Goal: Task Accomplishment & Management: Manage account settings

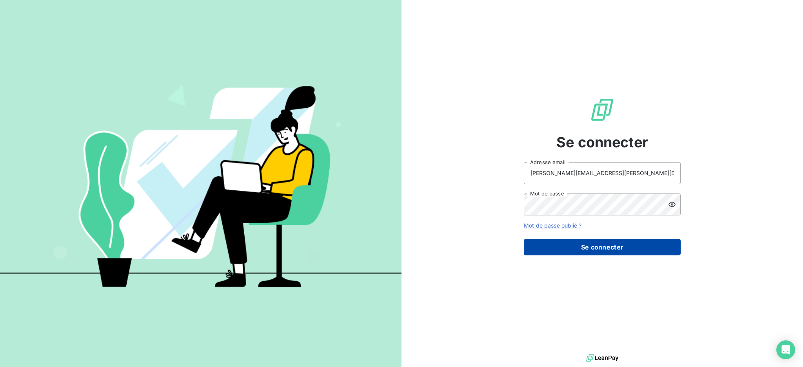
click at [620, 249] on button "Se connecter" at bounding box center [602, 247] width 157 height 16
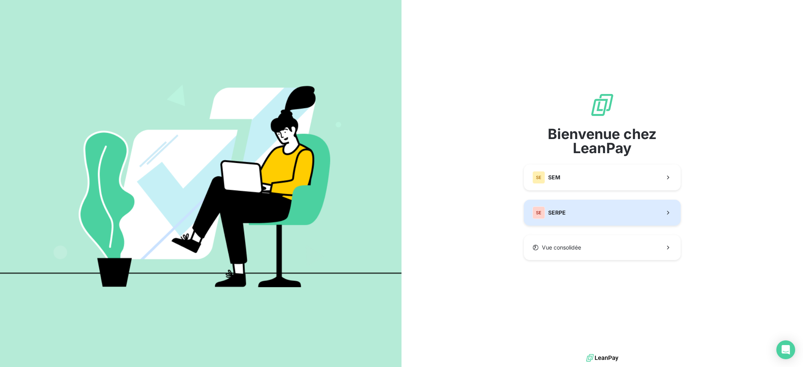
click at [584, 207] on button "SE SERPE" at bounding box center [602, 213] width 157 height 26
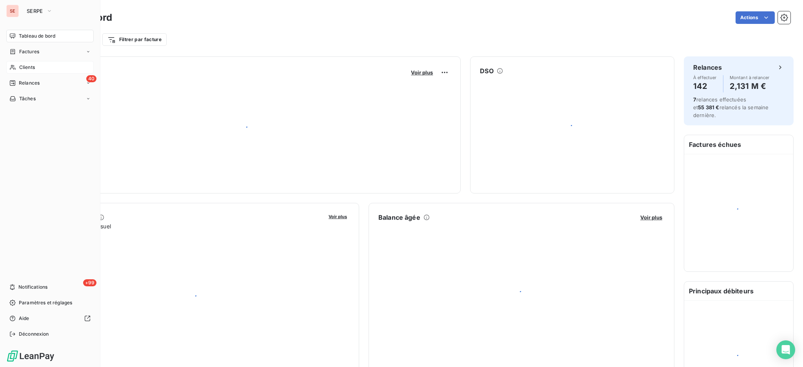
click at [26, 64] on span "Clients" at bounding box center [27, 67] width 16 height 7
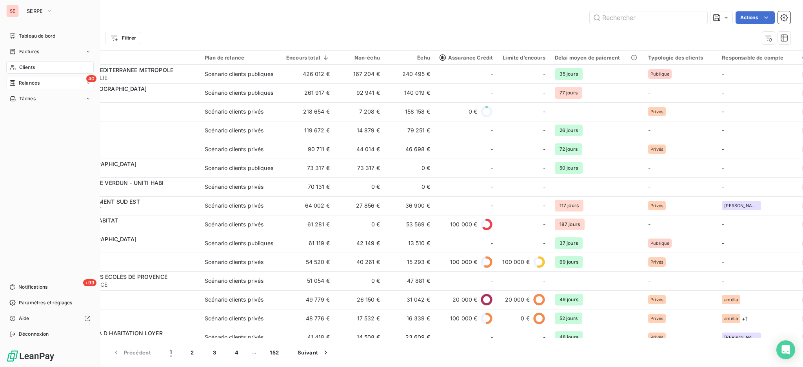
click at [33, 84] on span "Relances" at bounding box center [29, 83] width 21 height 7
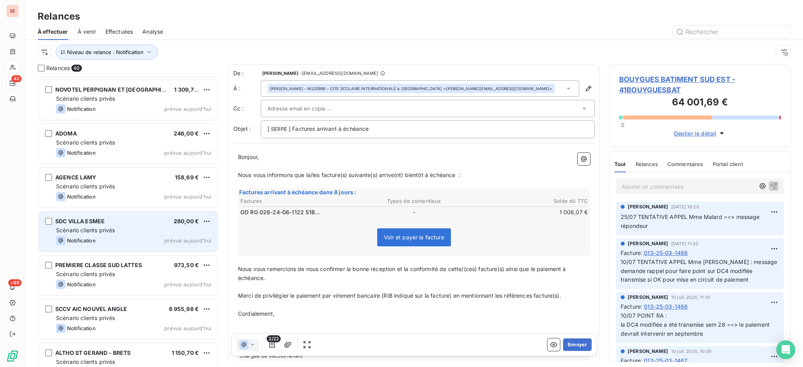
scroll to position [0, 0]
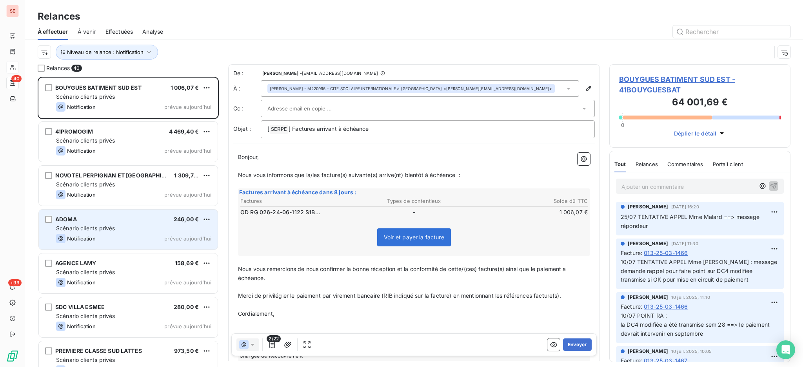
click at [135, 231] on div "Scénario clients privés" at bounding box center [133, 229] width 155 height 8
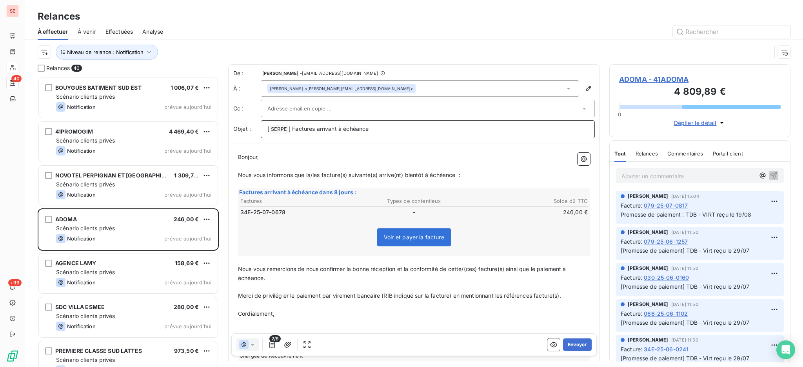
click at [386, 128] on p "[ SERPE ﻿ ] Factures arrivant à échéance" at bounding box center [427, 129] width 321 height 9
click at [563, 347] on button "Envoyer" at bounding box center [577, 345] width 29 height 13
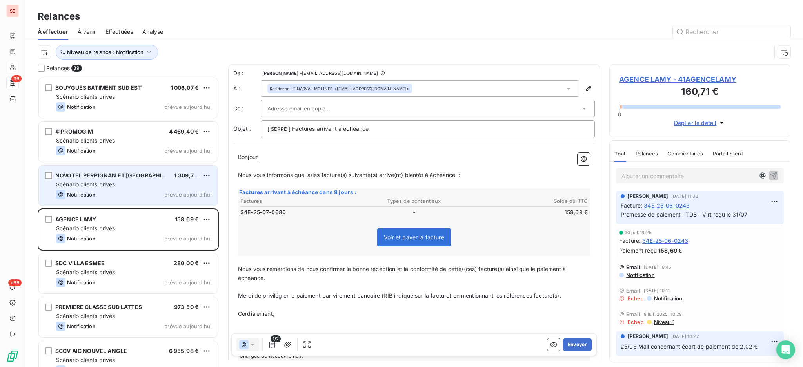
click at [128, 184] on div "Scénario clients privés" at bounding box center [133, 185] width 155 height 8
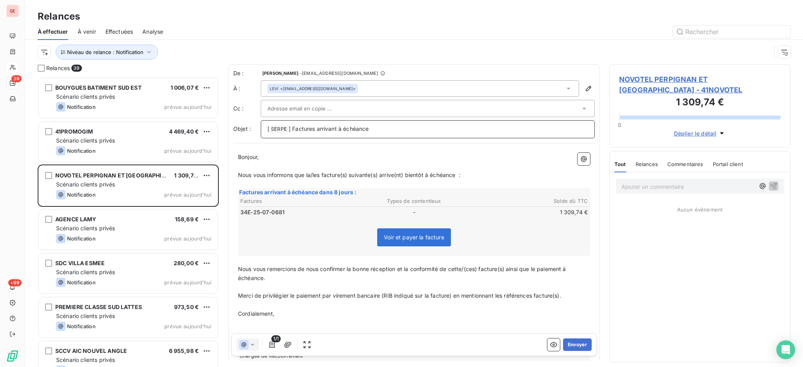
click at [383, 125] on p "[ SERPE ﻿ ] Factures arrivant à échéance" at bounding box center [427, 129] width 321 height 9
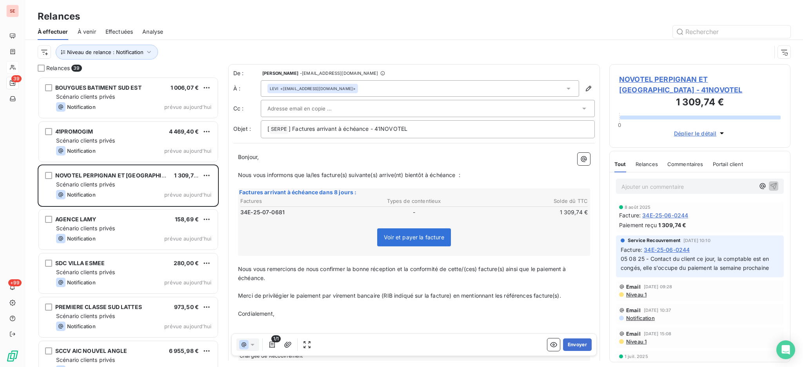
click at [564, 89] on icon at bounding box center [568, 89] width 8 height 8
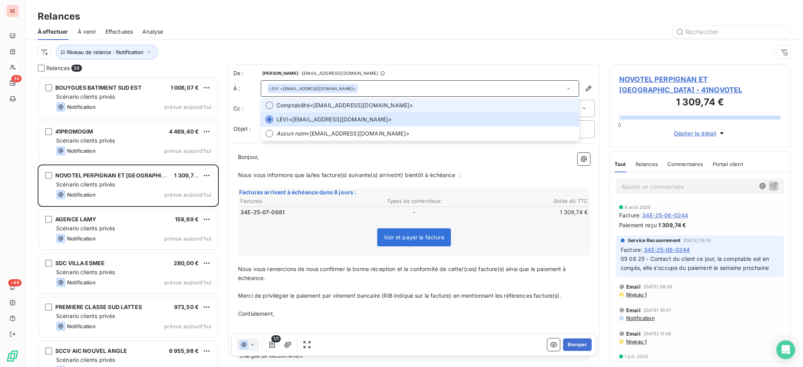
click at [329, 105] on span "Comptabilité <[EMAIL_ADDRESS][DOMAIN_NAME]>" at bounding box center [425, 106] width 298 height 8
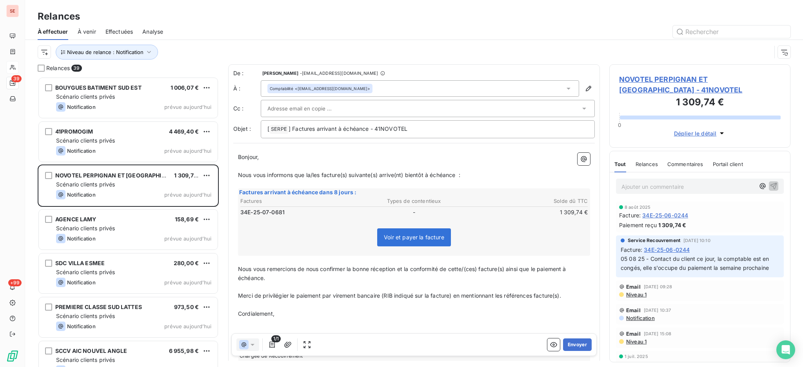
click at [580, 110] on icon at bounding box center [584, 109] width 8 height 8
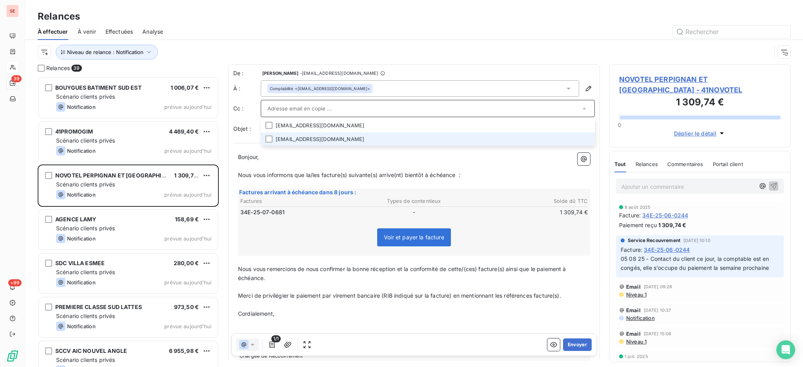
click at [291, 141] on li "[EMAIL_ADDRESS][DOMAIN_NAME]" at bounding box center [428, 139] width 334 height 14
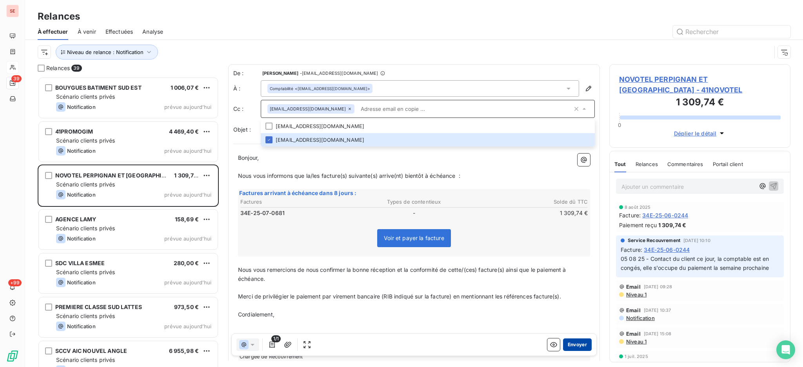
click at [570, 347] on button "Envoyer" at bounding box center [577, 345] width 29 height 13
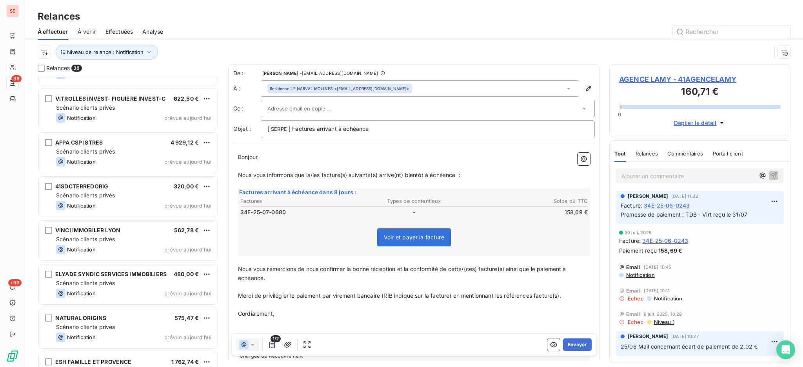
scroll to position [1045, 0]
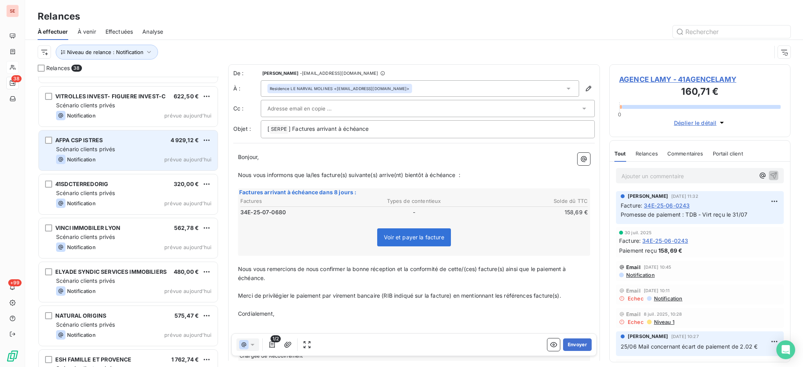
click at [116, 145] on div "Scénario clients privés" at bounding box center [133, 149] width 155 height 8
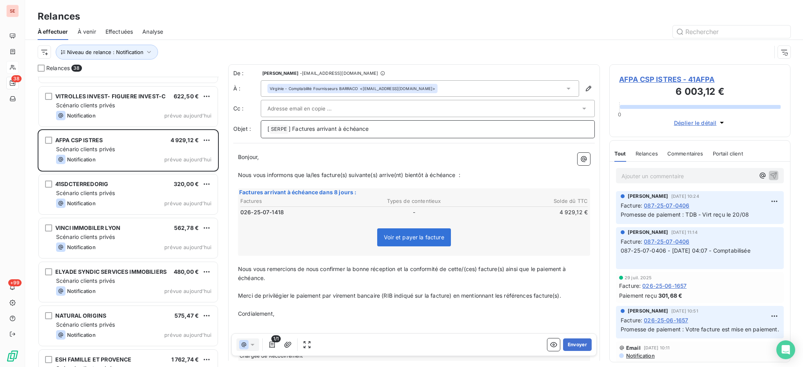
click at [404, 126] on p "[ SERPE ﻿ ] Factures arrivant à échéance" at bounding box center [427, 129] width 321 height 9
click at [566, 89] on icon at bounding box center [568, 89] width 4 height 2
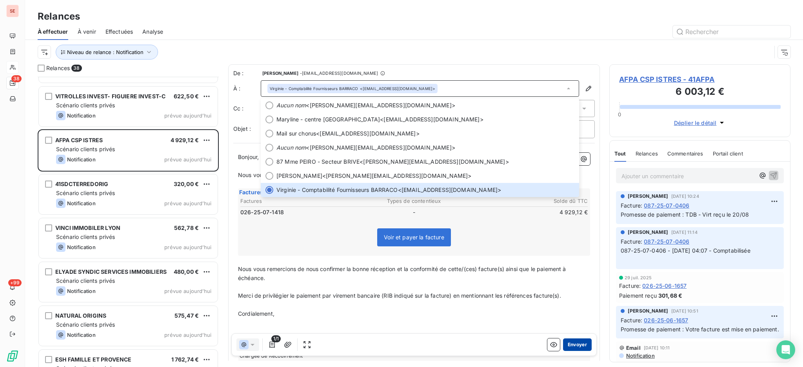
click at [563, 346] on button "Envoyer" at bounding box center [577, 345] width 29 height 13
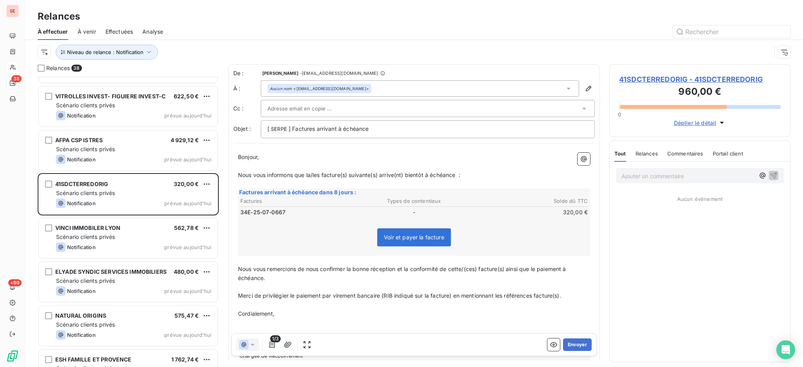
click at [248, 169] on div "De : Agnès Dubuc - [EMAIL_ADDRESS][DOMAIN_NAME] À : Aucun nom <[EMAIL_ADDRESS][…" at bounding box center [414, 228] width 372 height 329
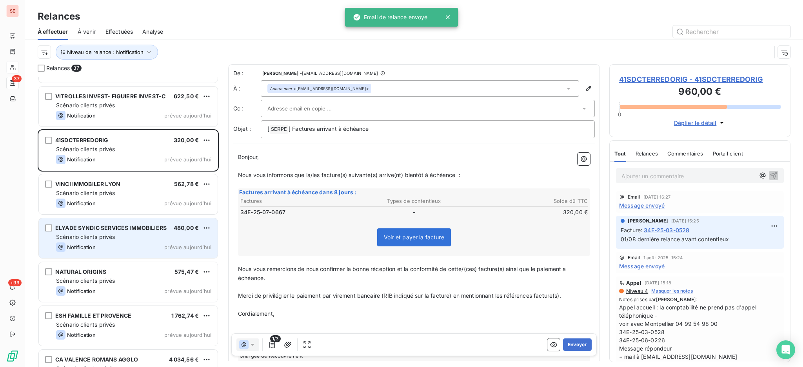
click at [137, 246] on div "Notification prévue [DATE]" at bounding box center [133, 247] width 155 height 9
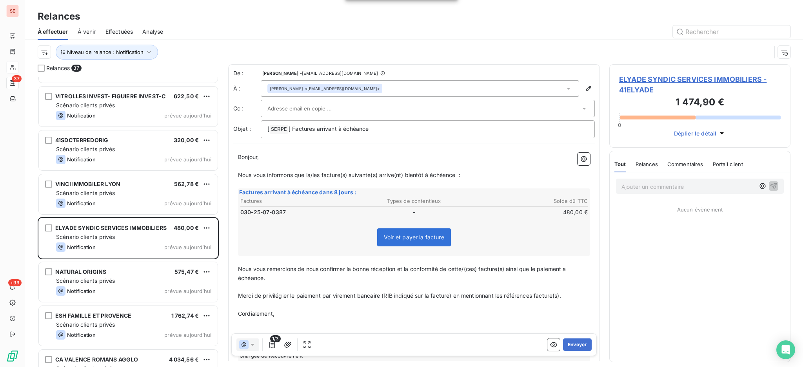
click at [375, 170] on p "﻿" at bounding box center [414, 166] width 352 height 9
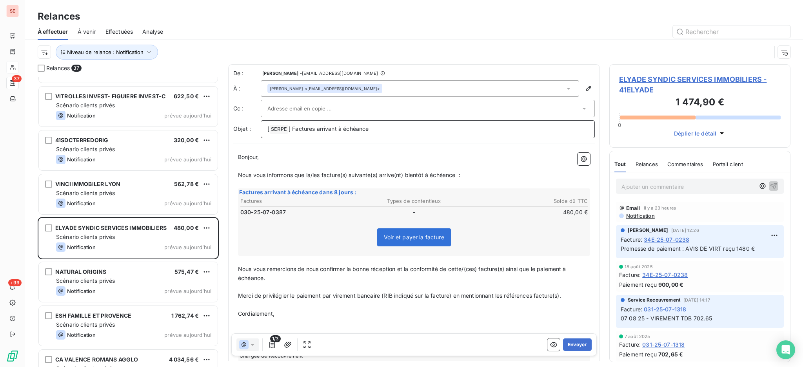
click at [391, 130] on p "[ SERPE ﻿ ] Factures arrivant à échéance" at bounding box center [427, 129] width 321 height 9
click at [564, 89] on icon at bounding box center [568, 89] width 8 height 8
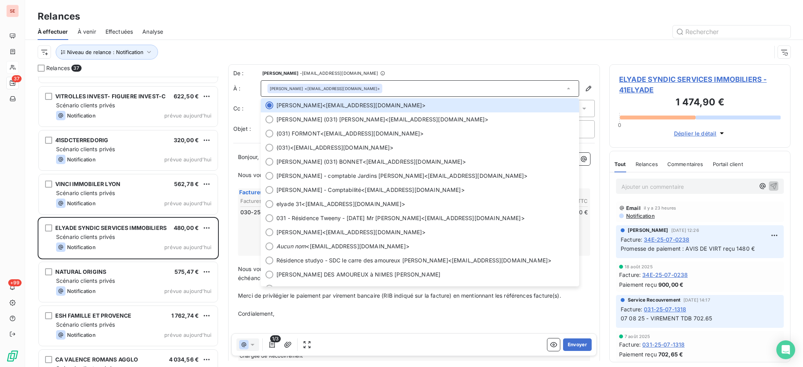
click at [640, 216] on span "Notification" at bounding box center [639, 216] width 29 height 6
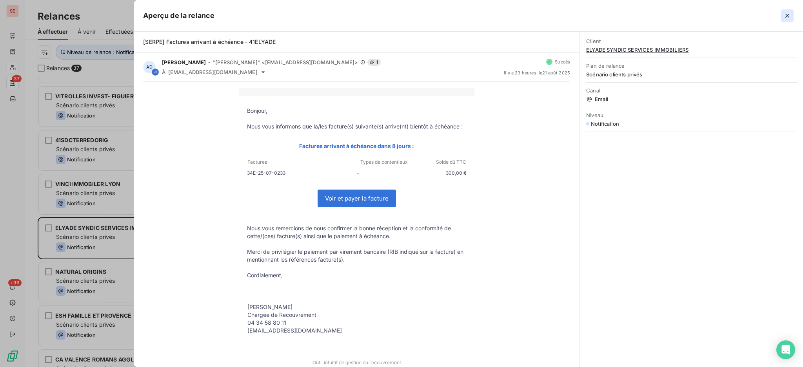
click at [786, 15] on icon "button" at bounding box center [787, 16] width 4 height 4
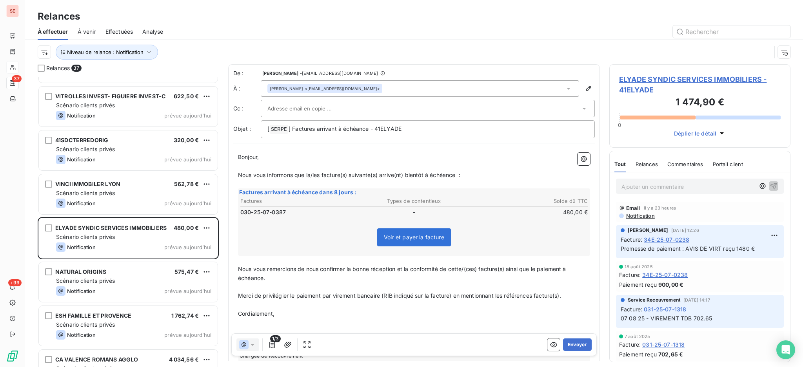
click at [672, 81] on span "ELYADE SYNDIC SERVICES IMMOBILIERS - 41ELYADE" at bounding box center [700, 84] width 162 height 21
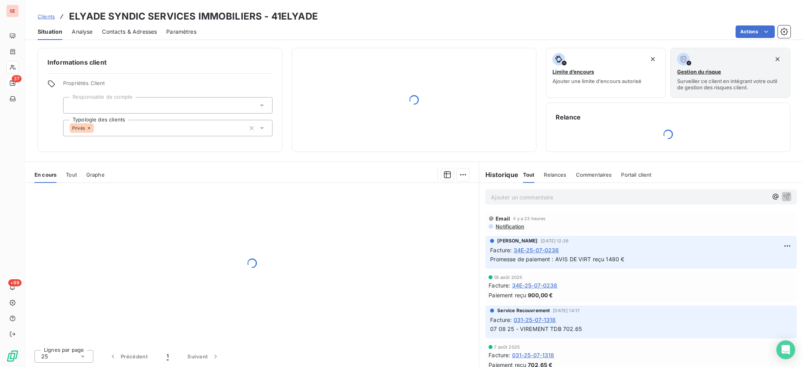
click at [116, 28] on span "Contacts & Adresses" at bounding box center [129, 32] width 55 height 8
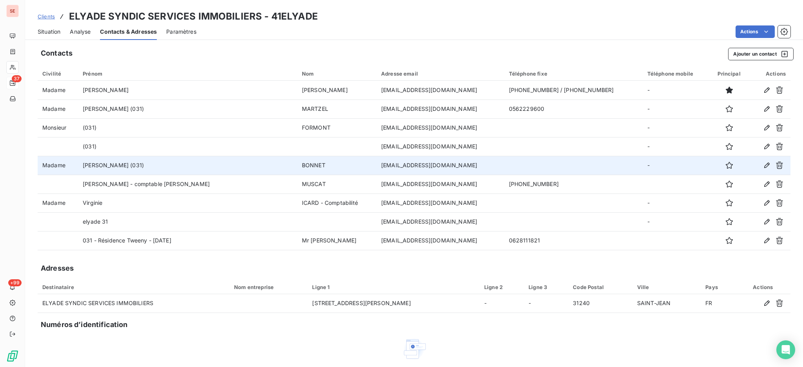
scroll to position [93, 0]
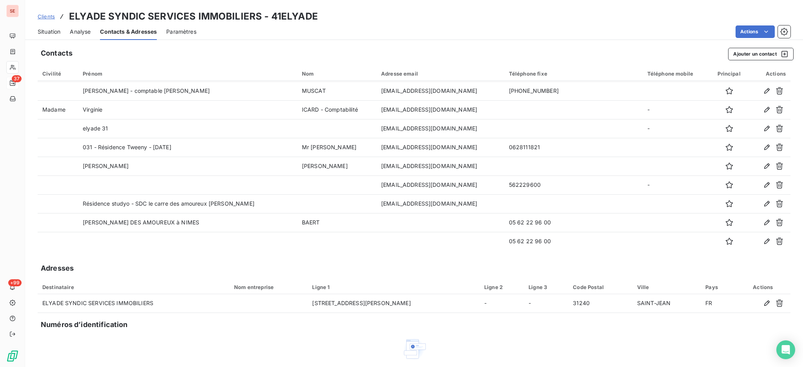
click at [48, 31] on span "Situation" at bounding box center [49, 32] width 23 height 8
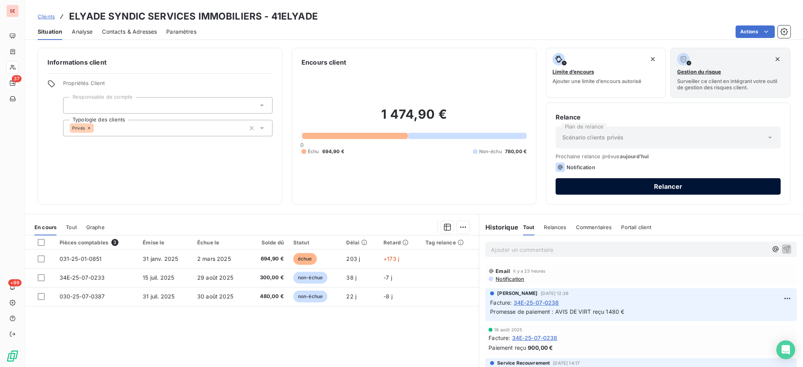
click at [655, 189] on button "Relancer" at bounding box center [667, 186] width 225 height 16
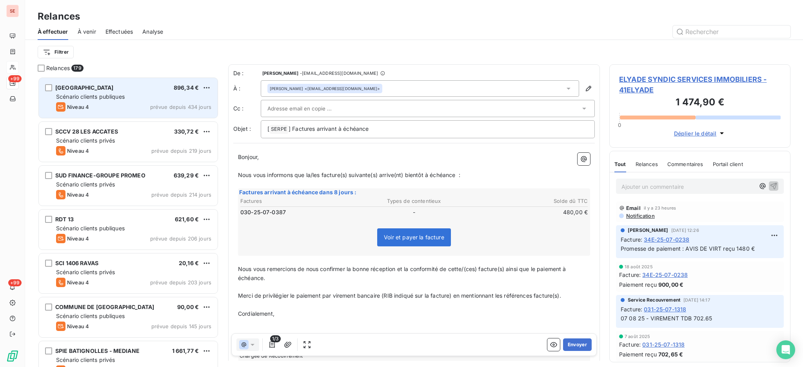
scroll to position [283, 173]
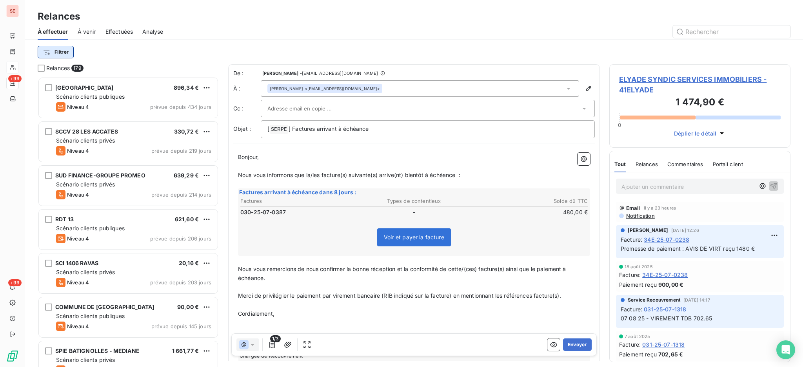
click at [58, 52] on html "SE +99 +99 Relances À effectuer À venir Effectuées Analyse Filtrer Relances 179…" at bounding box center [401, 183] width 803 height 367
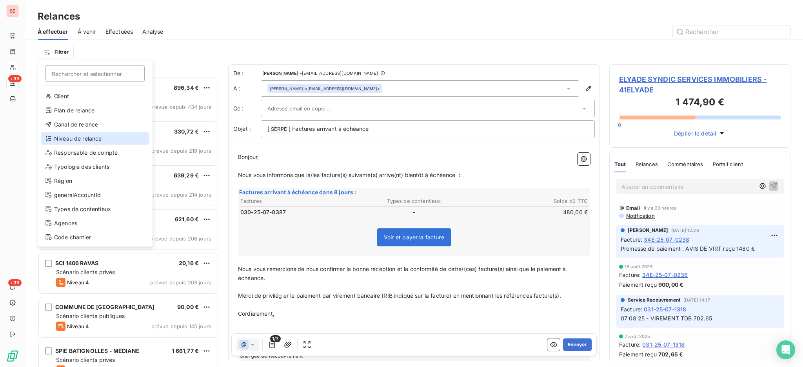
click at [85, 137] on div "Niveau de relance" at bounding box center [95, 138] width 109 height 13
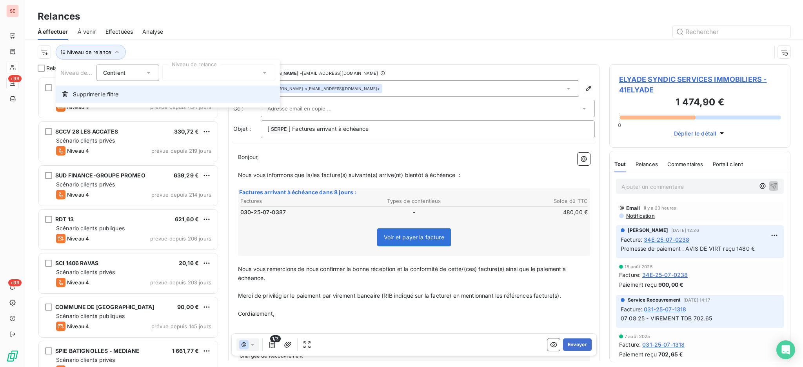
scroll to position [8, 8]
click at [267, 72] on icon at bounding box center [265, 73] width 8 height 8
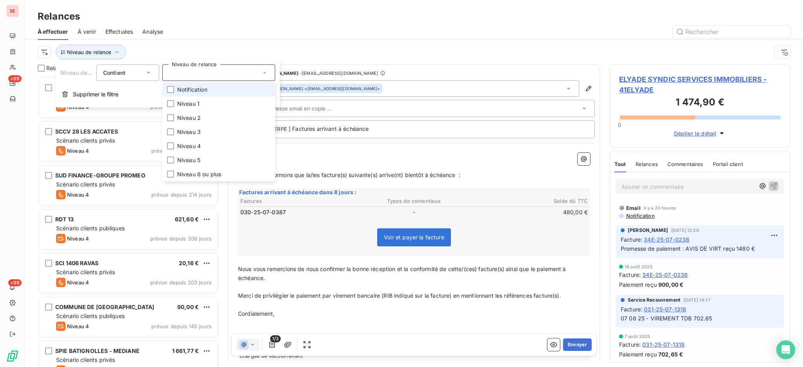
click at [216, 90] on li "Notification" at bounding box center [218, 90] width 113 height 14
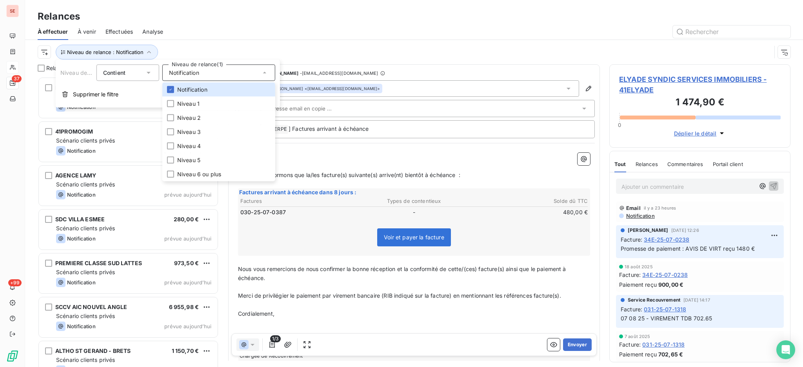
click at [264, 24] on div "À effectuer À venir Effectuées Analyse" at bounding box center [414, 32] width 778 height 16
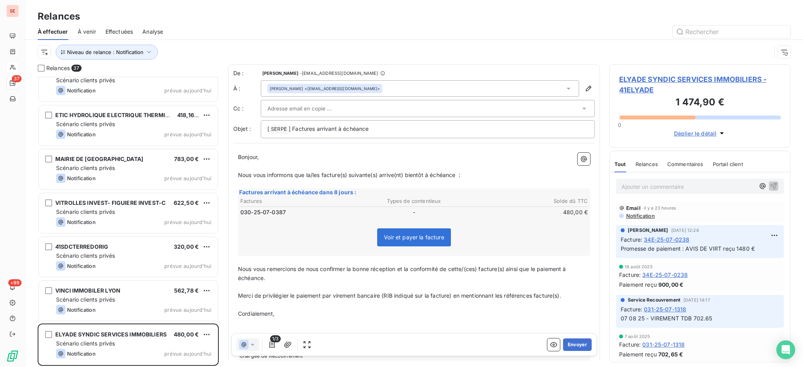
scroll to position [941, 0]
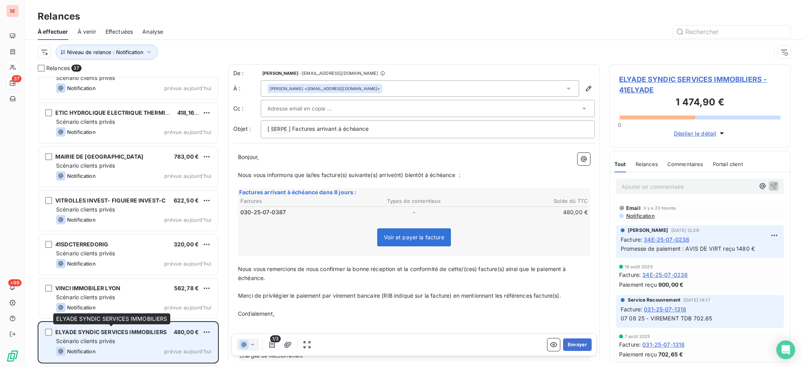
click at [140, 332] on span "ELYADE SYNDIC SERVICES IMMOBILIERS" at bounding box center [110, 332] width 111 height 7
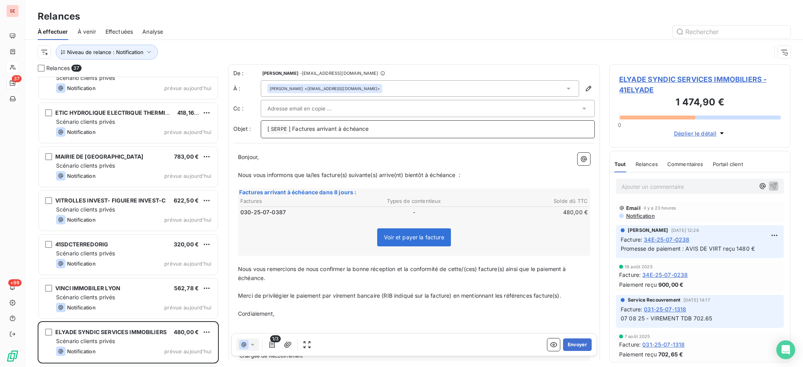
click at [389, 125] on p "[ SERPE ﻿ ] Factures arrivant à échéance" at bounding box center [427, 129] width 321 height 9
click at [572, 343] on button "Envoyer" at bounding box center [577, 345] width 29 height 13
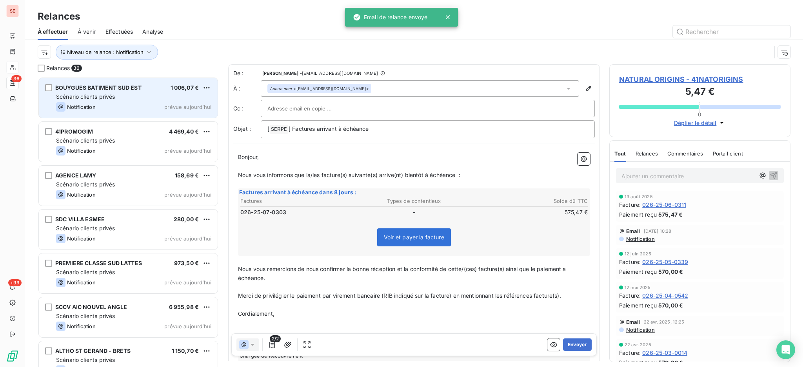
click at [145, 93] on div "Scénario clients privés" at bounding box center [133, 97] width 155 height 8
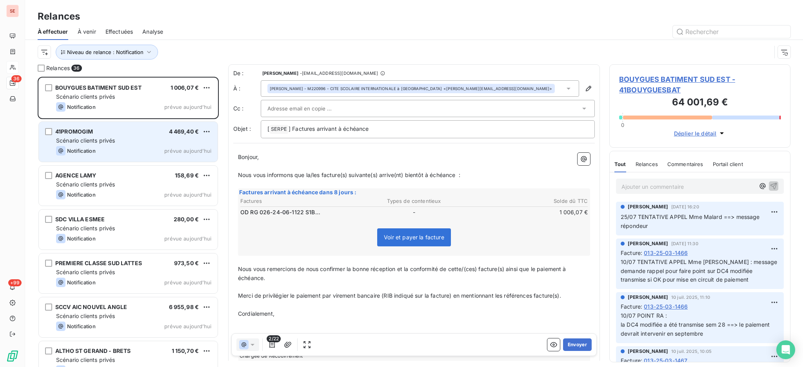
click at [127, 134] on div "41PROMOGIM 4 469,40 €" at bounding box center [133, 131] width 155 height 7
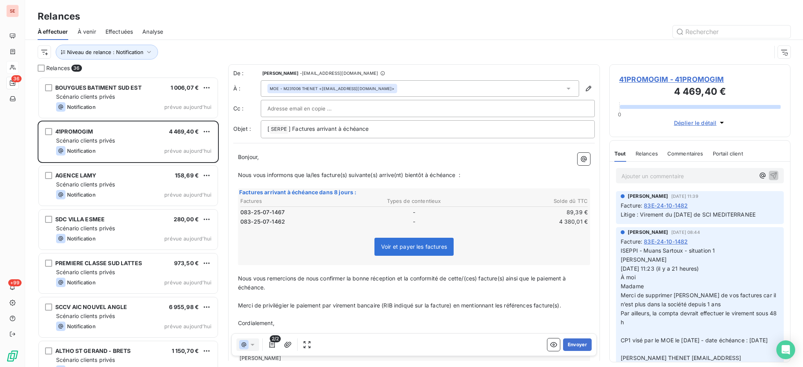
click at [643, 76] on span "41PROMOGIM - 41PROMOGIM" at bounding box center [700, 79] width 162 height 11
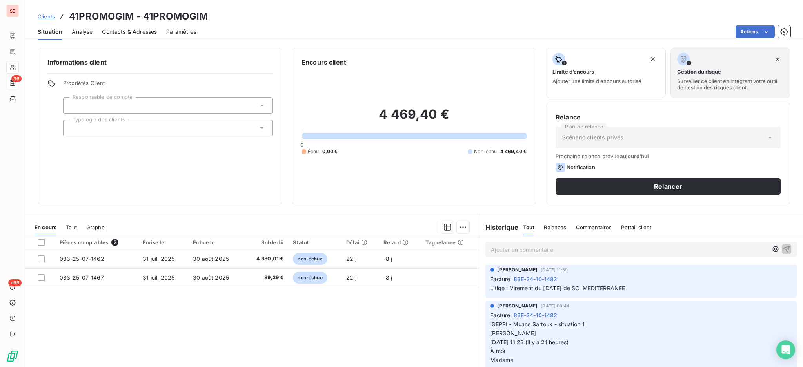
click at [70, 227] on span "Tout" at bounding box center [71, 227] width 11 height 6
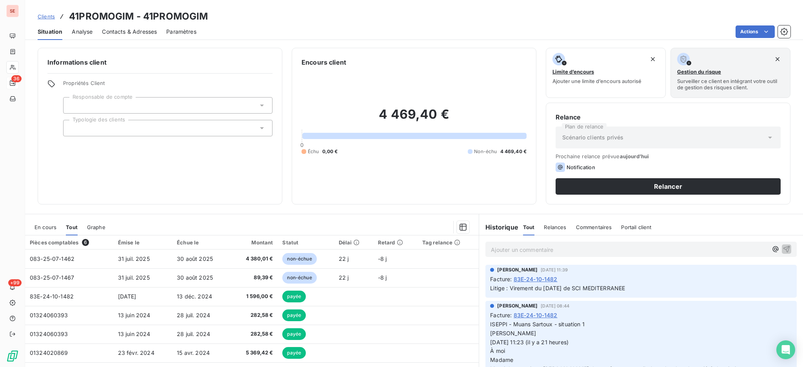
click at [51, 225] on span "En cours" at bounding box center [45, 227] width 22 height 6
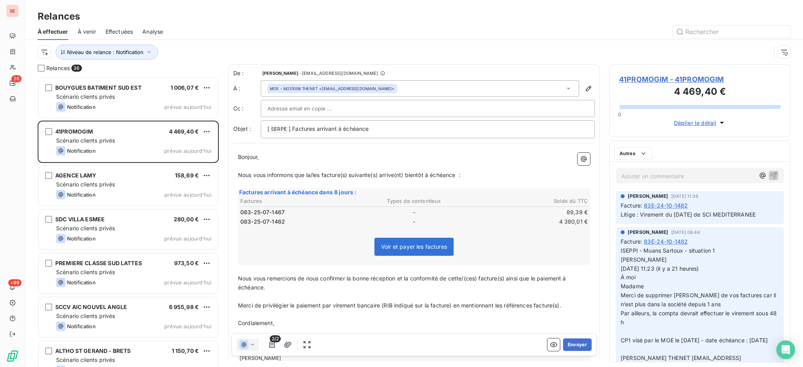
scroll to position [283, 173]
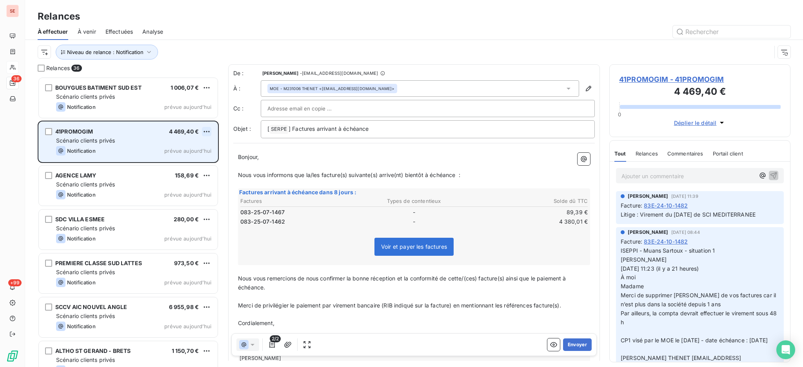
click at [208, 131] on html "SE 36 +99 Relances À effectuer À venir Effectuées Analyse Niveau de relance : N…" at bounding box center [401, 183] width 803 height 367
click at [187, 163] on div "Passer cette action" at bounding box center [173, 161] width 70 height 13
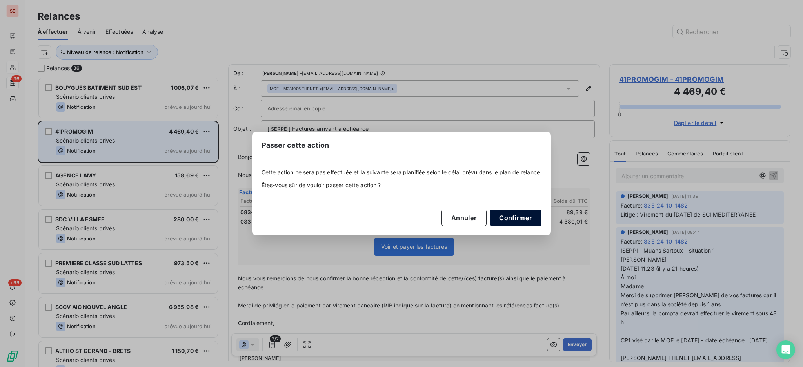
click at [526, 218] on button "Confirmer" at bounding box center [516, 218] width 52 height 16
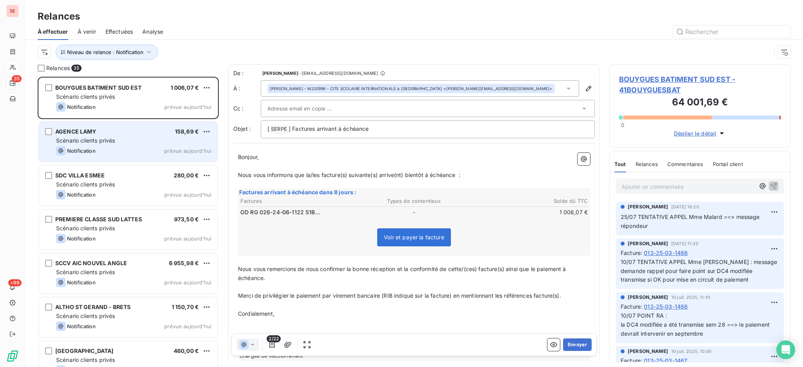
click at [92, 138] on span "Scénario clients privés" at bounding box center [85, 140] width 59 height 7
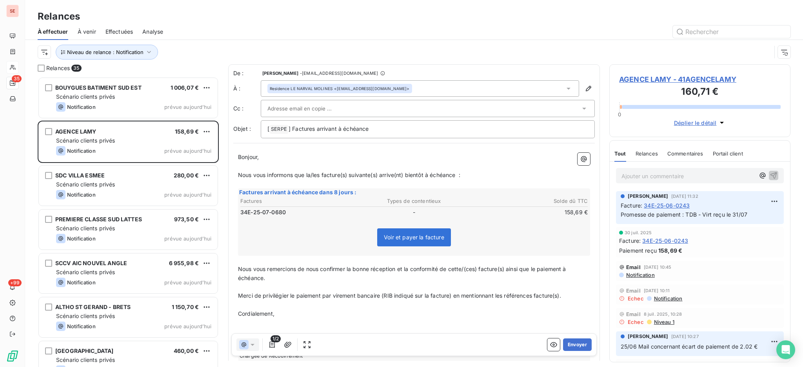
click at [564, 89] on icon at bounding box center [568, 89] width 8 height 8
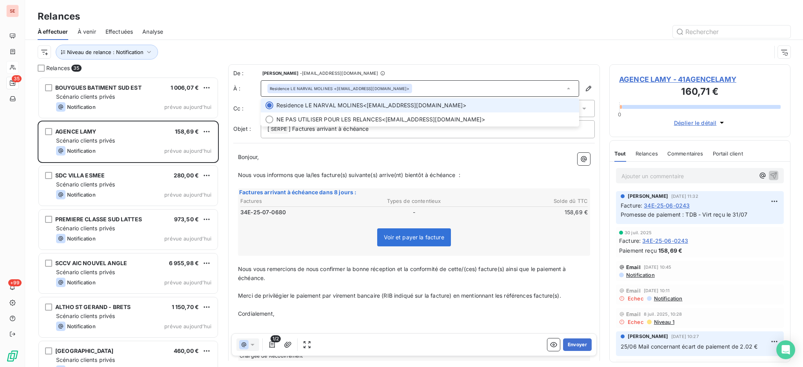
click at [564, 89] on icon at bounding box center [568, 89] width 8 height 8
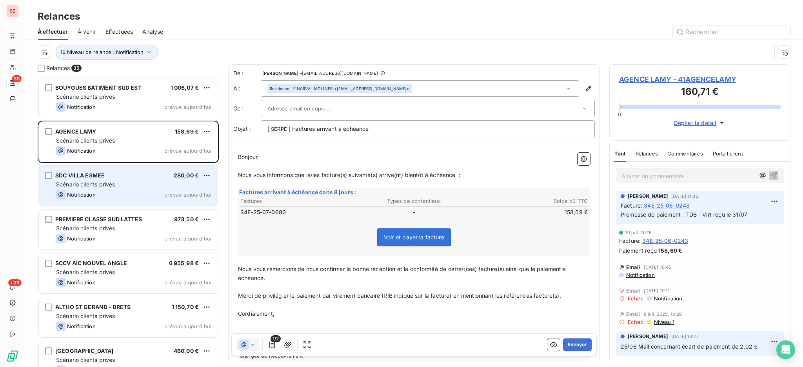
click at [133, 190] on div "Notification prévue [DATE]" at bounding box center [133, 194] width 155 height 9
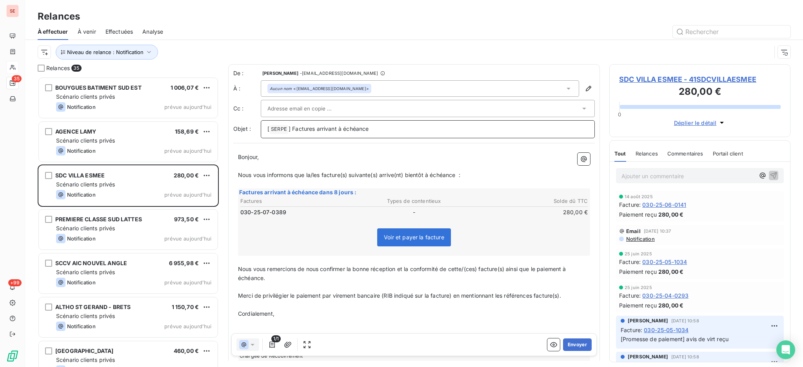
click at [390, 131] on p "[ SERPE ﻿ ] Factures arrivant à échéance" at bounding box center [427, 129] width 321 height 9
click at [566, 88] on icon at bounding box center [568, 89] width 4 height 2
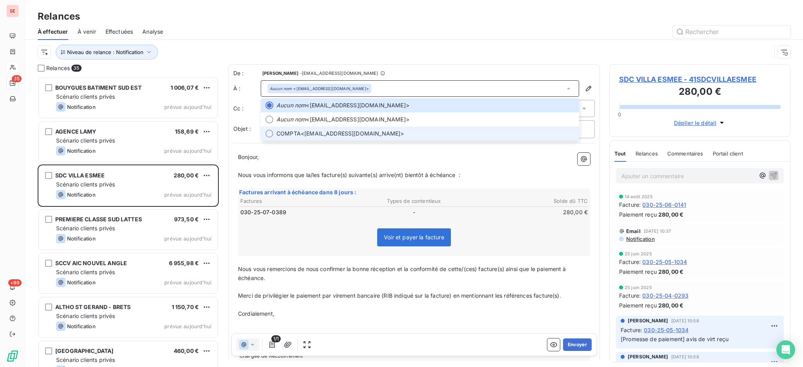
click at [329, 130] on span "COMPTA <[EMAIL_ADDRESS][DOMAIN_NAME]>" at bounding box center [425, 134] width 298 height 8
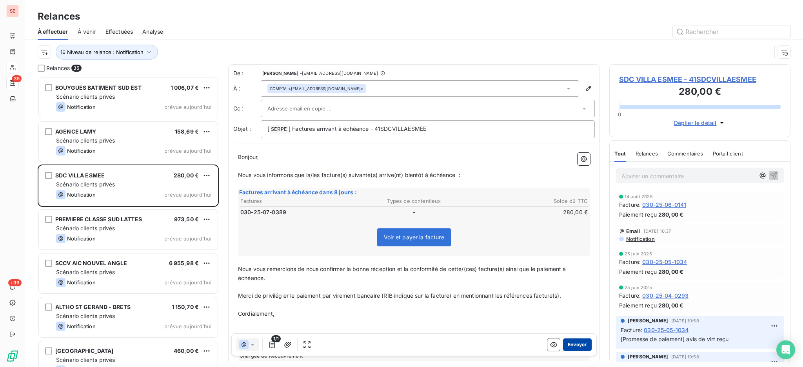
click at [564, 343] on button "Envoyer" at bounding box center [577, 345] width 29 height 13
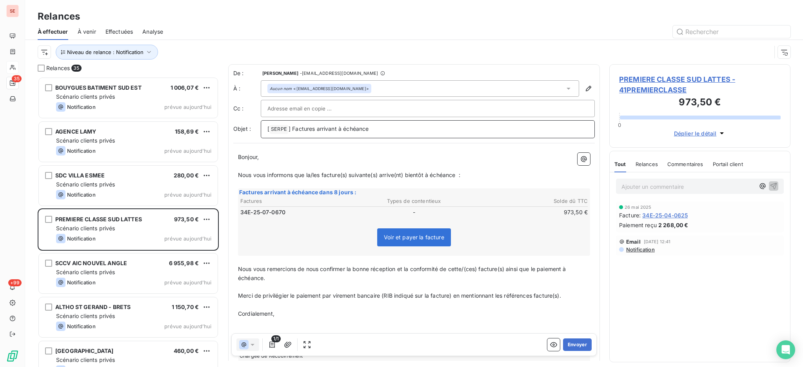
click at [388, 126] on p "[ SERPE ﻿ ] Factures arrivant à échéance" at bounding box center [427, 129] width 321 height 9
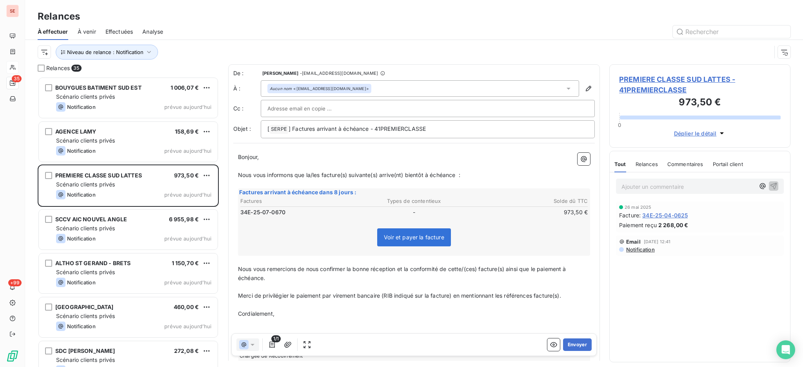
click at [564, 90] on icon at bounding box center [568, 89] width 8 height 8
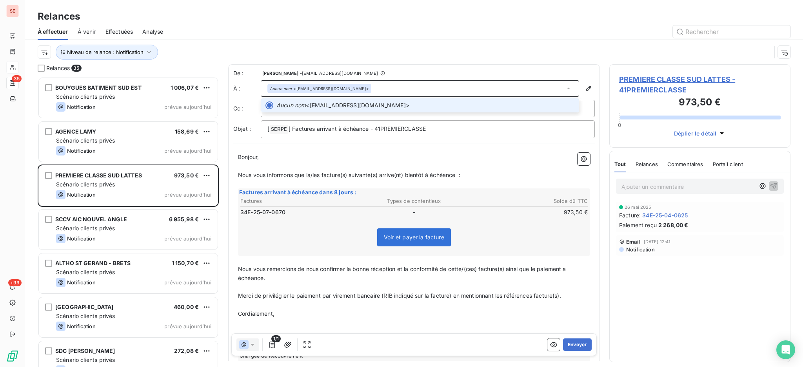
click at [564, 90] on icon at bounding box center [568, 89] width 8 height 8
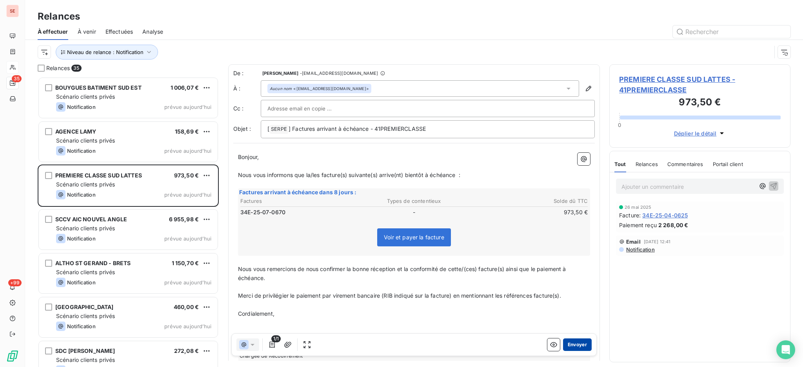
click at [563, 342] on button "Envoyer" at bounding box center [577, 345] width 29 height 13
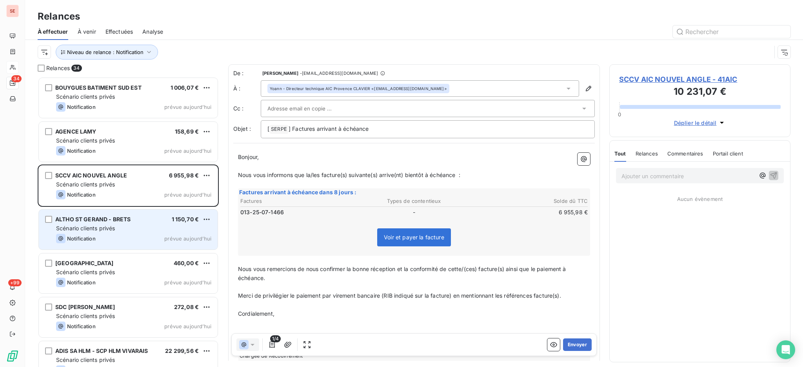
click at [132, 224] on div "ALTHO ST GERAND - BRETS 1 150,70 € Scénario clients privés Notification prévue …" at bounding box center [128, 230] width 179 height 40
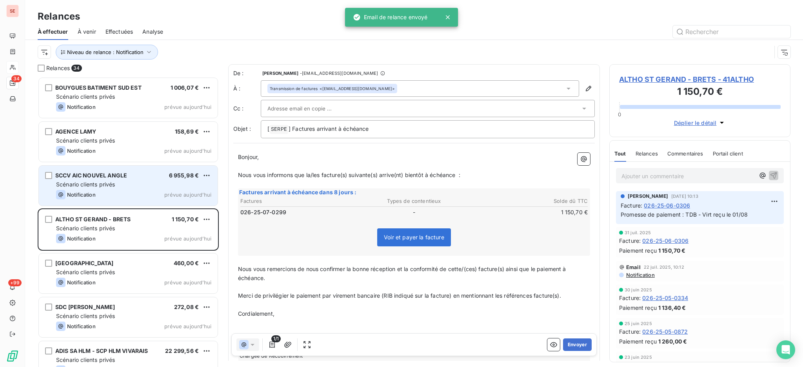
click at [131, 177] on div "SCCV AIC NOUVEL ANGLE 6 955,98 €" at bounding box center [133, 175] width 155 height 7
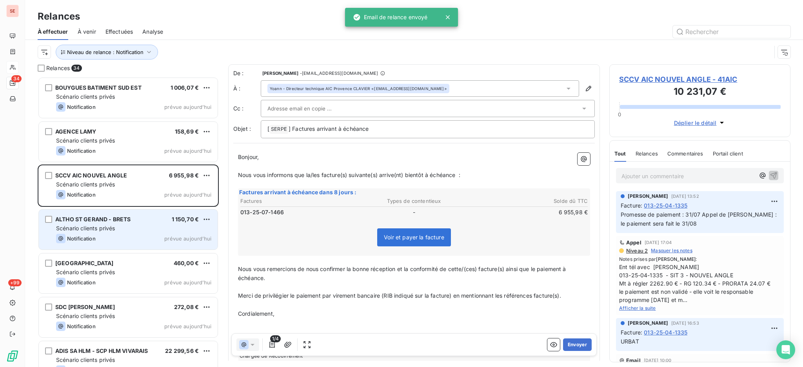
click at [141, 230] on div "Scénario clients privés" at bounding box center [133, 229] width 155 height 8
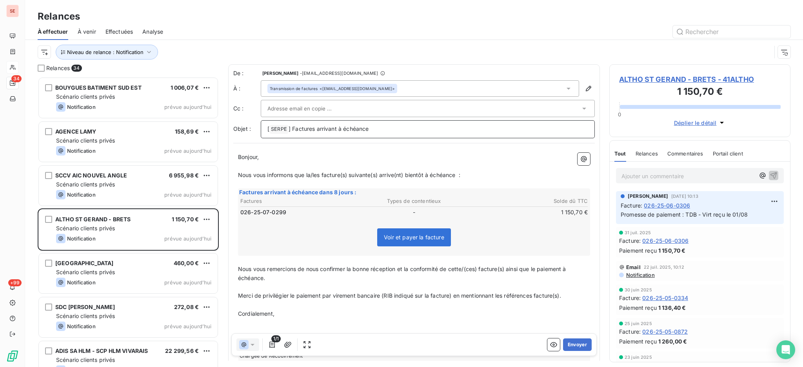
click at [390, 129] on p "[ SERPE ﻿ ] Factures arrivant à échéance" at bounding box center [427, 129] width 321 height 9
click at [566, 88] on icon at bounding box center [568, 89] width 4 height 2
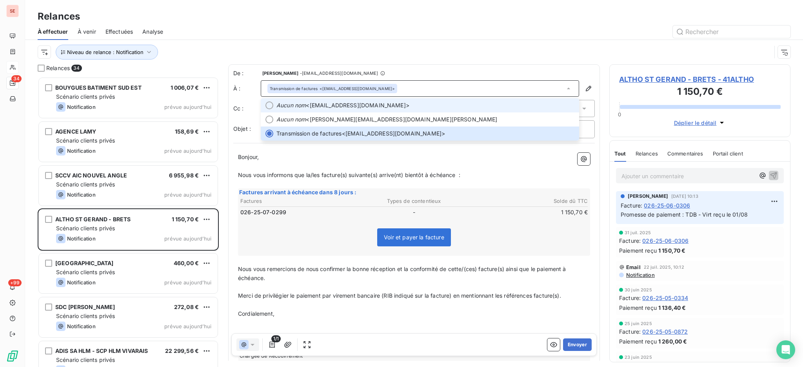
click at [300, 109] on li "Aucun nom <[EMAIL_ADDRESS][DOMAIN_NAME]>" at bounding box center [420, 105] width 318 height 14
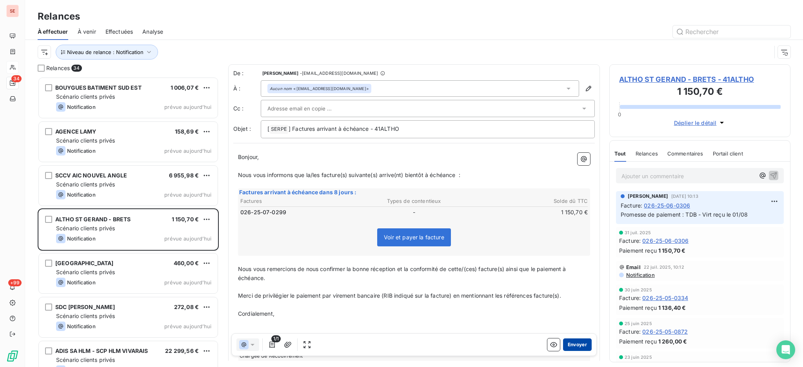
click at [566, 343] on button "Envoyer" at bounding box center [577, 345] width 29 height 13
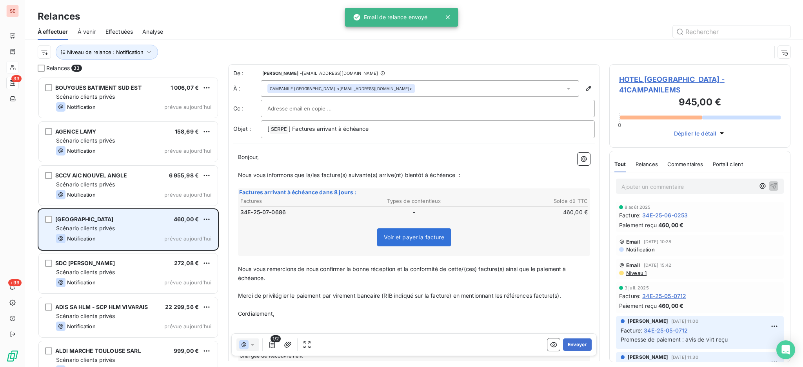
click at [102, 232] on span "Scénario clients privés" at bounding box center [85, 228] width 59 height 7
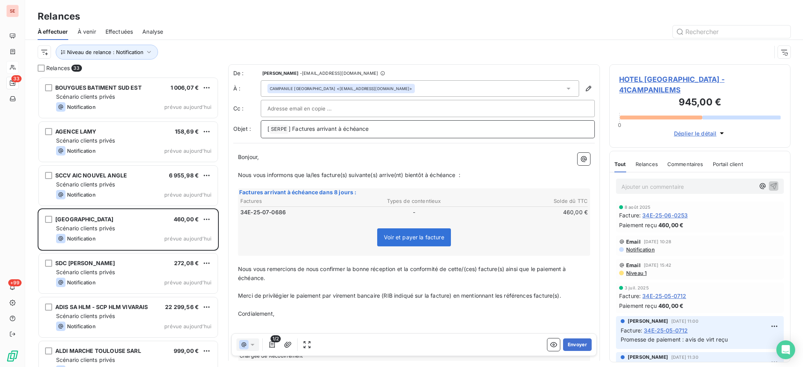
click at [385, 126] on p "[ SERPE ﻿ ] Factures arrivant à échéance" at bounding box center [427, 129] width 321 height 9
click at [566, 345] on button "Envoyer" at bounding box center [577, 345] width 29 height 13
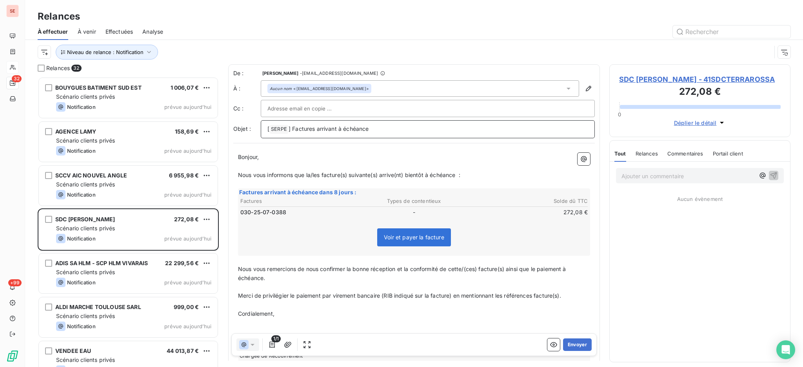
click at [387, 129] on p "[ SERPE ﻿ ] Factures arrivant à échéance" at bounding box center [427, 129] width 321 height 9
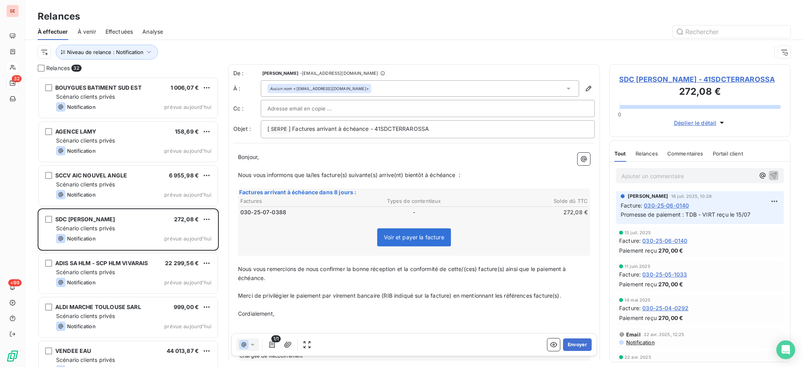
click at [566, 89] on icon at bounding box center [568, 89] width 4 height 2
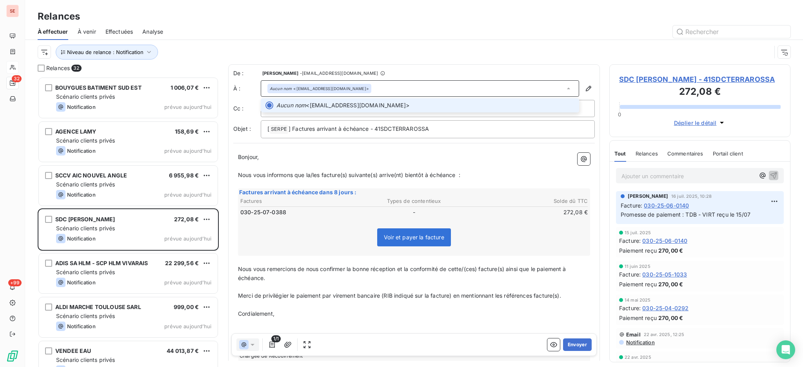
click at [567, 89] on icon at bounding box center [568, 89] width 3 height 2
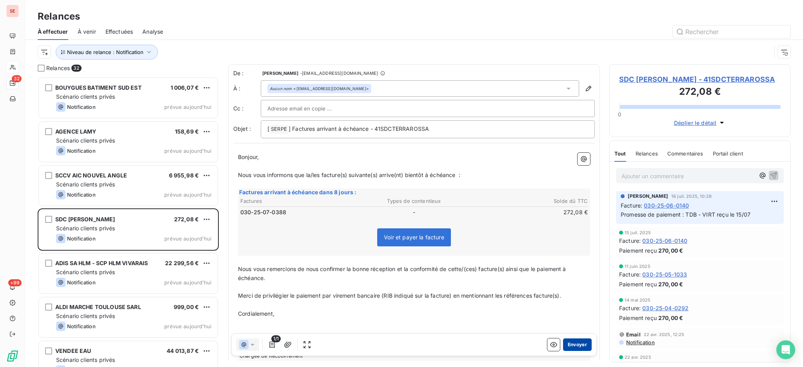
click at [568, 345] on button "Envoyer" at bounding box center [577, 345] width 29 height 13
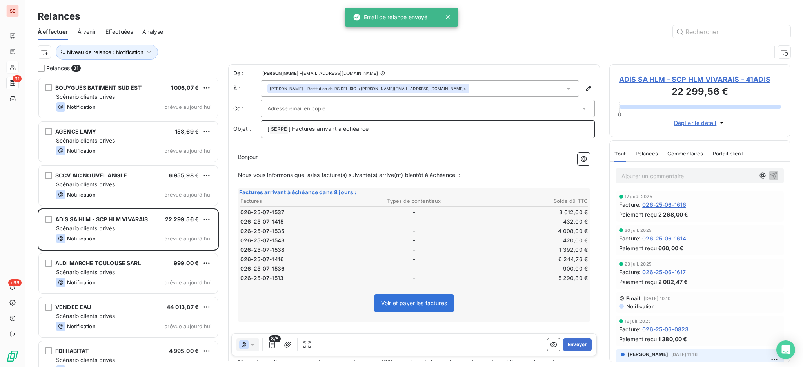
click at [393, 128] on p "[ SERPE ﻿ ] Factures arrivant à échéance" at bounding box center [427, 129] width 321 height 9
click at [566, 88] on icon at bounding box center [568, 89] width 4 height 2
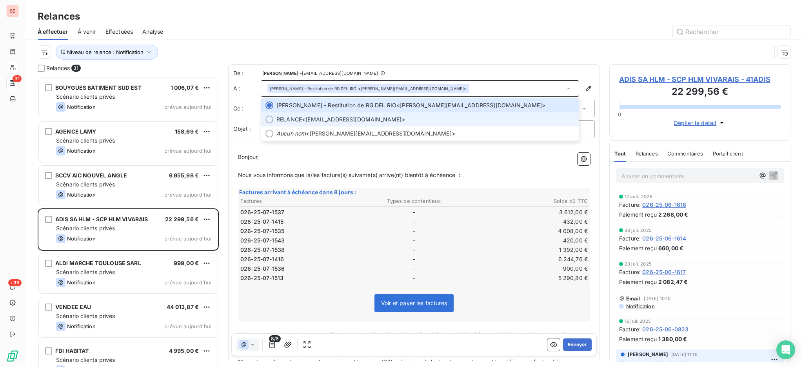
click at [324, 116] on span "RELANCE <[EMAIL_ADDRESS][DOMAIN_NAME]>" at bounding box center [425, 120] width 298 height 8
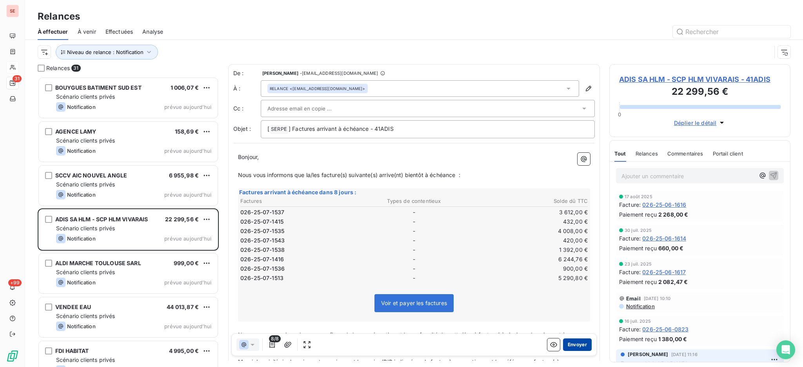
click at [575, 347] on button "Envoyer" at bounding box center [577, 345] width 29 height 13
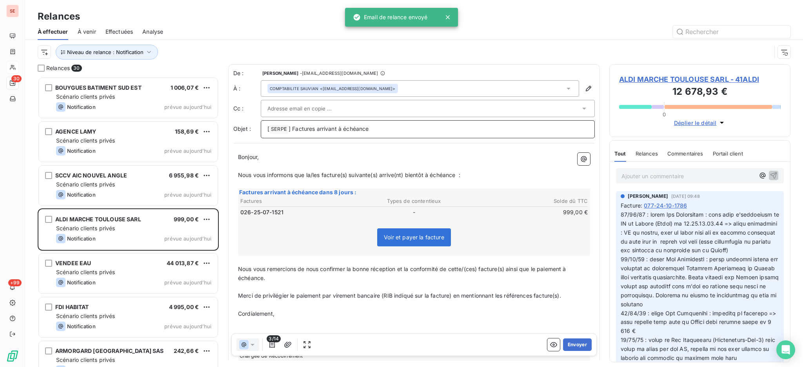
click at [390, 132] on p "[ SERPE ﻿ ] Factures arrivant à échéance" at bounding box center [427, 129] width 321 height 9
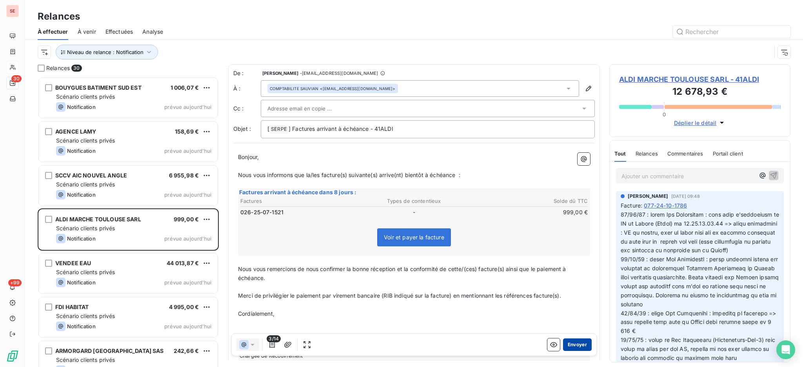
click at [569, 341] on button "Envoyer" at bounding box center [577, 345] width 29 height 13
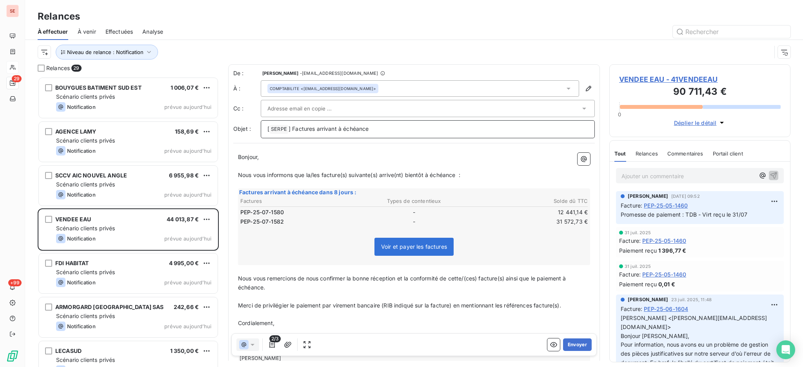
click at [388, 129] on p "[ SERPE ﻿ ] Factures arrivant à échéance" at bounding box center [427, 129] width 321 height 9
click at [568, 342] on button "Envoyer" at bounding box center [577, 345] width 29 height 13
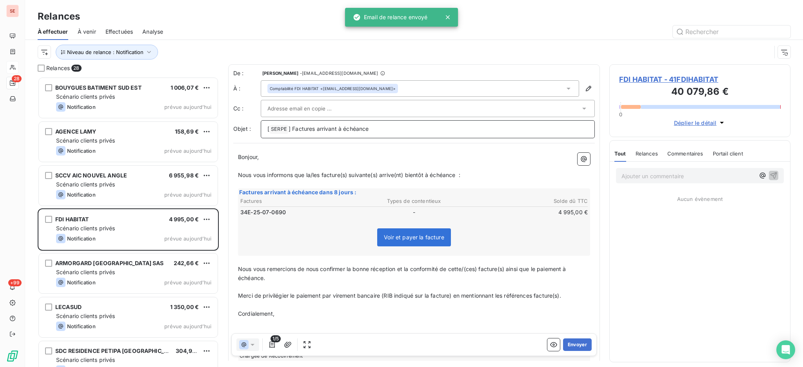
click at [389, 129] on p "[ SERPE ﻿ ] Factures arrivant à échéance" at bounding box center [427, 129] width 321 height 9
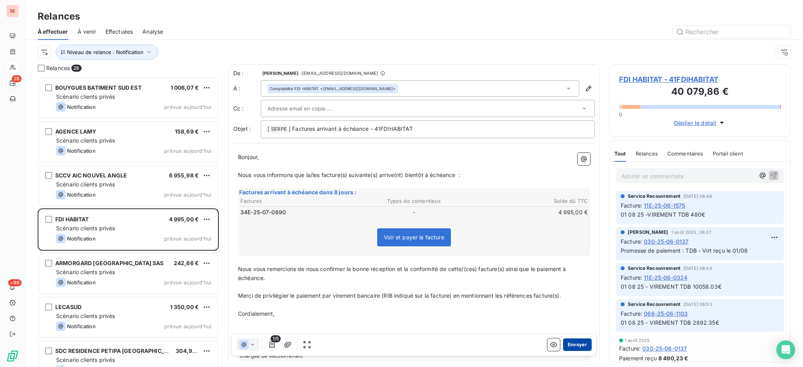
click at [563, 345] on button "Envoyer" at bounding box center [577, 345] width 29 height 13
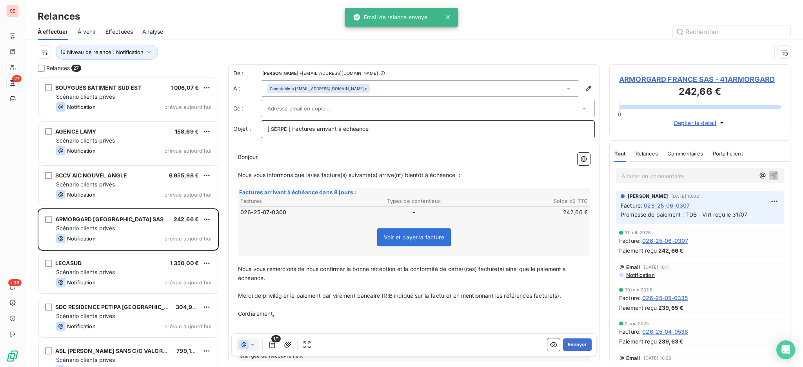
click at [392, 131] on p "[ SERPE ﻿ ] Factures arrivant à échéance" at bounding box center [427, 129] width 321 height 9
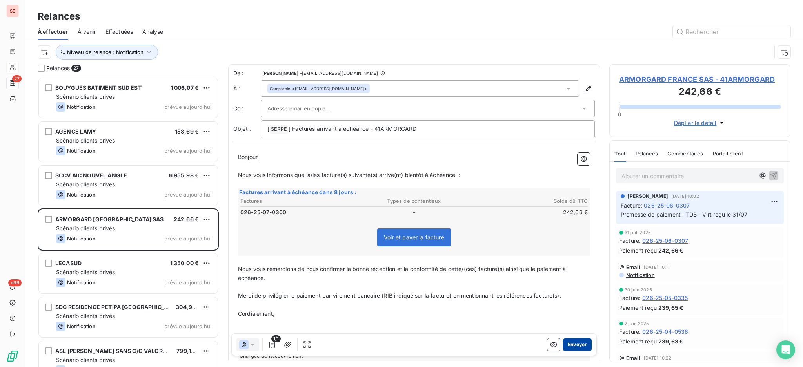
click at [563, 343] on button "Envoyer" at bounding box center [577, 345] width 29 height 13
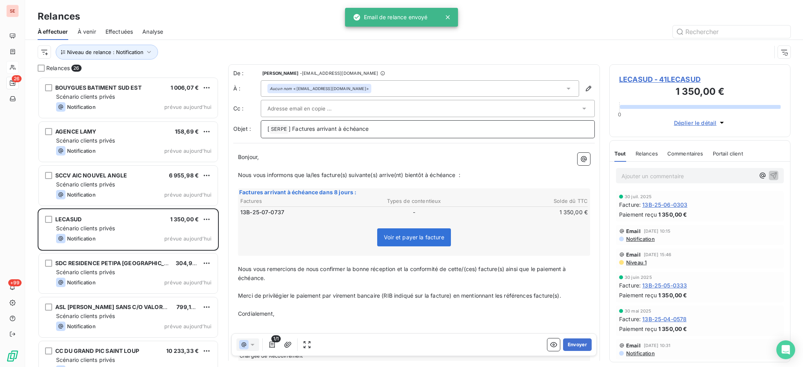
click at [394, 128] on p "[ SERPE ﻿ ] Factures arrivant à échéance" at bounding box center [427, 129] width 321 height 9
click at [564, 87] on icon at bounding box center [568, 89] width 8 height 8
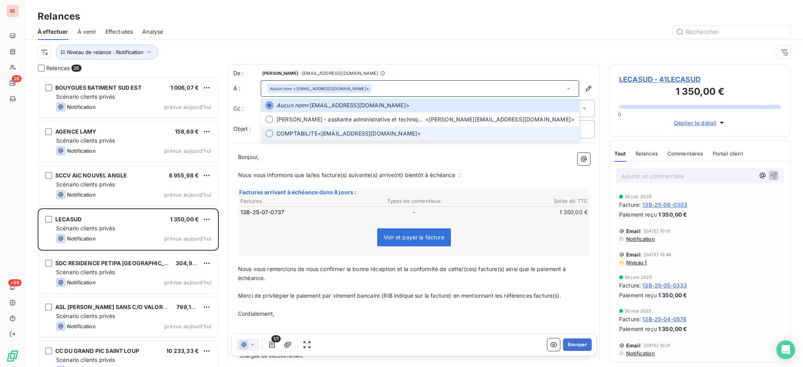
click at [390, 132] on span "COMPTABILITE <[EMAIL_ADDRESS][DOMAIN_NAME]>" at bounding box center [425, 134] width 298 height 8
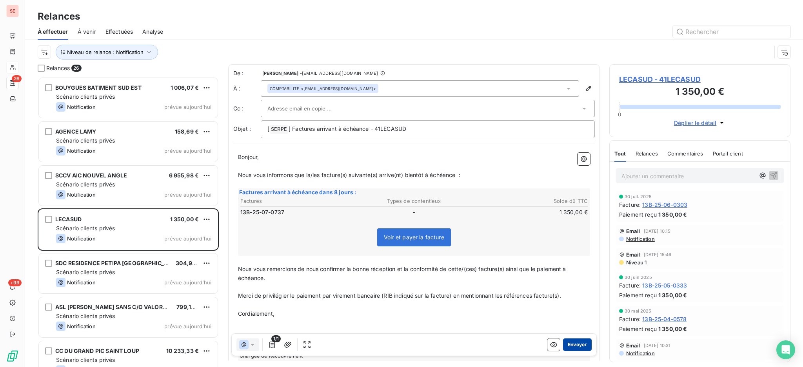
click at [569, 346] on button "Envoyer" at bounding box center [577, 345] width 29 height 13
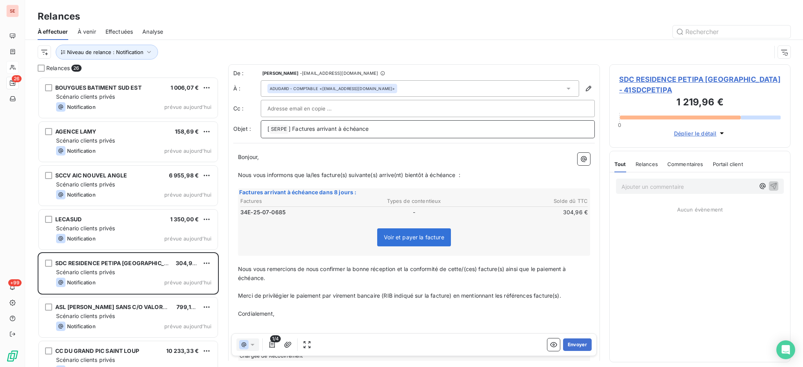
click at [410, 129] on p "[ SERPE ﻿ ] Factures arrivant à échéance" at bounding box center [427, 129] width 321 height 9
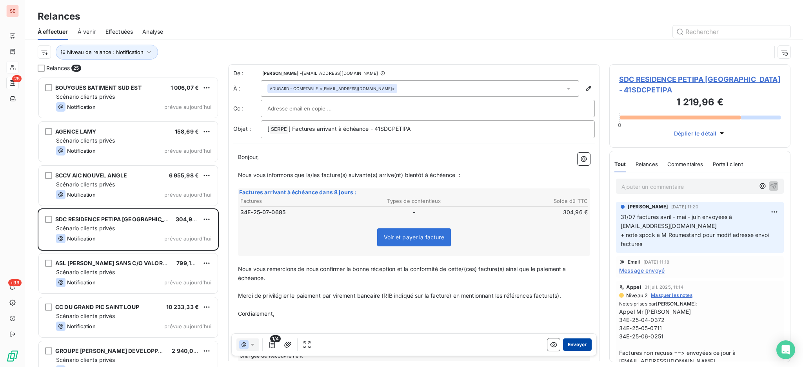
click at [572, 343] on button "Envoyer" at bounding box center [577, 345] width 29 height 13
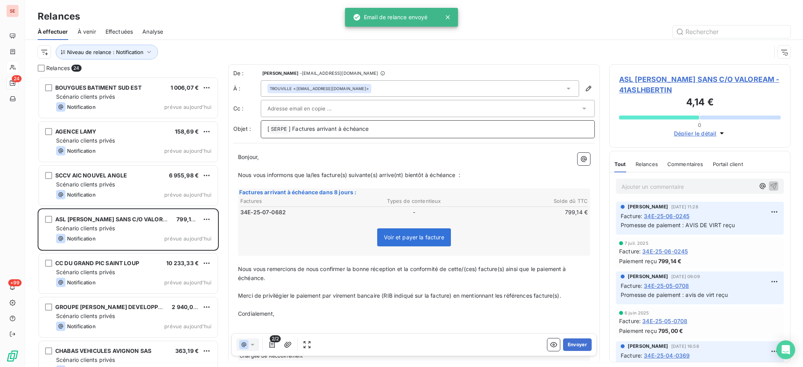
click at [388, 125] on p "[ SERPE ﻿ ] Factures arrivant à échéance" at bounding box center [427, 129] width 321 height 9
click at [564, 90] on icon at bounding box center [568, 89] width 8 height 8
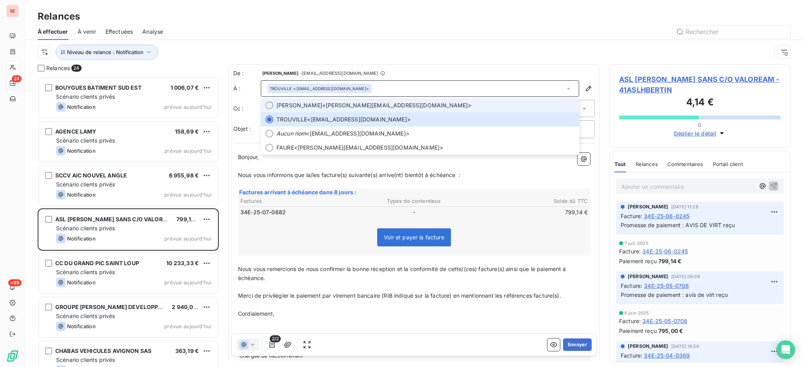
click at [320, 105] on span "[PERSON_NAME] <[PERSON_NAME][EMAIL_ADDRESS][DOMAIN_NAME]>" at bounding box center [425, 106] width 298 height 8
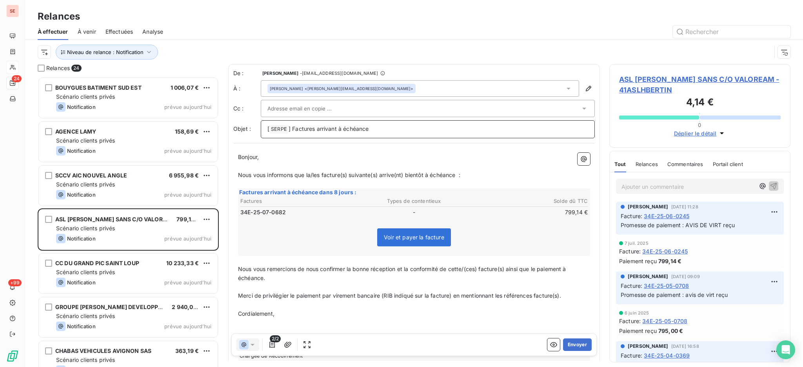
click at [391, 128] on p "[ SERPE ﻿ ] Factures arrivant à échéance" at bounding box center [427, 129] width 321 height 9
click at [575, 345] on button "Envoyer" at bounding box center [577, 345] width 29 height 13
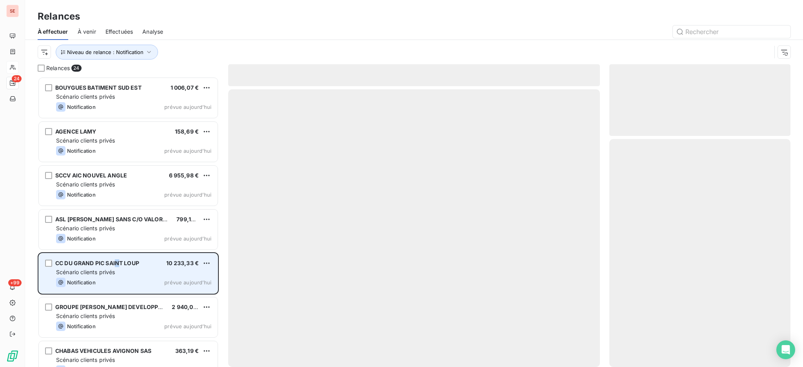
click at [116, 268] on div "CC DU GRAND PIC SAINT LOUP 10 233,33 € Scénario clients privés Notification pré…" at bounding box center [128, 274] width 179 height 40
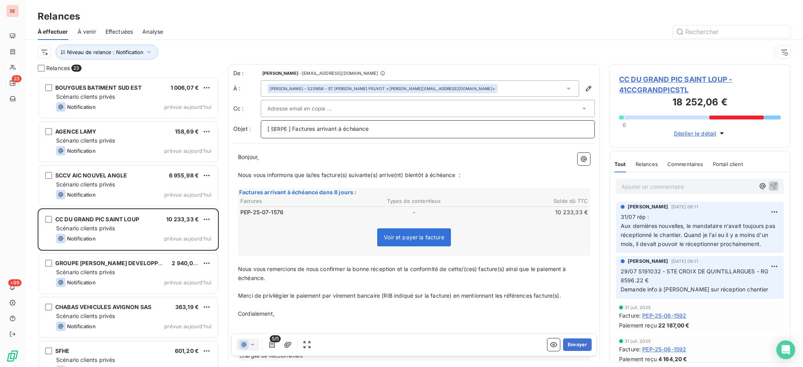
click at [398, 131] on p "[ SERPE ﻿ ] Factures arrivant à échéance" at bounding box center [427, 129] width 321 height 9
click at [564, 90] on icon at bounding box center [568, 89] width 8 height 8
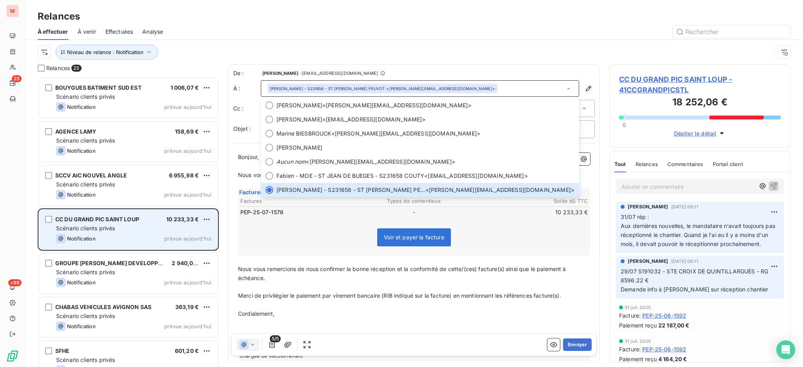
drag, startPoint x: 103, startPoint y: 367, endPoint x: 183, endPoint y: 232, distance: 156.4
click at [183, 232] on div "CC DU GRAND PIC SAINT LOUP 10 233,33 € Scénario clients privés Notification pré…" at bounding box center [128, 230] width 179 height 40
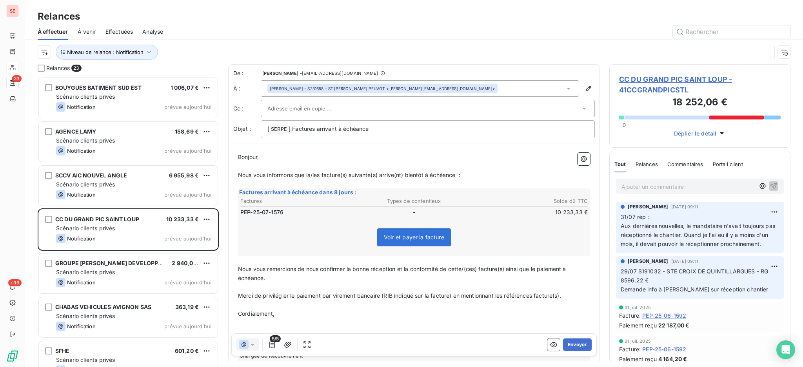
click at [643, 77] on span "CC DU GRAND PIC SAINT LOUP - 41CCGRANDPICSTL" at bounding box center [700, 84] width 162 height 21
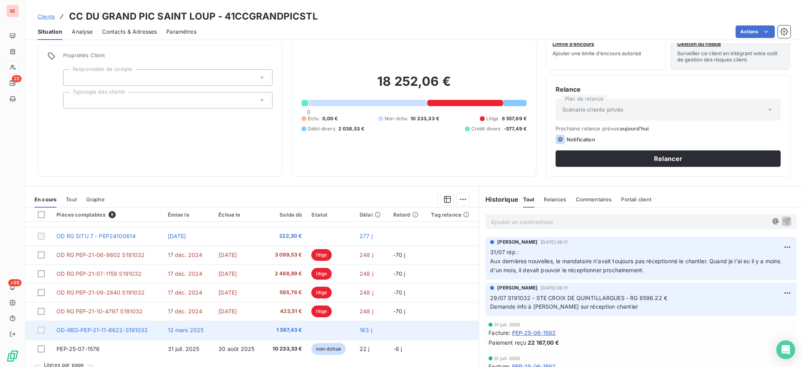
scroll to position [42, 0]
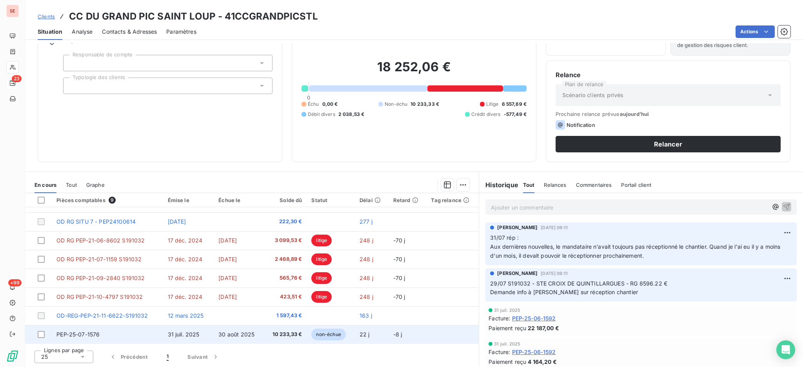
click at [176, 335] on span "31 juil. 2025" at bounding box center [184, 334] width 32 height 7
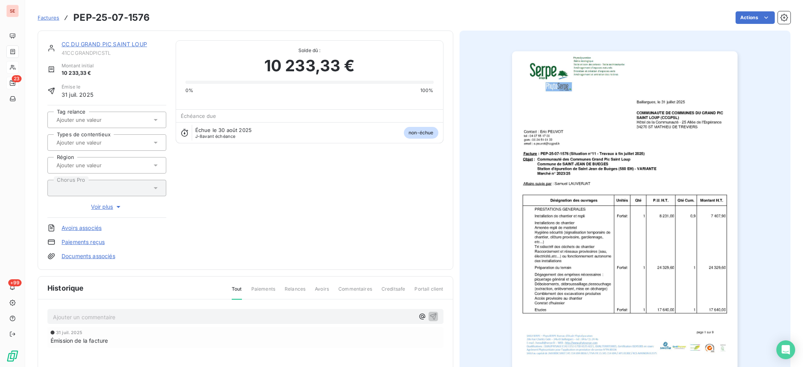
click at [127, 313] on p "Ajouter un commentaire ﻿" at bounding box center [233, 317] width 361 height 10
click at [430, 316] on icon "button" at bounding box center [433, 316] width 8 height 8
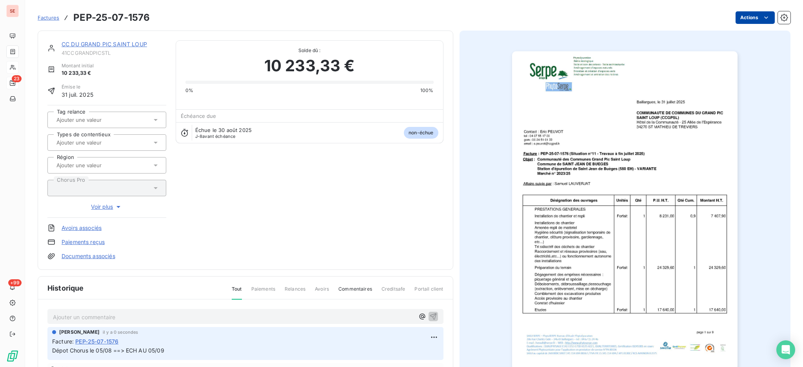
click at [731, 15] on html "SE 23 +99 Factures PEP-25-07-1576 Actions CC DU GRAND PIC SAINT LOUP 41CCGRANDP…" at bounding box center [401, 183] width 803 height 367
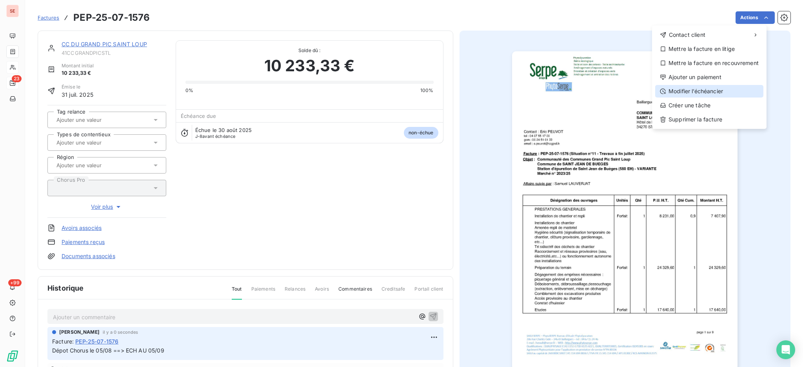
click at [700, 88] on div "Modifier l’échéancier" at bounding box center [709, 91] width 108 height 13
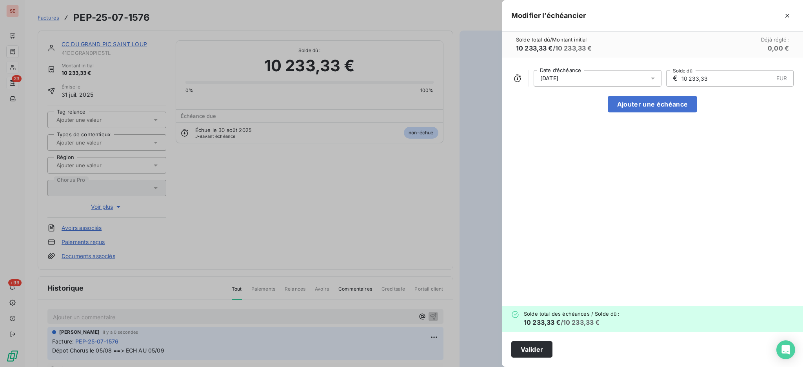
click at [650, 75] on icon at bounding box center [653, 78] width 8 height 8
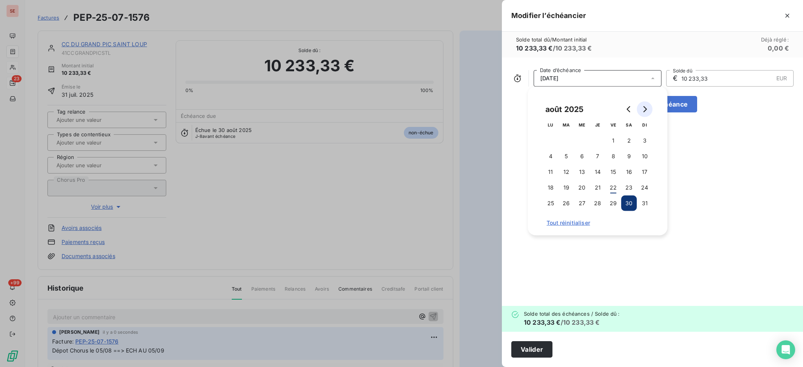
click at [648, 114] on button "Go to next month" at bounding box center [645, 110] width 16 height 16
click at [615, 137] on button "5" at bounding box center [613, 141] width 16 height 16
click at [537, 348] on button "Valider" at bounding box center [531, 349] width 41 height 16
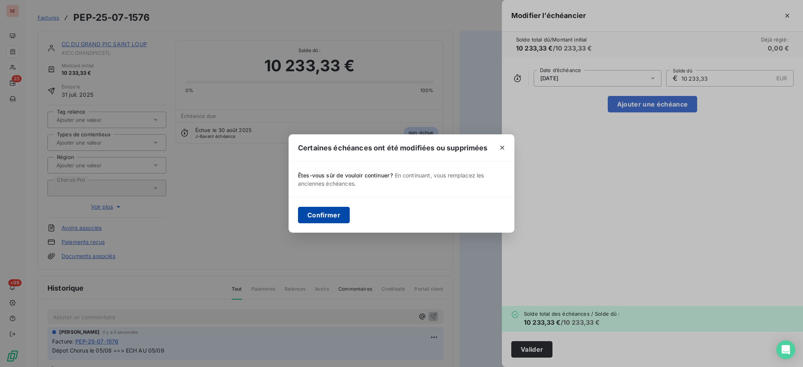
click at [319, 211] on button "Confirmer" at bounding box center [324, 215] width 52 height 16
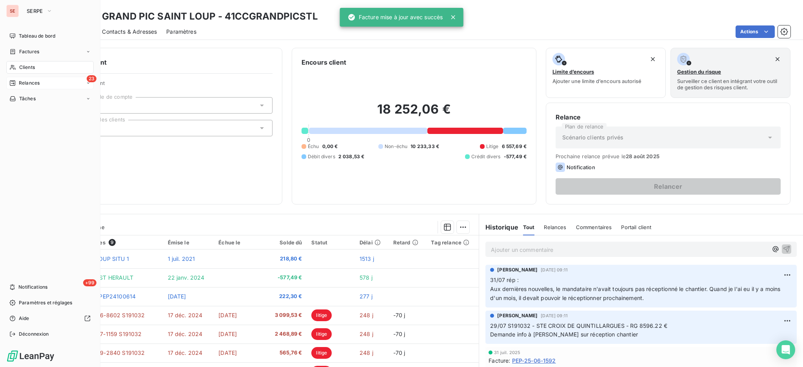
click at [29, 83] on span "Relances" at bounding box center [29, 83] width 21 height 7
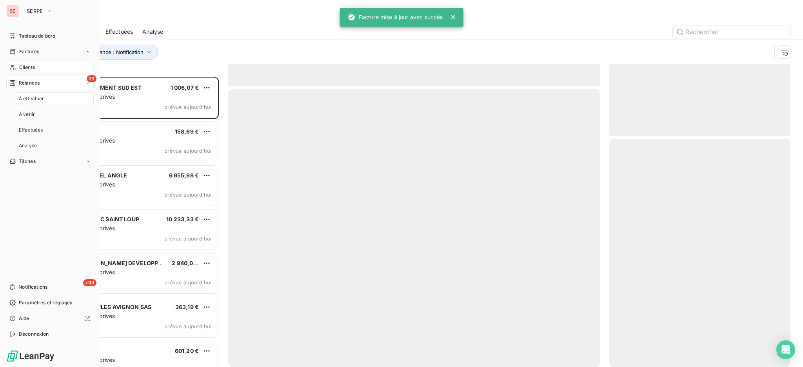
scroll to position [283, 173]
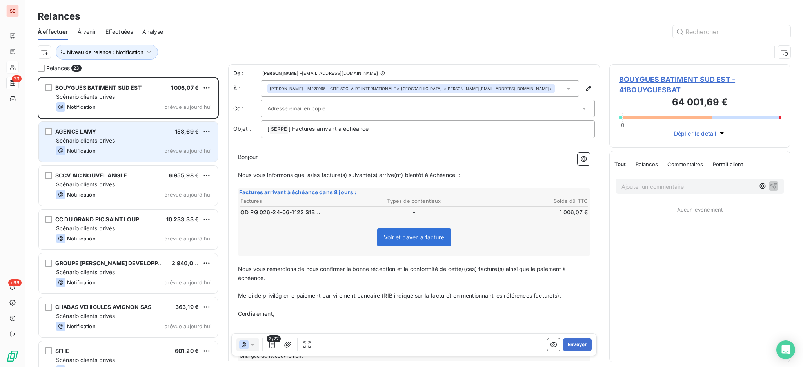
click at [121, 149] on div "Notification prévue [DATE]" at bounding box center [133, 150] width 155 height 9
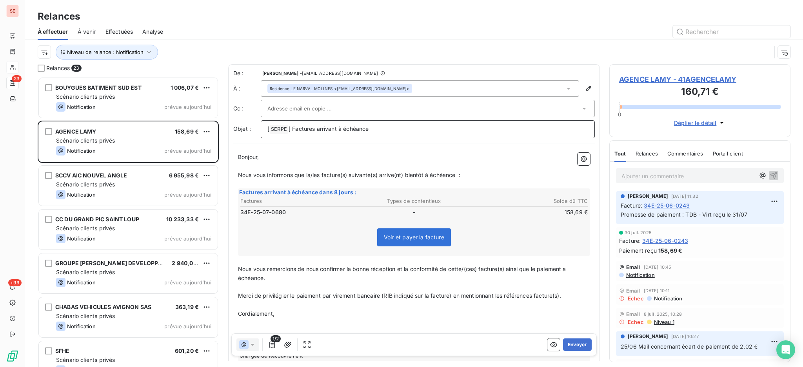
click at [387, 128] on p "[ SERPE ﻿ ] Factures arrivant à échéance" at bounding box center [427, 129] width 321 height 9
click at [564, 86] on icon at bounding box center [568, 89] width 8 height 8
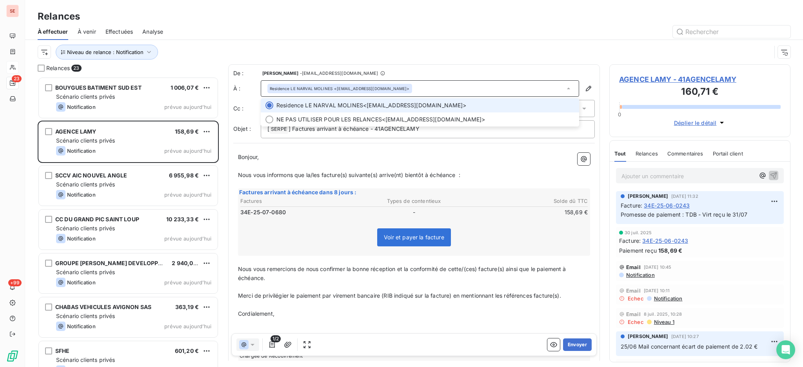
click at [564, 86] on icon at bounding box center [568, 89] width 8 height 8
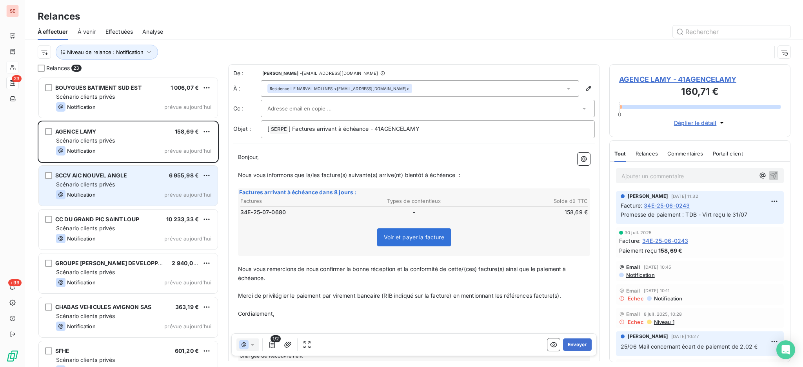
click at [164, 188] on div "Scénario clients privés" at bounding box center [133, 185] width 155 height 8
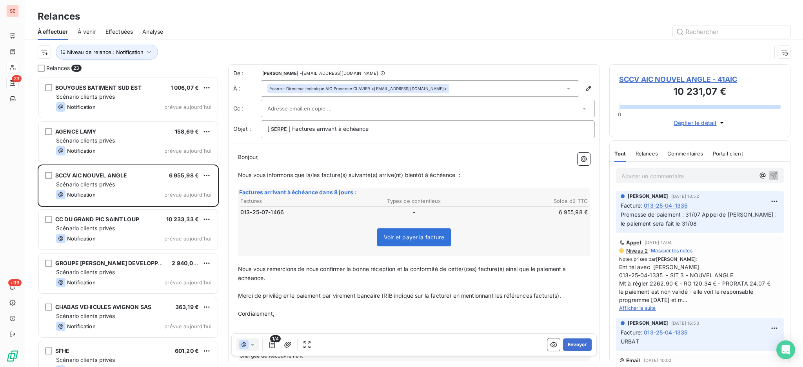
click at [684, 78] on span "SCCV AIC NOUVEL ANGLE - 41AIC" at bounding box center [700, 79] width 162 height 11
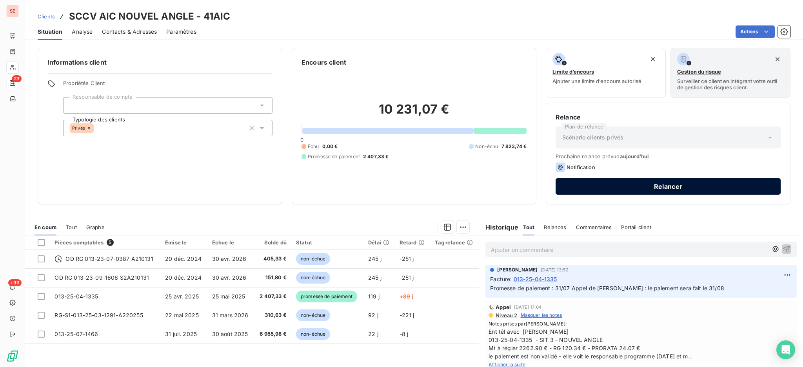
click at [577, 184] on button "Relancer" at bounding box center [667, 186] width 225 height 16
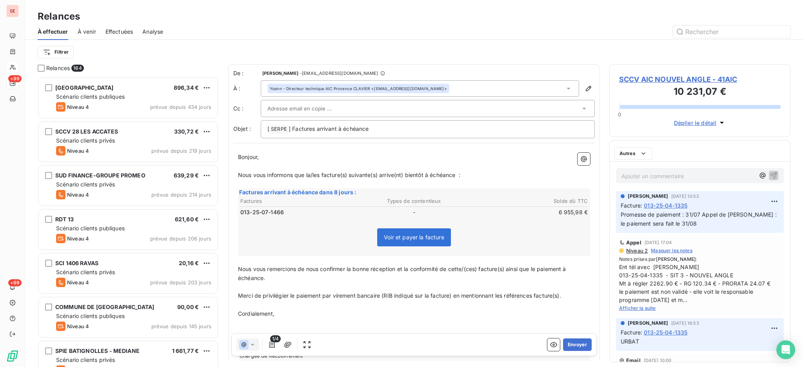
scroll to position [283, 173]
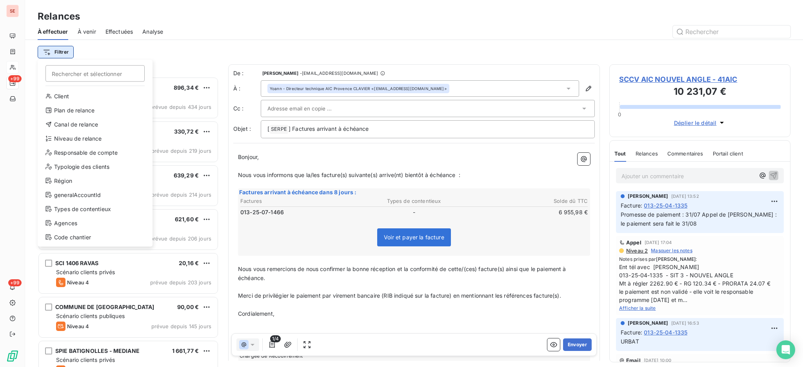
click at [63, 53] on html "SE +99 +99 Relances À effectuer À venir Effectuées Analyse Filtrer Rechercher e…" at bounding box center [401, 183] width 803 height 367
click at [88, 136] on div "Niveau de relance" at bounding box center [95, 138] width 109 height 13
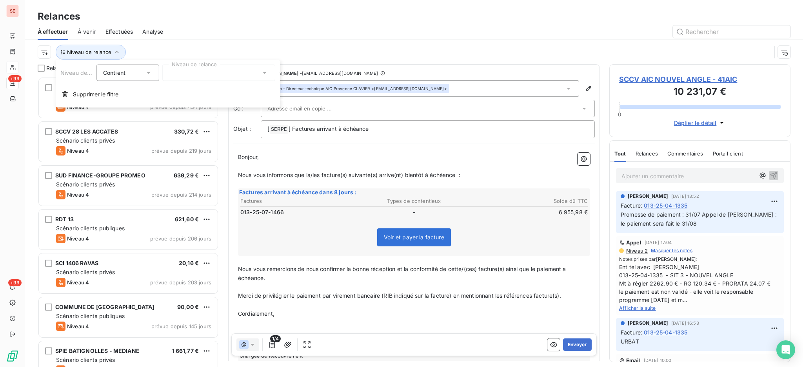
click at [261, 73] on icon at bounding box center [265, 73] width 8 height 8
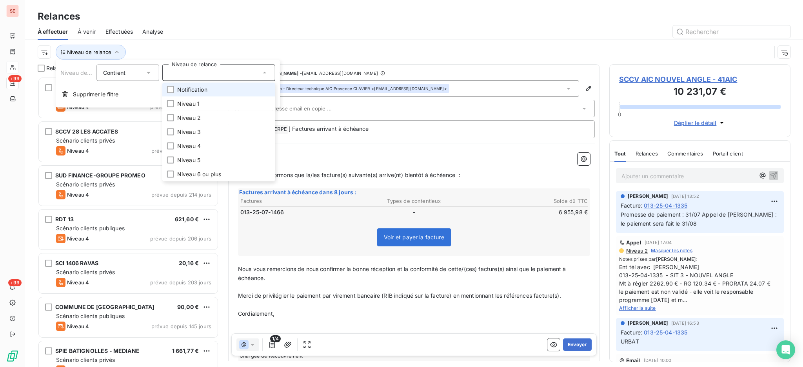
click at [229, 91] on li "Notification" at bounding box center [218, 90] width 113 height 14
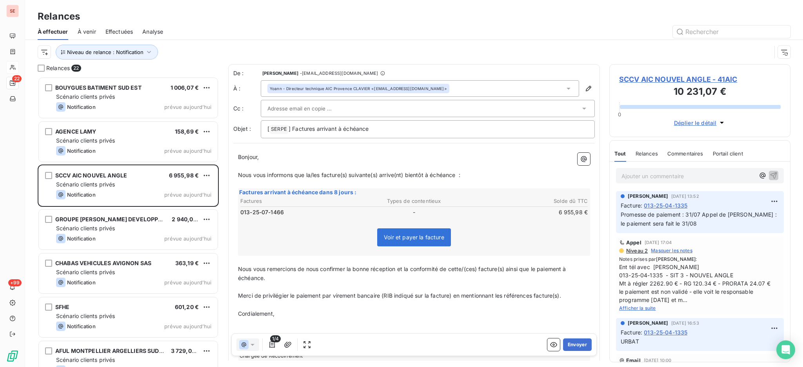
click at [297, 220] on div "Factures arrivant à échéance dans 8 jours : Factures Types de contentieux Solde…" at bounding box center [414, 222] width 352 height 67
drag, startPoint x: 380, startPoint y: 130, endPoint x: 547, endPoint y: 90, distance: 171.6
click at [548, 90] on div "De : Agnès Dubuc - [EMAIL_ADDRESS][DOMAIN_NAME] À : Yoann - Directeur technique…" at bounding box center [413, 103] width 361 height 69
click at [564, 87] on icon at bounding box center [568, 89] width 8 height 8
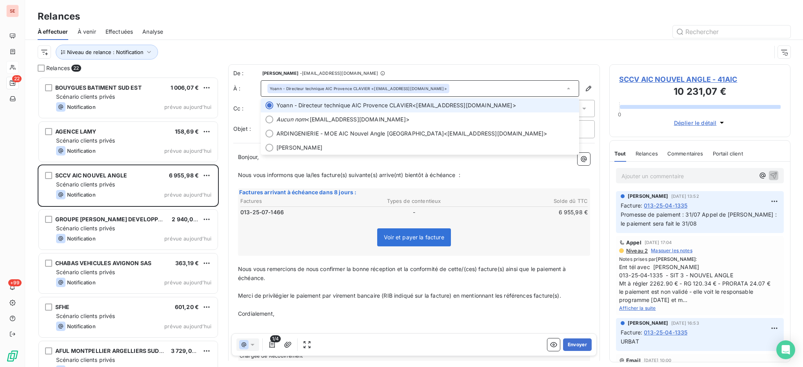
click at [564, 87] on icon at bounding box center [568, 89] width 8 height 8
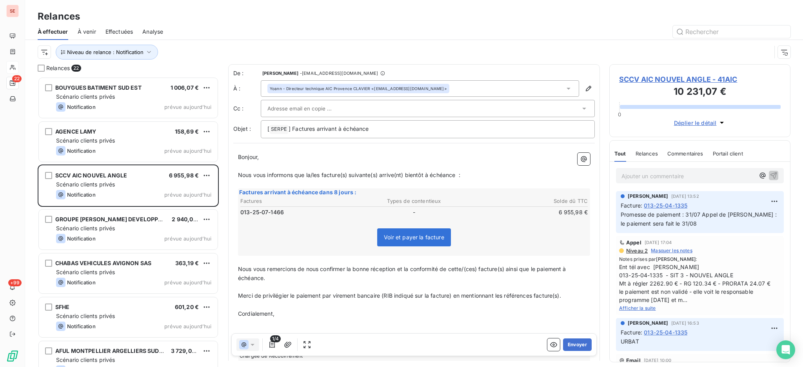
click at [566, 88] on icon at bounding box center [568, 89] width 4 height 2
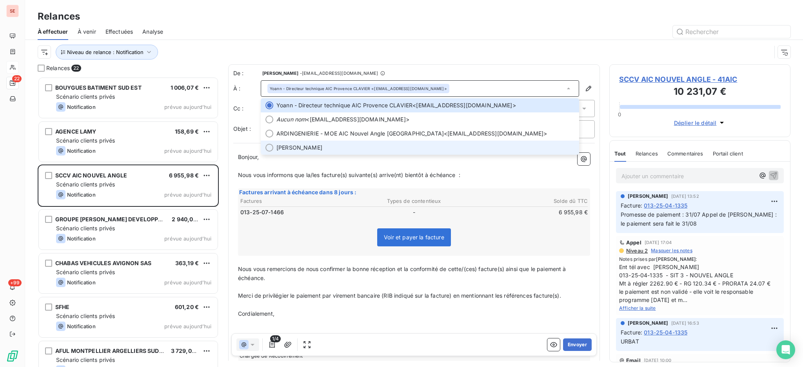
click at [298, 152] on li "[PERSON_NAME]" at bounding box center [420, 148] width 318 height 14
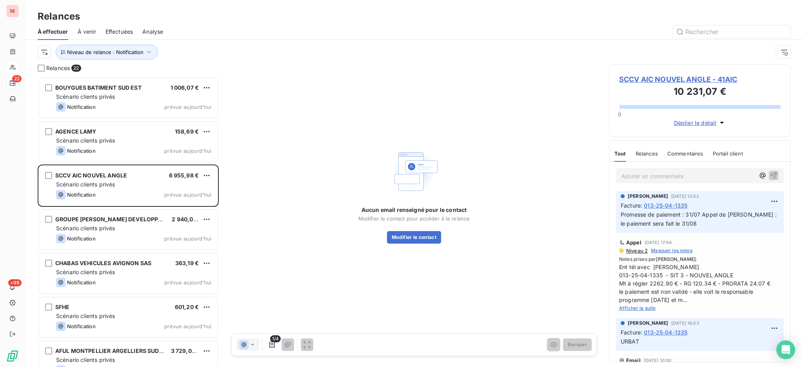
click at [673, 83] on span "SCCV AIC NOUVEL ANGLE - 41AIC" at bounding box center [700, 79] width 162 height 11
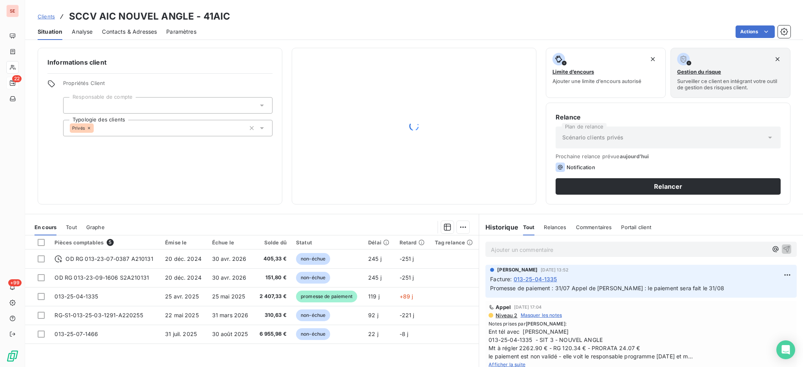
click at [122, 29] on span "Contacts & Adresses" at bounding box center [129, 32] width 55 height 8
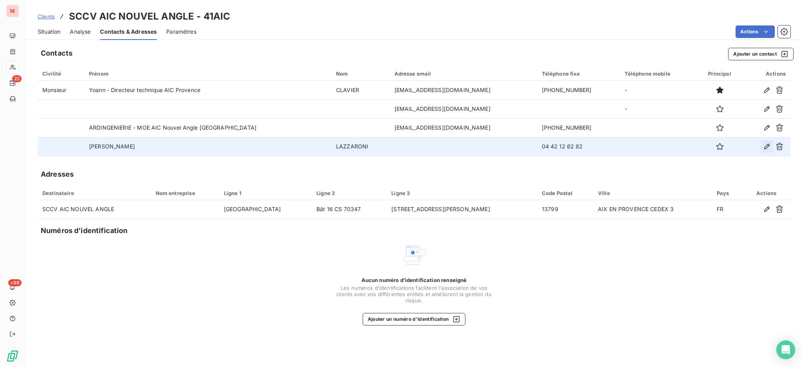
click at [768, 148] on icon "button" at bounding box center [767, 147] width 8 height 8
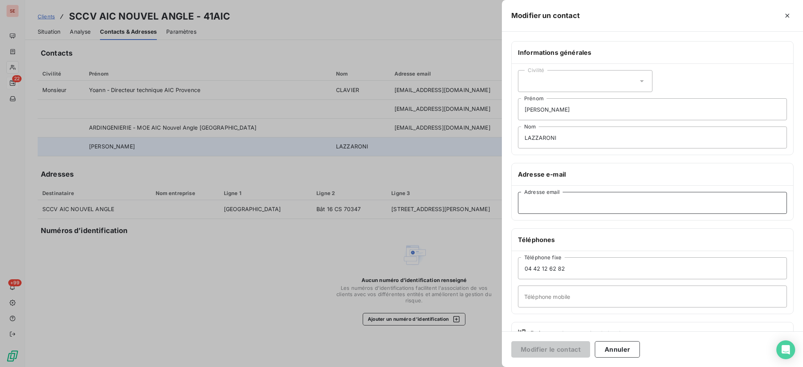
click at [553, 204] on input "Adresse email" at bounding box center [652, 203] width 269 height 22
type input "C"
type input "[EMAIL_ADDRESS][DOMAIN_NAME]"
click at [550, 350] on button "Modifier le contact" at bounding box center [550, 349] width 79 height 16
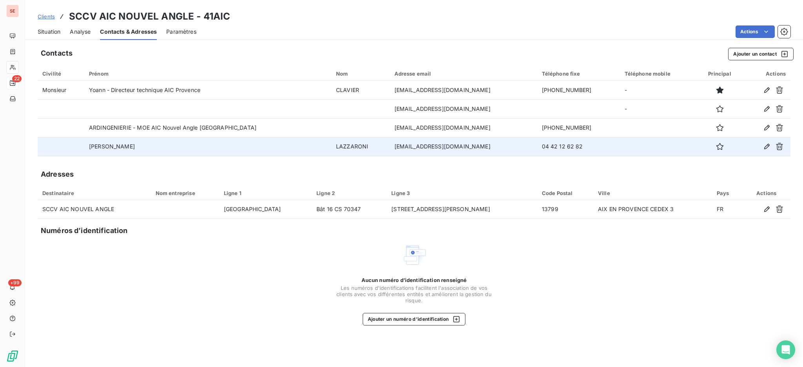
click at [48, 29] on span "Situation" at bounding box center [49, 32] width 23 height 8
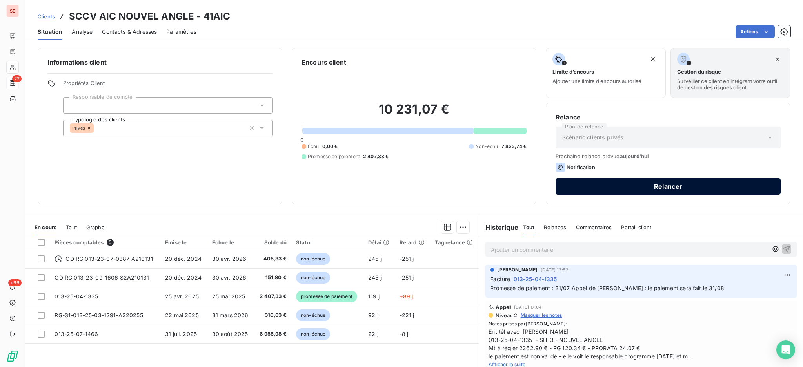
click at [678, 185] on button "Relancer" at bounding box center [667, 186] width 225 height 16
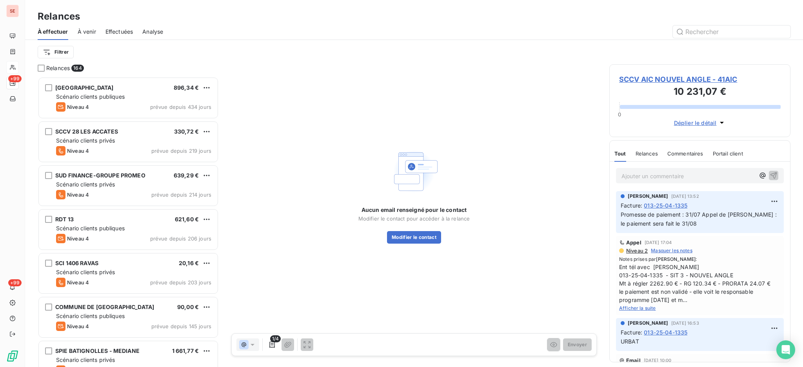
scroll to position [283, 173]
click at [56, 55] on html "SE +99 +99 Relances À effectuer À venir Effectuées Analyse Filtrer Relances 164…" at bounding box center [401, 183] width 803 height 367
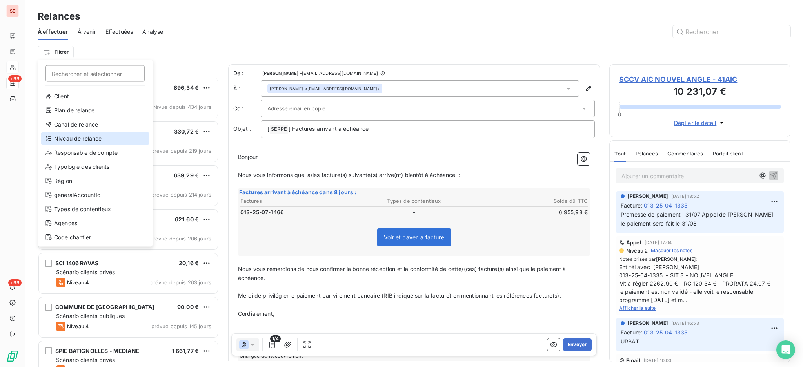
click at [97, 134] on div "Niveau de relance" at bounding box center [95, 138] width 109 height 13
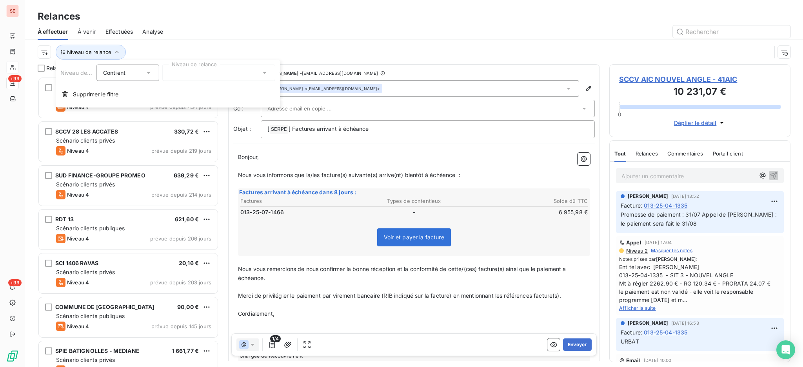
scroll to position [8, 8]
click at [269, 74] on div at bounding box center [218, 73] width 113 height 16
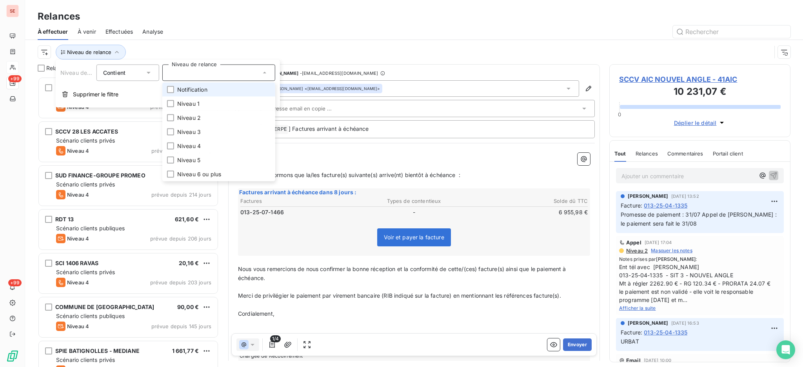
click at [199, 89] on span "Notification" at bounding box center [192, 90] width 30 height 8
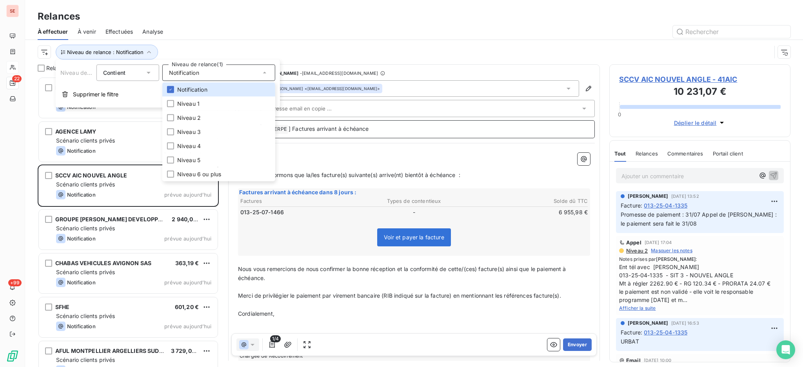
click at [394, 128] on p "[ SERPE ﻿ ] Factures arrivant à échéance" at bounding box center [427, 129] width 321 height 9
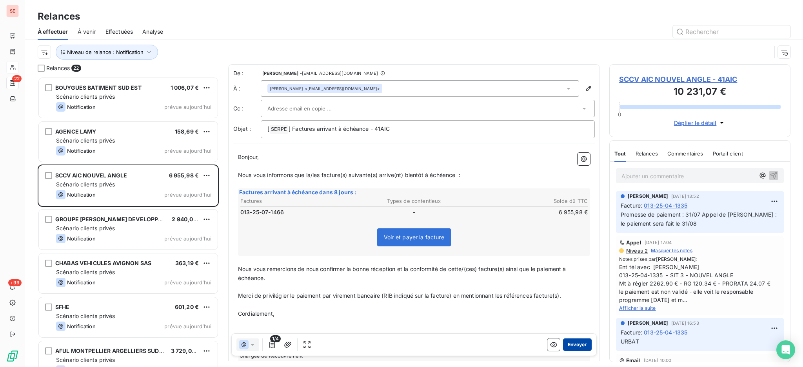
click at [564, 342] on button "Envoyer" at bounding box center [577, 345] width 29 height 13
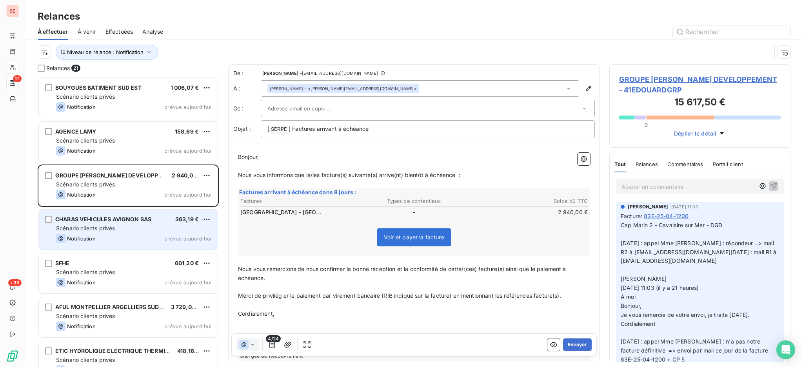
click at [117, 227] on div "Scénario clients privés" at bounding box center [133, 229] width 155 height 8
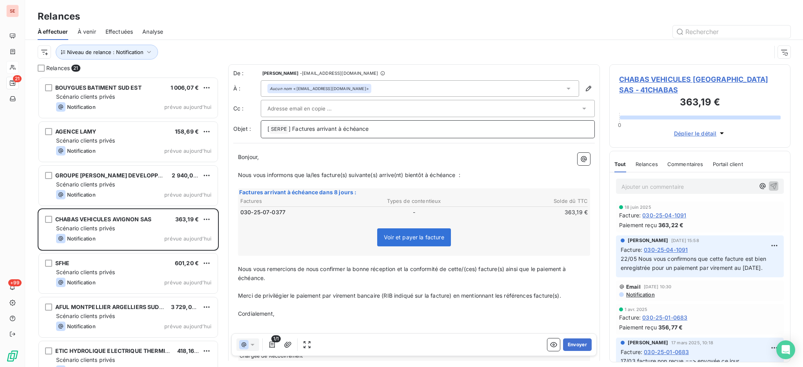
click at [380, 128] on p "[ SERPE ﻿ ] Factures arrivant à échéance" at bounding box center [427, 129] width 321 height 9
click at [564, 90] on icon at bounding box center [568, 89] width 8 height 8
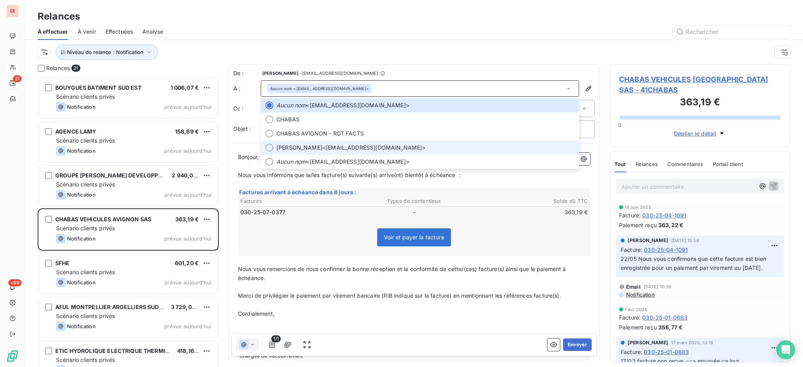
click at [266, 148] on div at bounding box center [269, 148] width 8 height 8
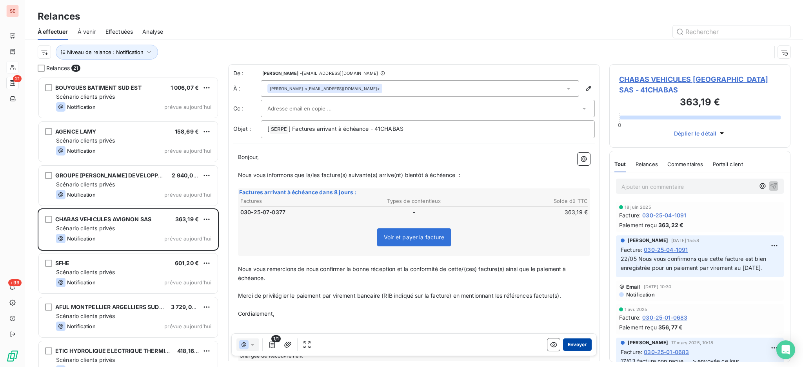
click at [575, 344] on button "Envoyer" at bounding box center [577, 345] width 29 height 13
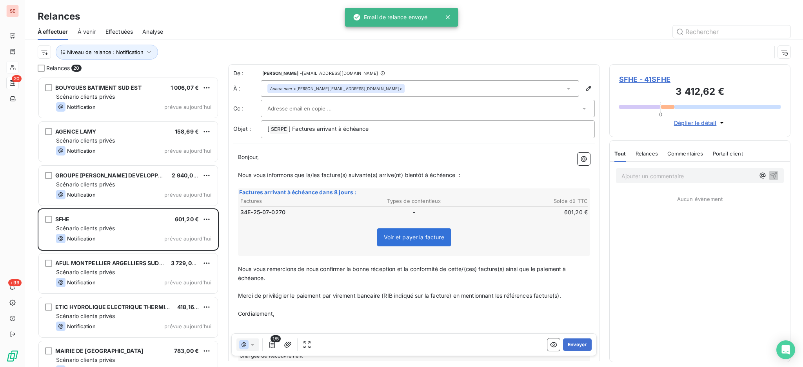
click at [380, 116] on div at bounding box center [428, 108] width 334 height 17
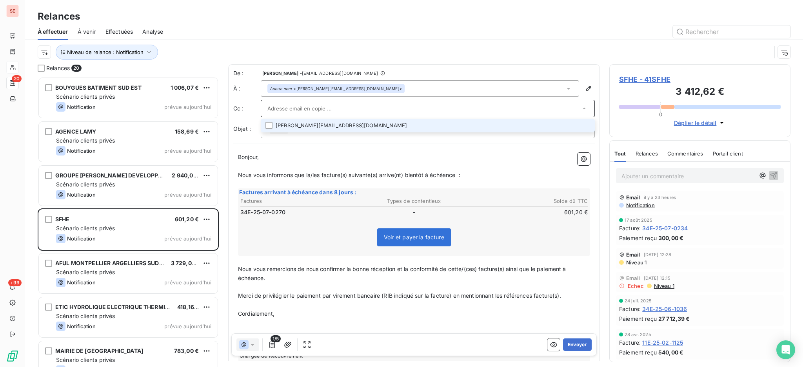
click at [546, 85] on div "Aucun nom <[PERSON_NAME][EMAIL_ADDRESS][DOMAIN_NAME]>" at bounding box center [420, 88] width 318 height 16
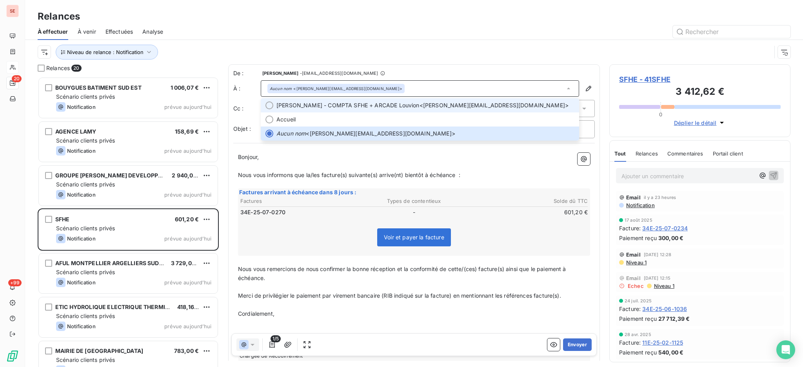
click at [345, 103] on span "[PERSON_NAME] - COMPTA SFHE + ARCADE Louvion" at bounding box center [347, 106] width 143 height 8
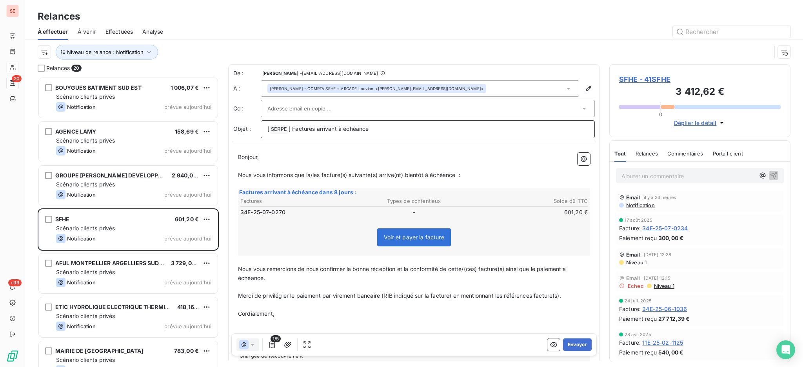
click at [379, 131] on p "[ SERPE ﻿ ] Factures arrivant à échéance" at bounding box center [427, 129] width 321 height 9
click at [571, 343] on button "Envoyer" at bounding box center [577, 345] width 29 height 13
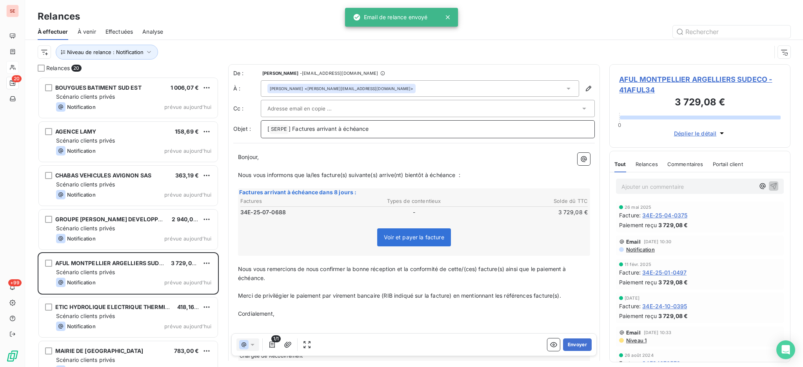
click at [378, 127] on p "[ SERPE ﻿ ] Factures arrivant à échéance" at bounding box center [427, 129] width 321 height 9
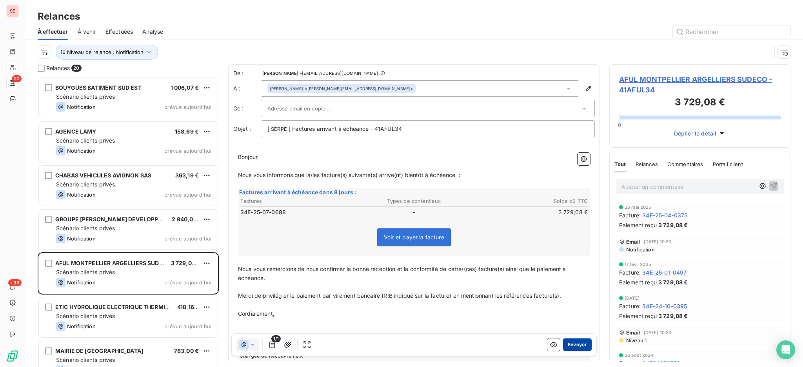
click at [563, 341] on button "Envoyer" at bounding box center [577, 345] width 29 height 13
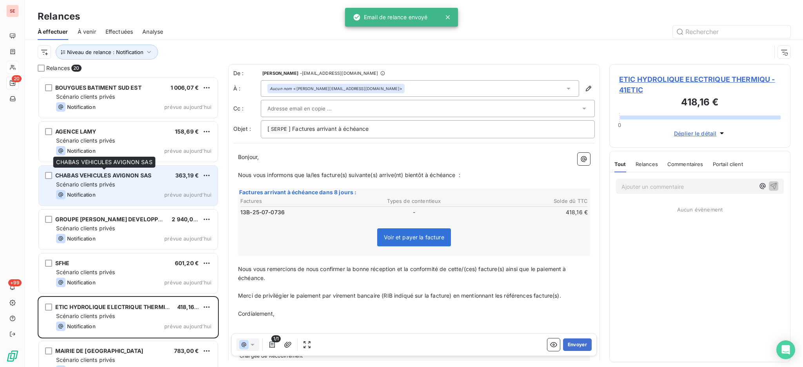
click at [129, 175] on span "CHABAS VEHICULES AVIGNON SAS" at bounding box center [103, 175] width 96 height 7
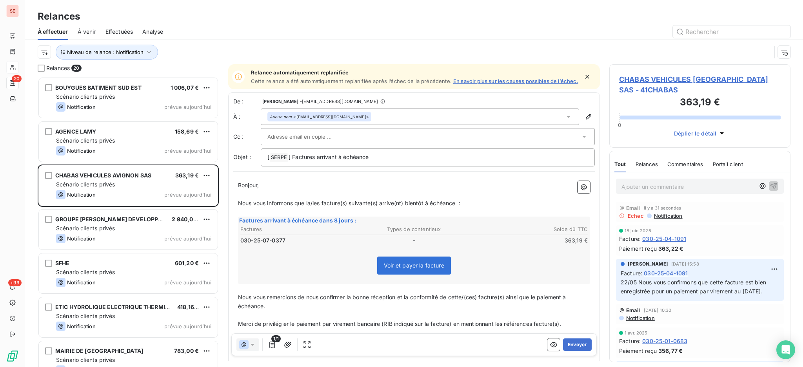
click at [564, 121] on icon at bounding box center [568, 117] width 8 height 8
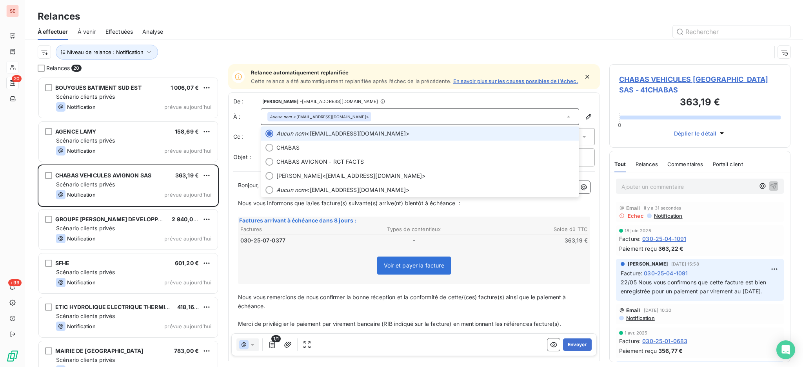
click at [564, 121] on icon at bounding box center [568, 117] width 8 height 8
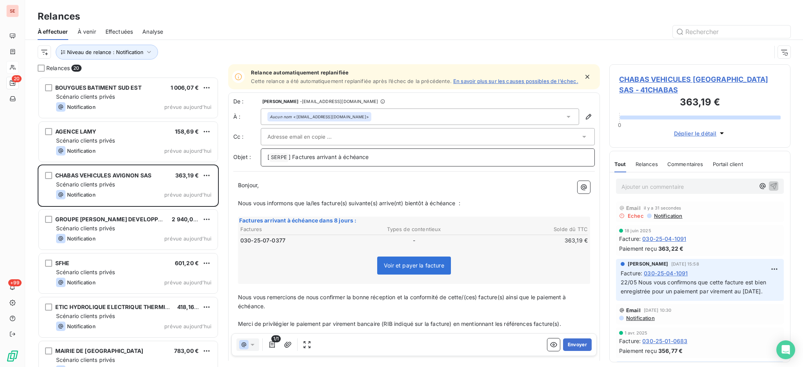
click at [414, 159] on p "[ SERPE ﻿ ] Factures arrivant à échéance" at bounding box center [427, 157] width 321 height 9
click at [563, 347] on button "Envoyer" at bounding box center [577, 345] width 29 height 13
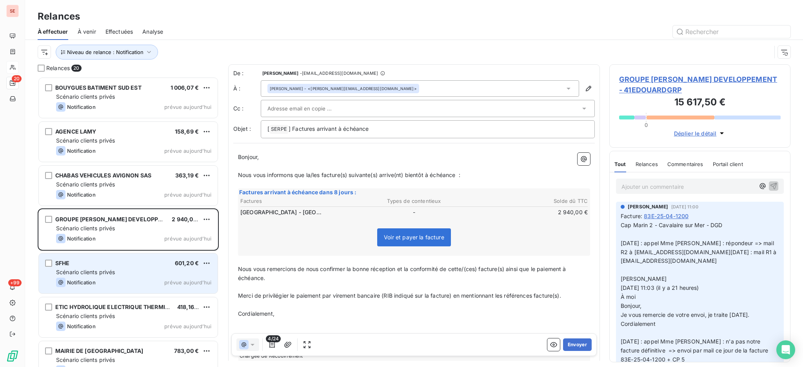
click at [130, 269] on div "Scénario clients privés" at bounding box center [133, 273] width 155 height 8
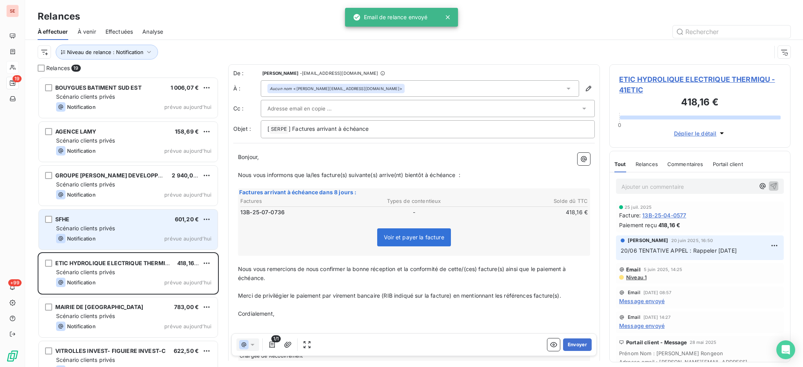
click at [147, 218] on div "SFHE 601,20 €" at bounding box center [133, 219] width 155 height 7
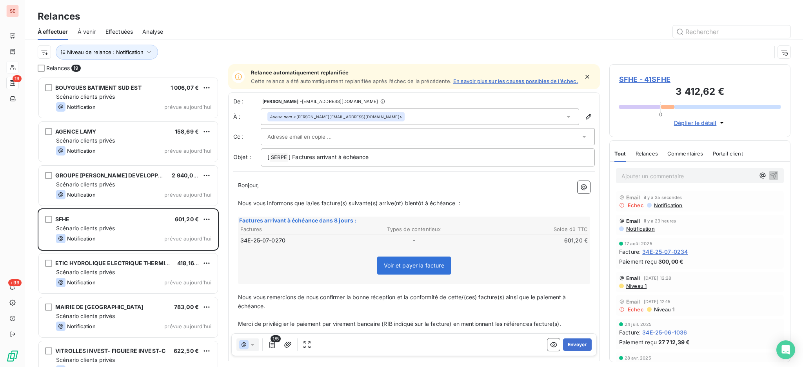
click at [564, 121] on icon at bounding box center [568, 117] width 8 height 8
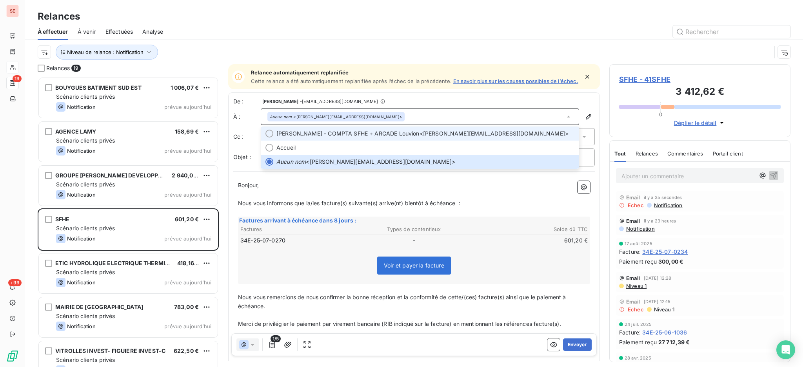
click at [292, 138] on span "[PERSON_NAME] - COMPTA SFHE + ARCADE Louvion" at bounding box center [347, 134] width 143 height 8
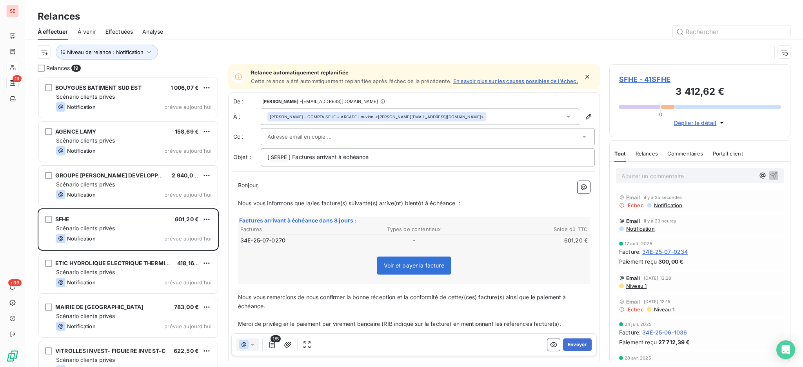
click at [384, 155] on div "[ SERPE ﻿ ] Factures arrivant à échéance" at bounding box center [428, 158] width 334 height 18
click at [385, 162] on p "[ SERPE ﻿ ] Factures arrivant à échéance" at bounding box center [427, 157] width 321 height 9
click at [575, 341] on button "Envoyer" at bounding box center [577, 345] width 29 height 13
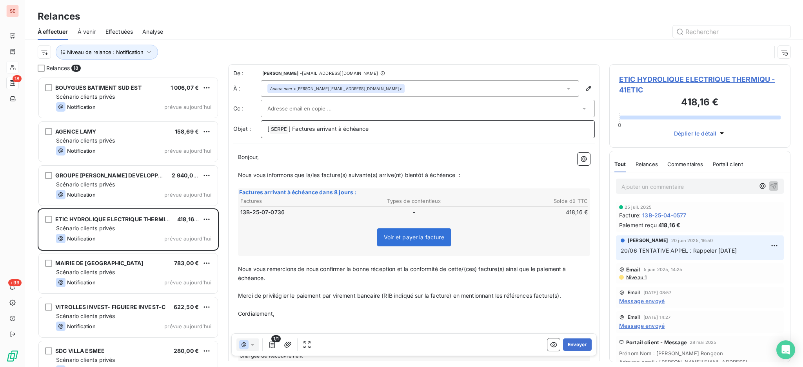
click at [403, 126] on p "[ SERPE ﻿ ] Factures arrivant à échéance" at bounding box center [427, 129] width 321 height 9
drag, startPoint x: 526, startPoint y: 94, endPoint x: 567, endPoint y: 91, distance: 41.3
click at [567, 96] on div "De : Agnès Dubuc - [EMAIL_ADDRESS][DOMAIN_NAME] À : Aucun nom <[PERSON_NAME][EM…" at bounding box center [414, 228] width 372 height 329
click at [564, 87] on icon at bounding box center [568, 89] width 8 height 8
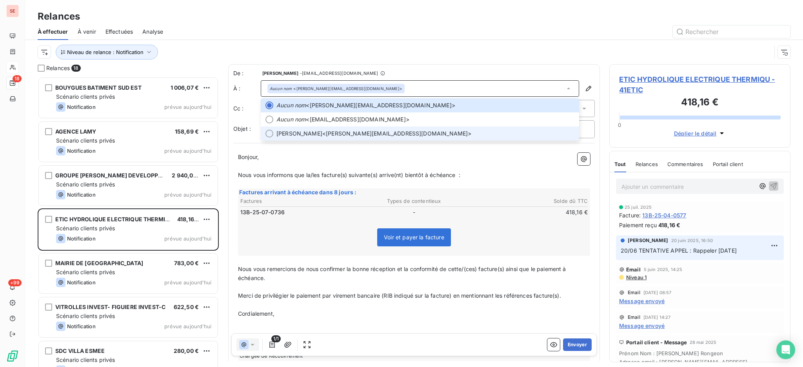
click at [269, 131] on div at bounding box center [269, 134] width 8 height 8
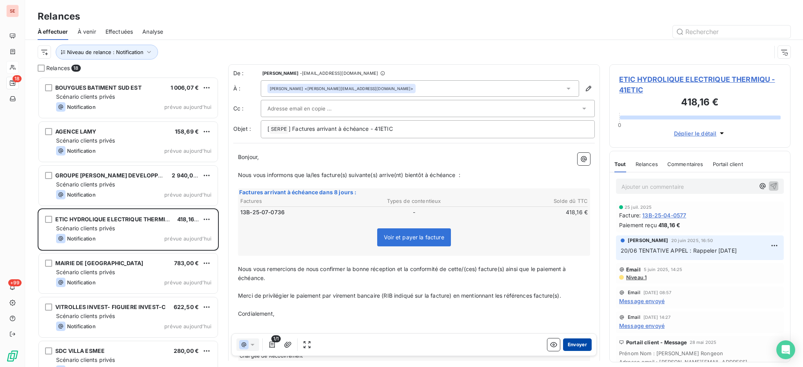
click at [566, 342] on button "Envoyer" at bounding box center [577, 345] width 29 height 13
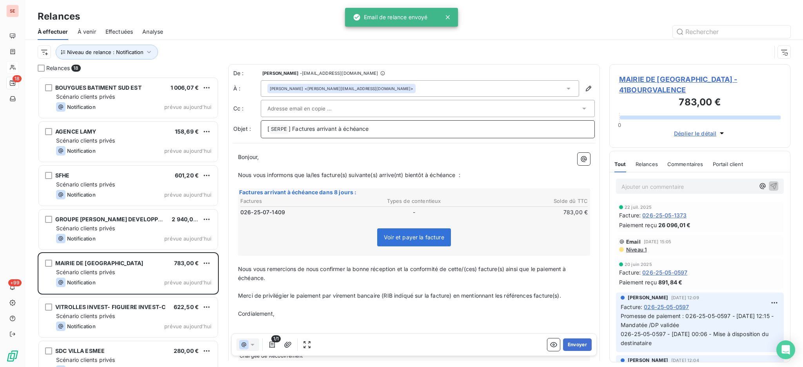
click at [383, 130] on p "[ SERPE ﻿ ] Factures arrivant à échéance" at bounding box center [427, 129] width 321 height 9
click at [668, 80] on span "MAIRIE DE [GEOGRAPHIC_DATA] - 41BOURGVALENCE" at bounding box center [700, 84] width 162 height 21
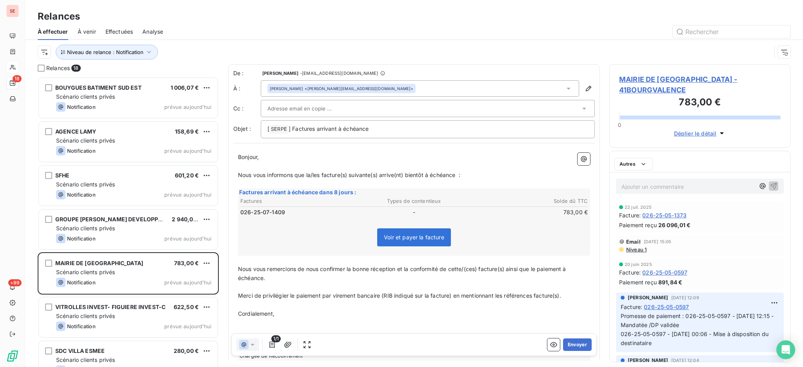
scroll to position [283, 173]
click at [406, 129] on p "[ SERPE ﻿ ] Factures arrivant à échéance" at bounding box center [427, 129] width 321 height 9
click at [564, 88] on icon at bounding box center [568, 89] width 8 height 8
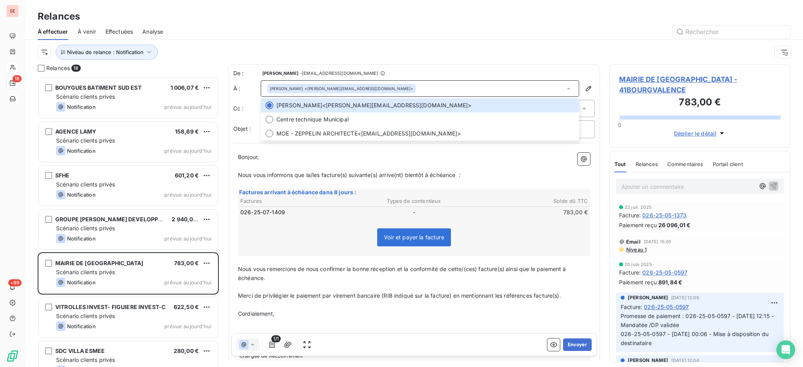
click at [456, 86] on div "[PERSON_NAME] <[PERSON_NAME][EMAIL_ADDRESS][DOMAIN_NAME]>" at bounding box center [420, 88] width 318 height 16
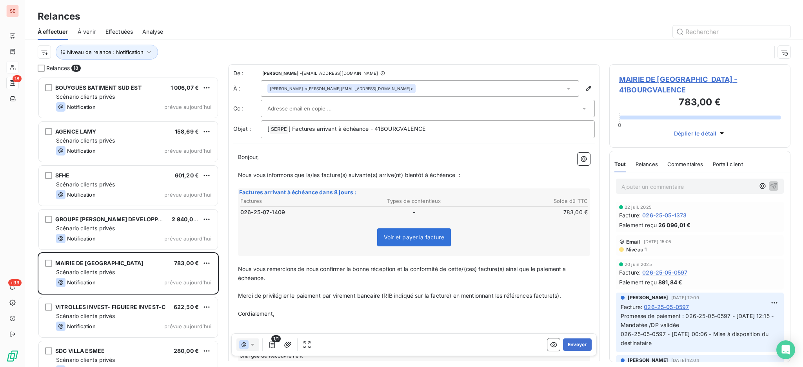
click at [653, 74] on span "MAIRIE DE [GEOGRAPHIC_DATA] - 41BOURGVALENCE" at bounding box center [700, 84] width 162 height 21
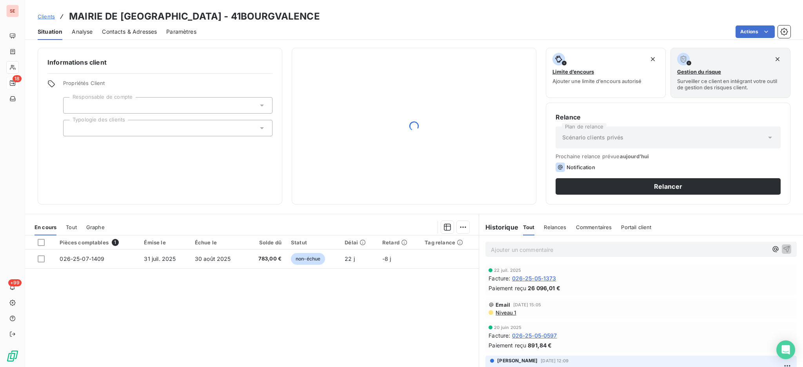
click at [142, 29] on span "Contacts & Adresses" at bounding box center [129, 32] width 55 height 8
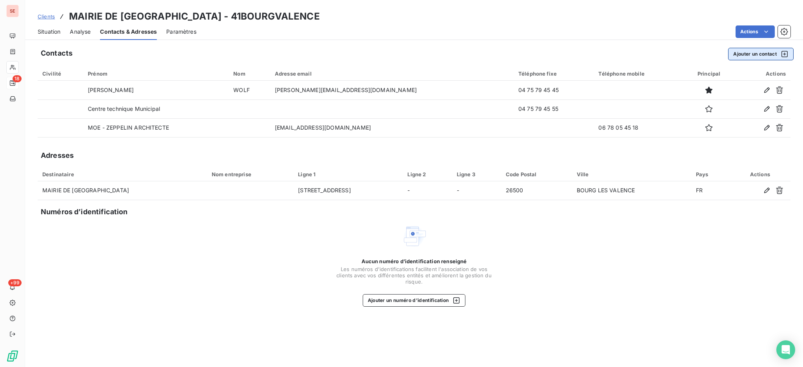
click at [754, 53] on button "Ajouter un contact" at bounding box center [760, 54] width 65 height 13
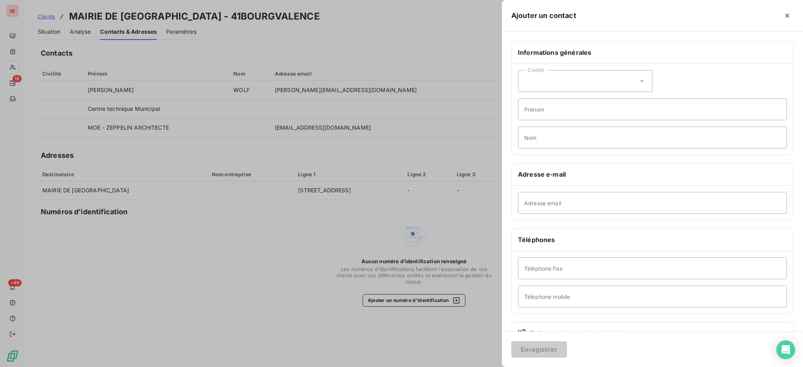
click at [543, 219] on div "Adresse email" at bounding box center [652, 203] width 281 height 34
click at [539, 198] on input "Adresse email" at bounding box center [652, 203] width 269 height 22
paste input "[EMAIL_ADDRESS][DOMAIN_NAME]"
type input "[EMAIL_ADDRESS][DOMAIN_NAME]"
click at [559, 270] on input "Téléphone fixe" at bounding box center [652, 269] width 269 height 22
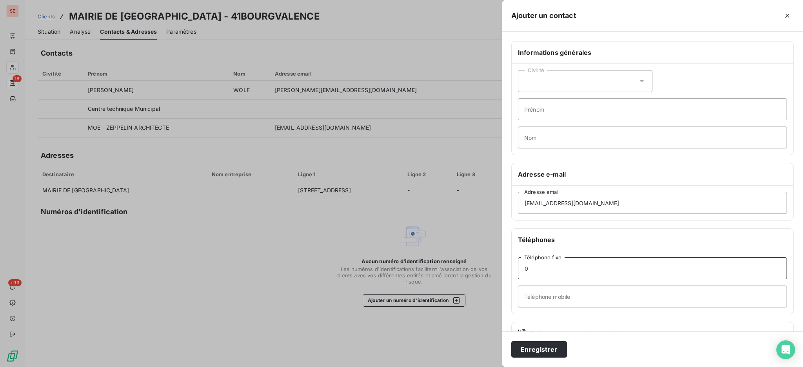
click at [559, 270] on input "0" at bounding box center [652, 269] width 269 height 22
type input "04 74 79 45 45"
click at [542, 347] on button "Enregistrer" at bounding box center [539, 349] width 56 height 16
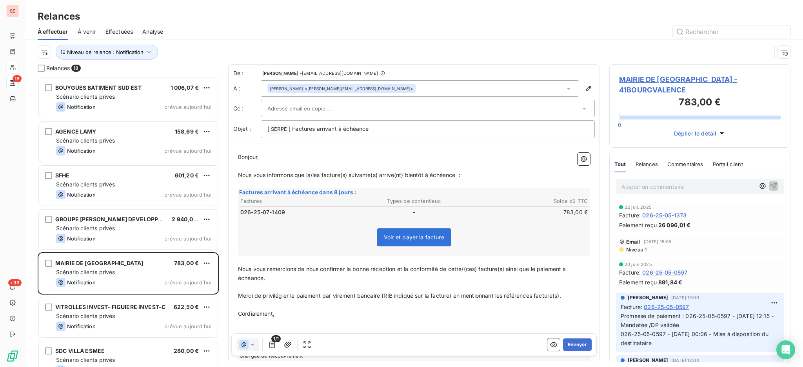
scroll to position [283, 173]
click at [419, 131] on p "[ SERPE ﻿ ] Factures arrivant à échéance" at bounding box center [427, 129] width 321 height 9
click at [419, 131] on p "[ SERPE ﻿ ] Factures arrivant à échéance - 41" at bounding box center [427, 129] width 321 height 9
click at [564, 87] on icon at bounding box center [568, 89] width 8 height 8
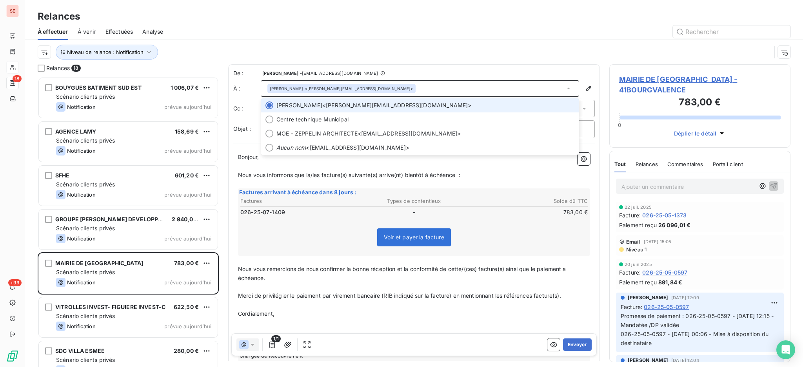
click at [564, 87] on icon at bounding box center [568, 89] width 8 height 8
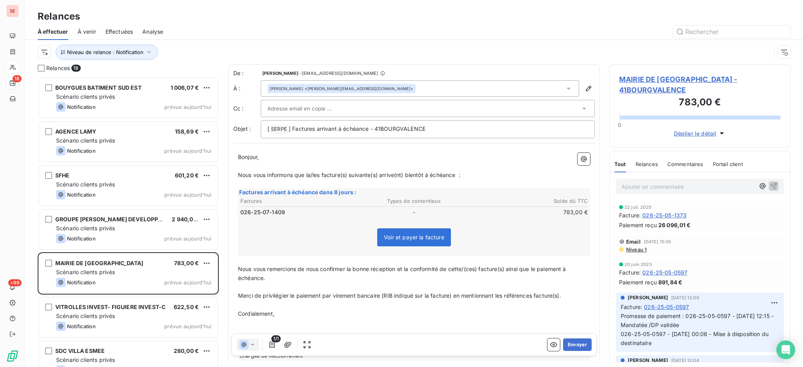
click at [566, 88] on icon at bounding box center [568, 89] width 4 height 2
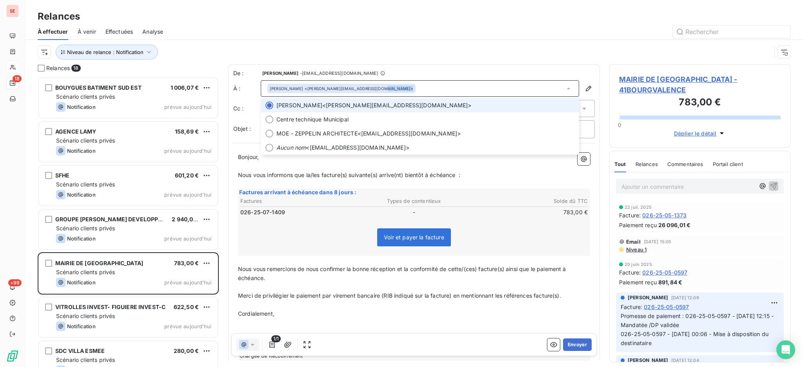
drag, startPoint x: 559, startPoint y: 88, endPoint x: 436, endPoint y: 112, distance: 125.4
click at [487, 97] on div "[PERSON_NAME] <[PERSON_NAME][EMAIL_ADDRESS][DOMAIN_NAME]> [PERSON_NAME] <[PERSO…" at bounding box center [420, 88] width 318 height 16
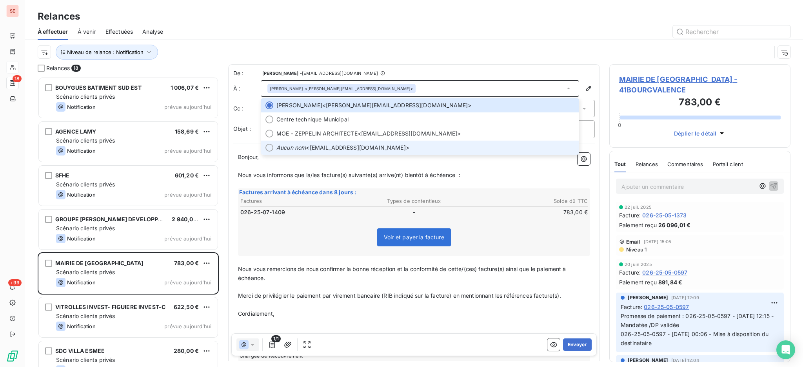
click at [330, 145] on span "Aucun nom <[EMAIL_ADDRESS][DOMAIN_NAME]>" at bounding box center [425, 148] width 298 height 8
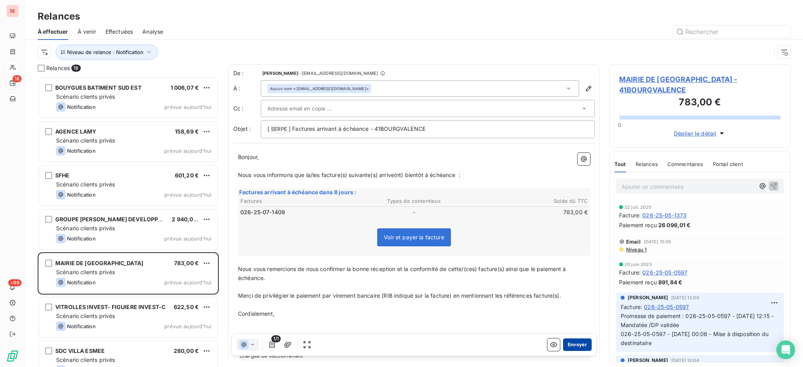
click at [570, 343] on button "Envoyer" at bounding box center [577, 345] width 29 height 13
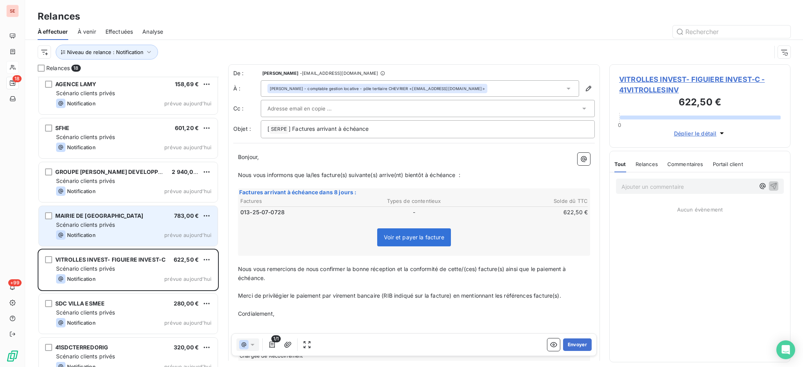
scroll to position [105, 0]
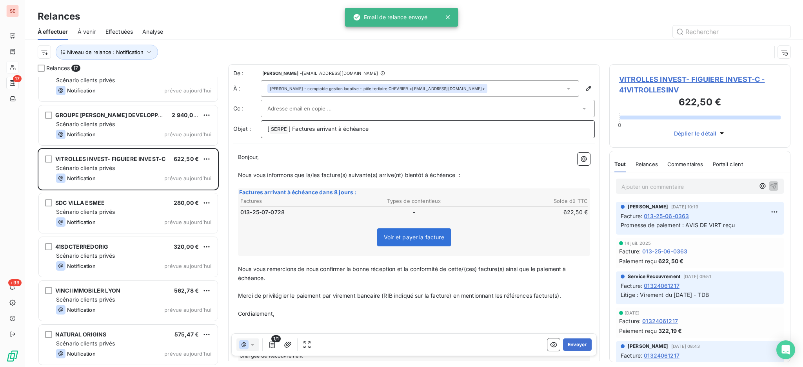
click at [408, 131] on p "[ SERPE ﻿ ] Factures arrivant à échéance" at bounding box center [427, 129] width 321 height 9
click at [564, 87] on icon at bounding box center [568, 89] width 8 height 8
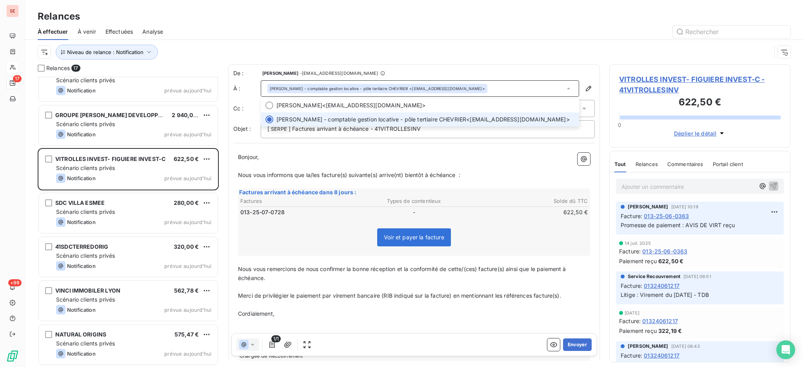
click at [564, 87] on icon at bounding box center [568, 89] width 8 height 8
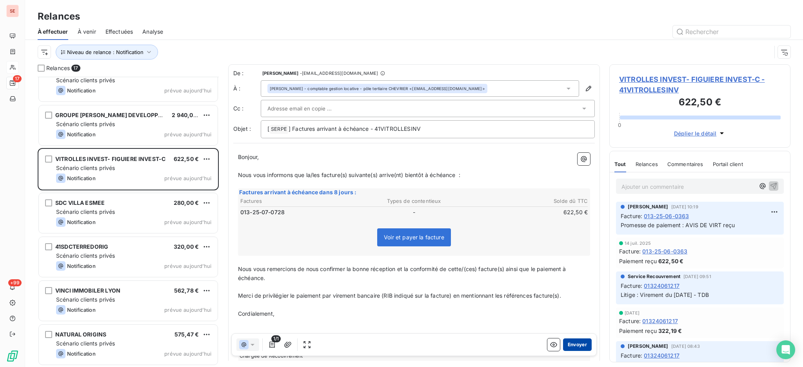
click at [563, 347] on button "Envoyer" at bounding box center [577, 345] width 29 height 13
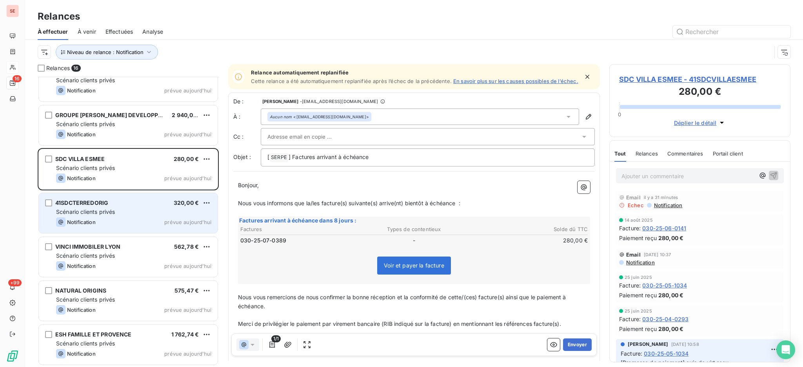
click at [115, 199] on div "41SDCTERREDORIG 320,00 € Scénario clients privés Notification prévue [DATE]" at bounding box center [128, 213] width 179 height 40
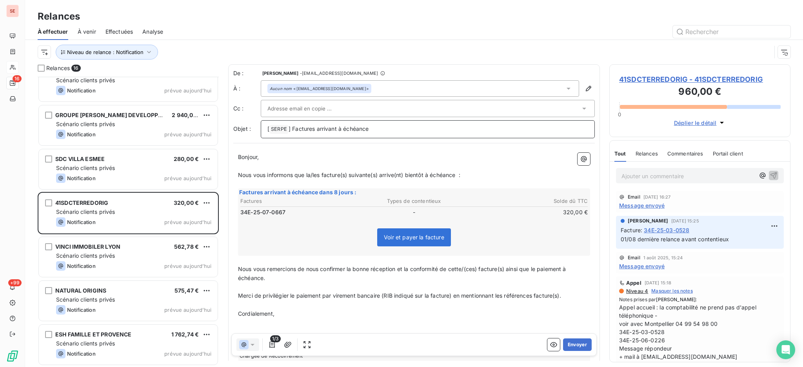
click at [381, 126] on p "[ SERPE ﻿ ] Factures arrivant à échéance" at bounding box center [427, 129] width 321 height 9
click at [472, 0] on html "SE 16 +99 Relances À effectuer À venir Effectuées Analyse Niveau de relance : N…" at bounding box center [401, 183] width 803 height 367
click at [636, 131] on div "41SDCTERREDORIG - 41SDCTERREDORIG 960,00 € 0 Déplier le détail Tout Relances Co…" at bounding box center [699, 215] width 181 height 303
click at [564, 90] on icon at bounding box center [568, 89] width 8 height 8
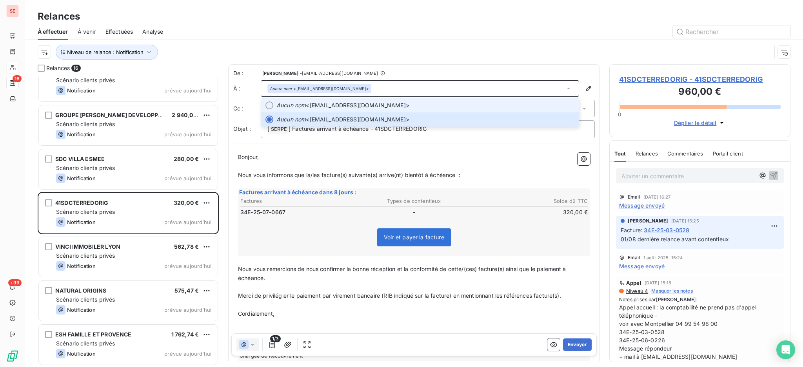
click at [354, 105] on span "Aucun nom <[EMAIL_ADDRESS][DOMAIN_NAME]>" at bounding box center [425, 106] width 298 height 8
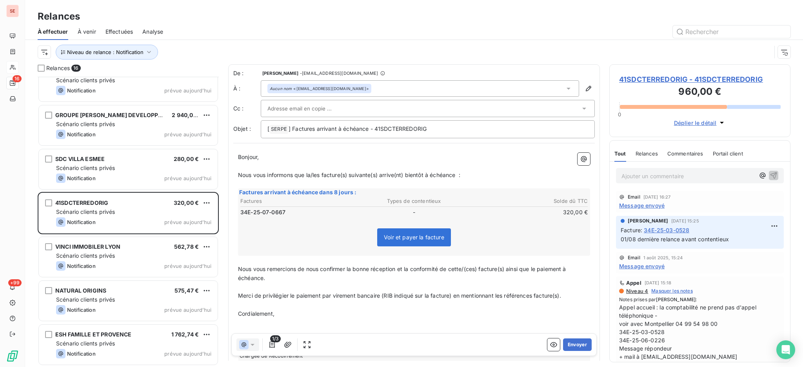
drag, startPoint x: 565, startPoint y: 341, endPoint x: 503, endPoint y: 304, distance: 72.2
click at [503, 304] on p "﻿" at bounding box center [414, 305] width 352 height 9
drag, startPoint x: 503, startPoint y: 304, endPoint x: 571, endPoint y: 342, distance: 77.9
click at [571, 342] on button "Envoyer" at bounding box center [577, 345] width 29 height 13
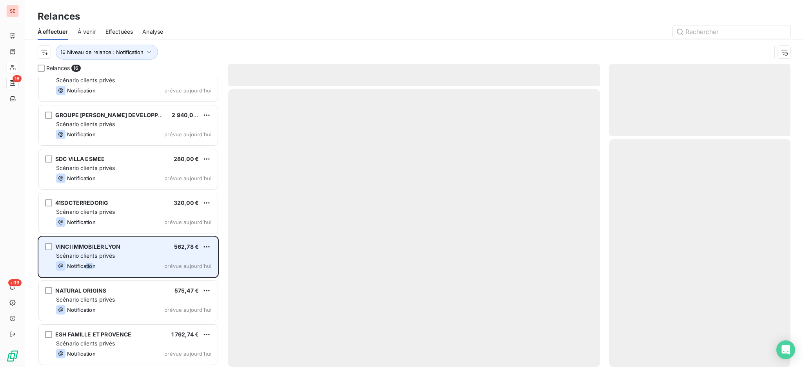
drag, startPoint x: 89, startPoint y: 268, endPoint x: 93, endPoint y: 265, distance: 5.0
click at [93, 265] on div "Notification" at bounding box center [76, 265] width 40 height 9
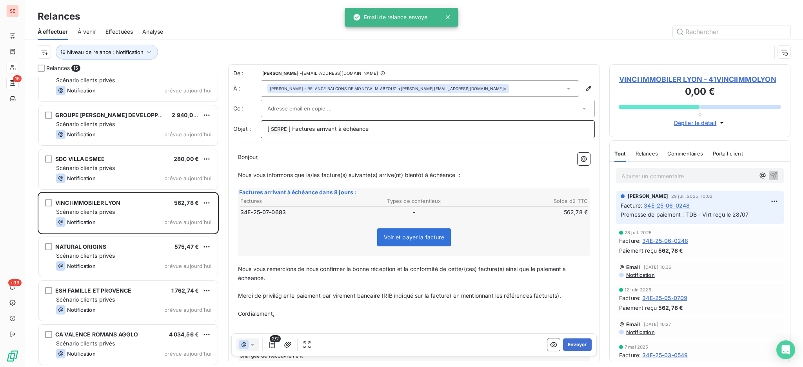
click at [377, 130] on p "[ SERPE ﻿ ] Factures arrivant à échéance" at bounding box center [427, 129] width 321 height 9
click at [712, 78] on span "VINCI IMMOBILER LYON - 41VINCIIMMOLYON" at bounding box center [700, 79] width 162 height 11
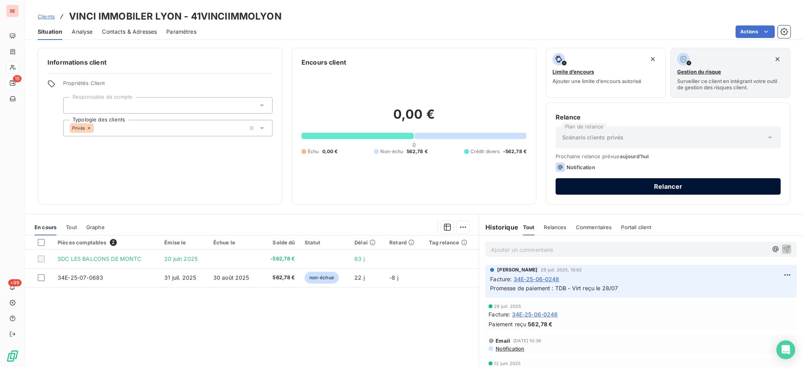
click at [594, 186] on button "Relancer" at bounding box center [667, 186] width 225 height 16
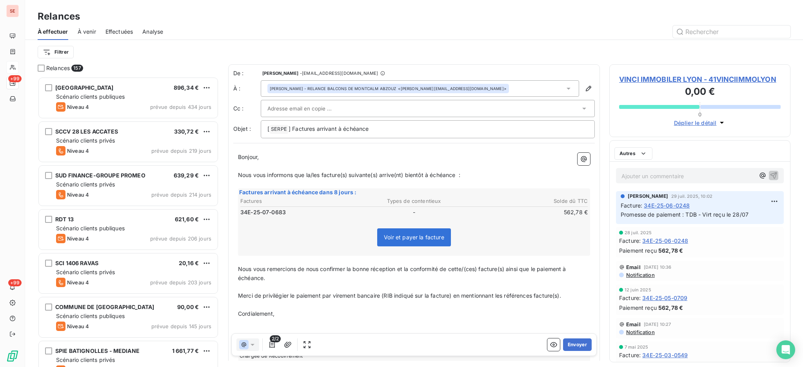
scroll to position [283, 173]
click at [64, 54] on html "SE +99 +99 Relances À effectuer À venir Effectuées Analyse Filtrer Relances 157…" at bounding box center [401, 183] width 803 height 367
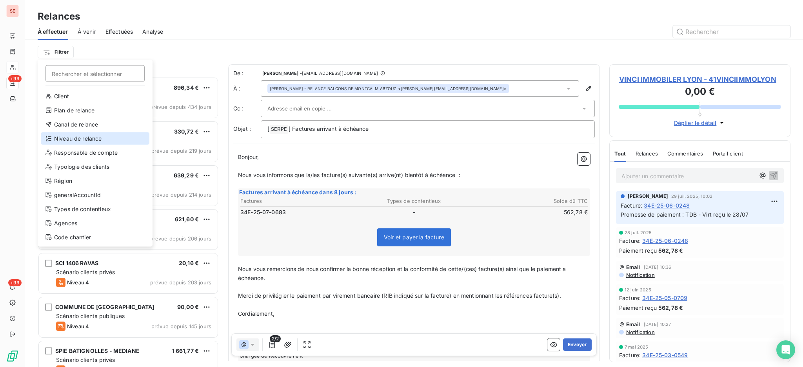
click at [96, 135] on div "Niveau de relance" at bounding box center [95, 138] width 109 height 13
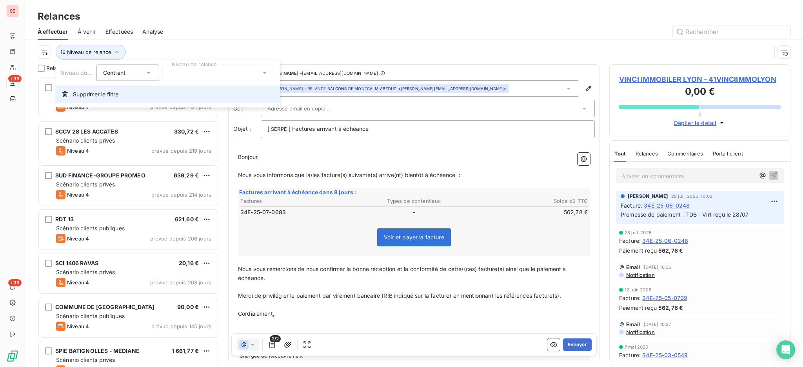
scroll to position [8, 8]
click at [260, 70] on div at bounding box center [218, 73] width 113 height 16
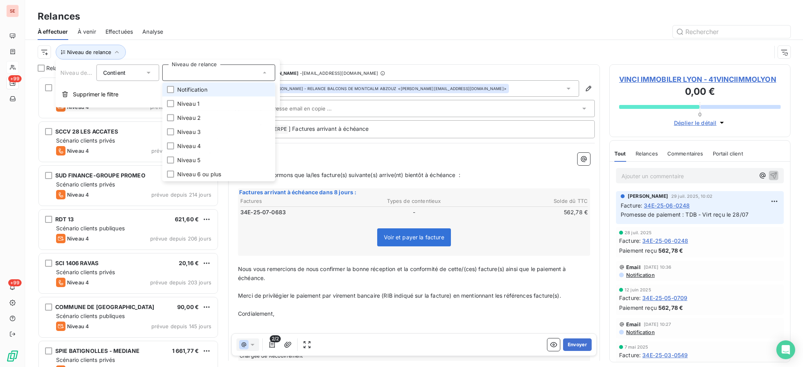
click at [222, 90] on li "Notification" at bounding box center [218, 90] width 113 height 14
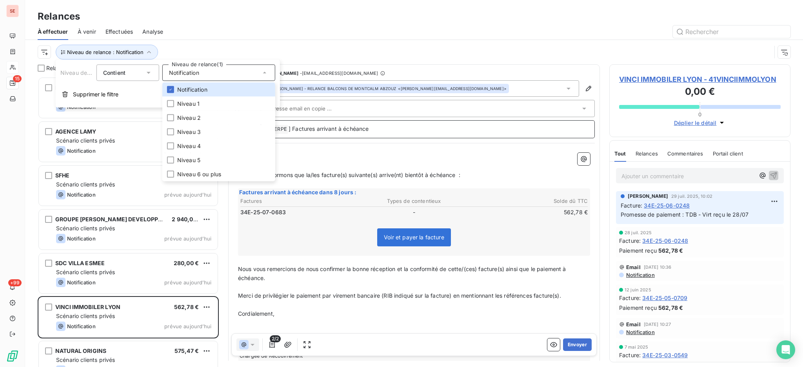
click at [378, 129] on p "[ SERPE ﻿ ] Factures arrivant à échéance" at bounding box center [427, 129] width 321 height 9
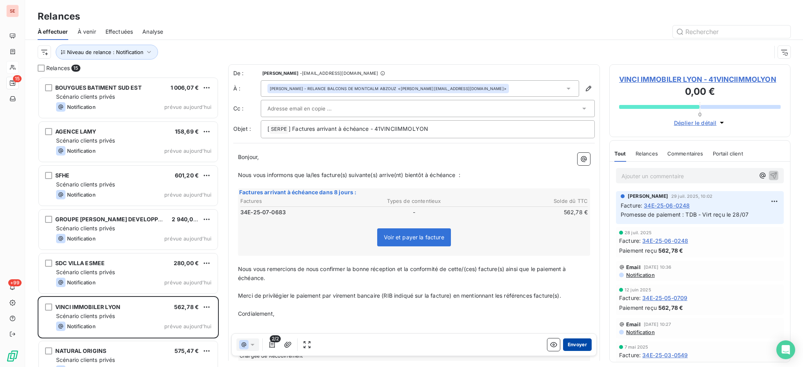
click at [569, 344] on button "Envoyer" at bounding box center [577, 345] width 29 height 13
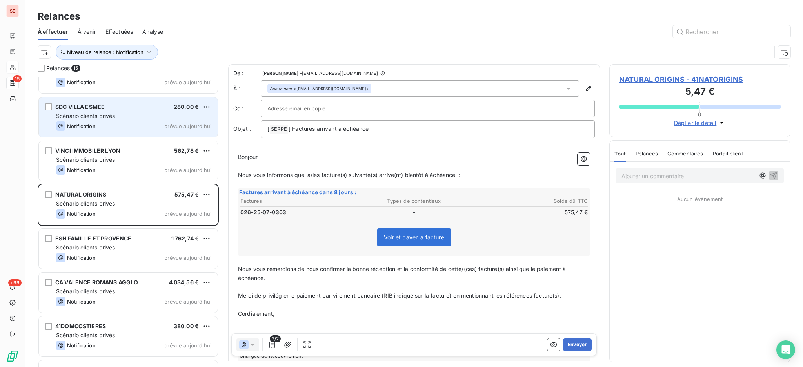
scroll to position [157, 0]
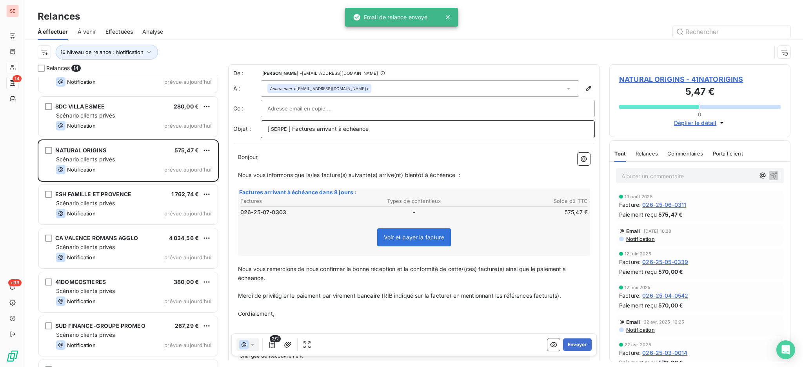
click at [405, 126] on p "[ SERPE ﻿ ] Factures arrivant à échéance" at bounding box center [427, 129] width 321 height 9
click at [651, 78] on span "NATURAL ORIGINS - 41NATORIGINS" at bounding box center [700, 79] width 162 height 11
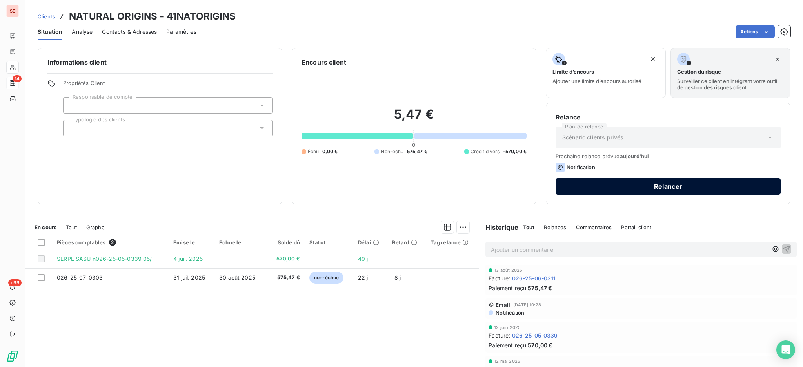
click at [579, 185] on button "Relancer" at bounding box center [667, 186] width 225 height 16
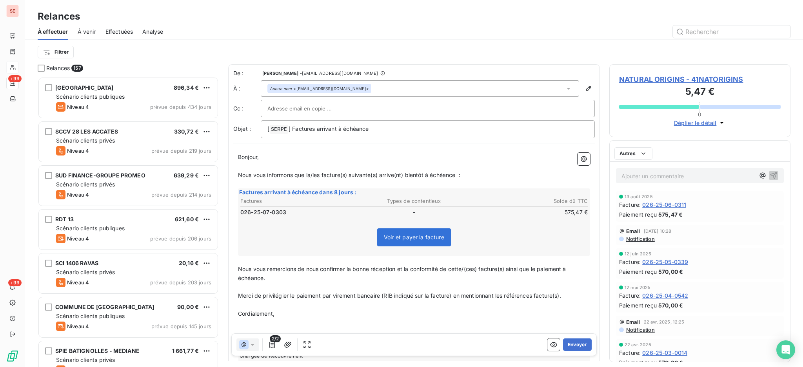
scroll to position [283, 173]
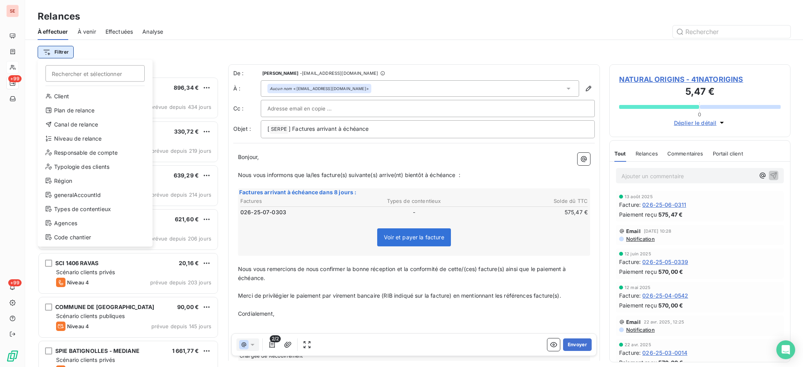
click at [59, 50] on html "SE +99 +99 Relances À effectuer À venir Effectuées Analyse Filtrer Rechercher e…" at bounding box center [401, 183] width 803 height 367
click at [79, 140] on div "Niveau de relance" at bounding box center [95, 138] width 109 height 13
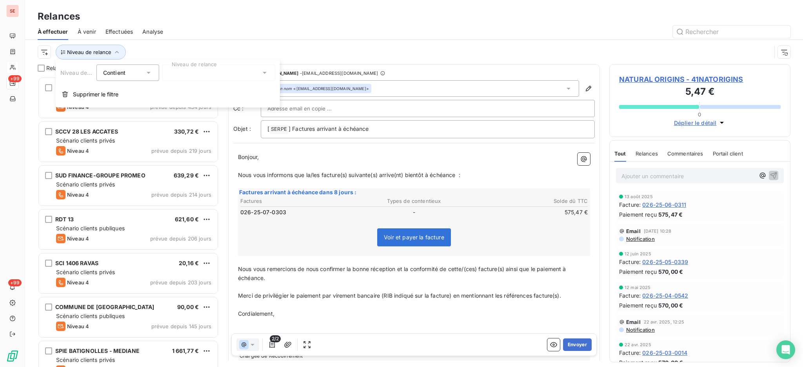
scroll to position [8, 8]
click at [267, 74] on icon at bounding box center [265, 73] width 8 height 8
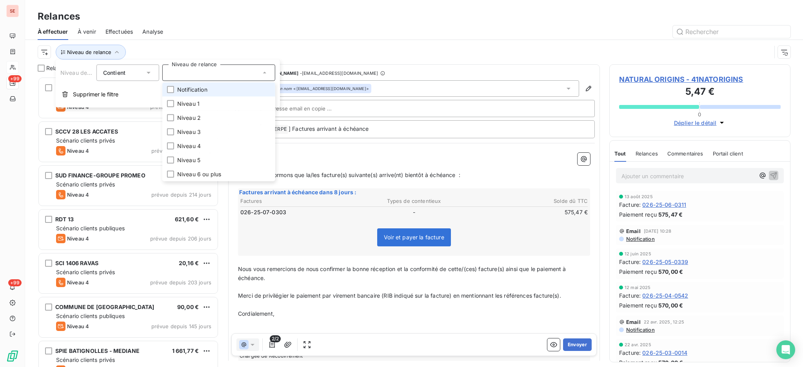
click at [198, 91] on span "Notification" at bounding box center [192, 90] width 30 height 8
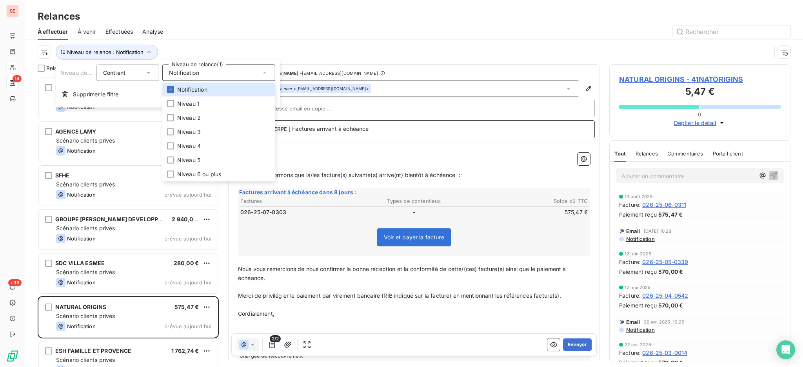
click at [392, 126] on p "[ SERPE ﻿ ] Factures arrivant à échéance" at bounding box center [427, 129] width 321 height 9
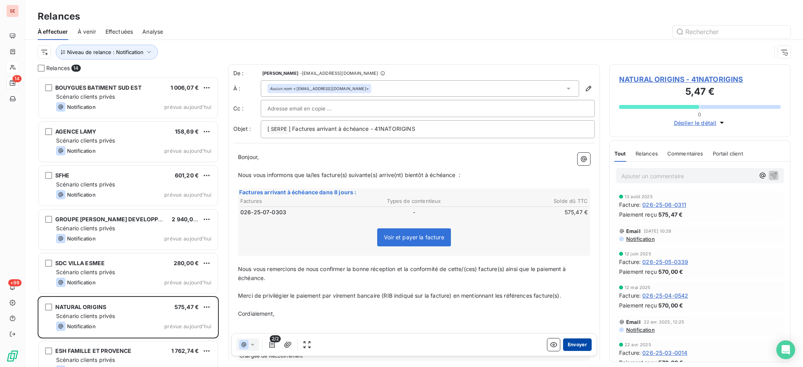
click at [569, 343] on button "Envoyer" at bounding box center [577, 345] width 29 height 13
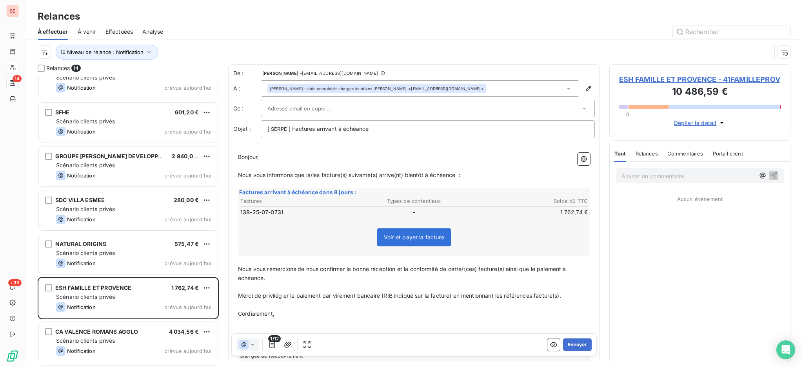
scroll to position [157, 0]
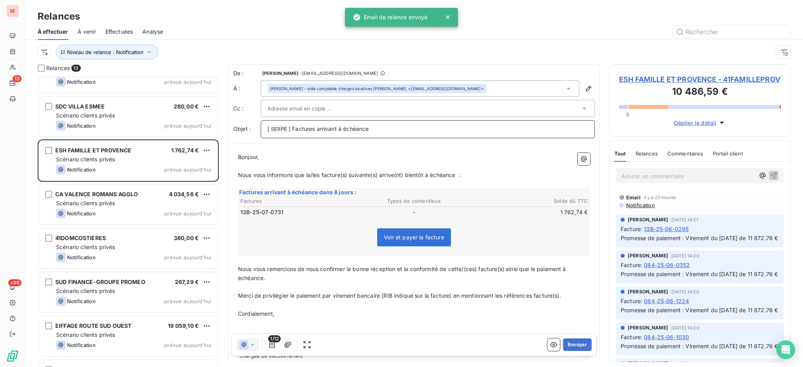
click at [407, 128] on p "[ SERPE ﻿ ] Factures arrivant à échéance" at bounding box center [427, 129] width 321 height 9
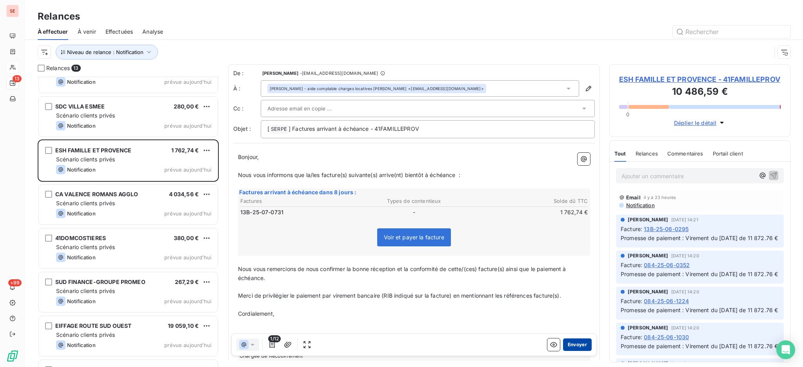
click at [574, 345] on button "Envoyer" at bounding box center [577, 345] width 29 height 13
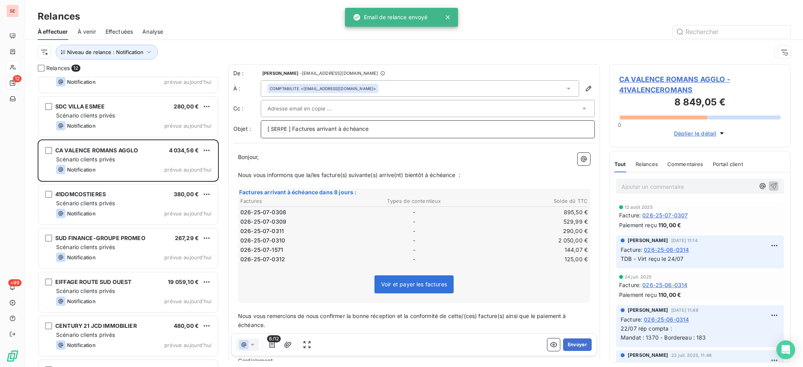
click at [397, 129] on p "[ SERPE ﻿ ] Factures arrivant à échéance" at bounding box center [427, 129] width 321 height 9
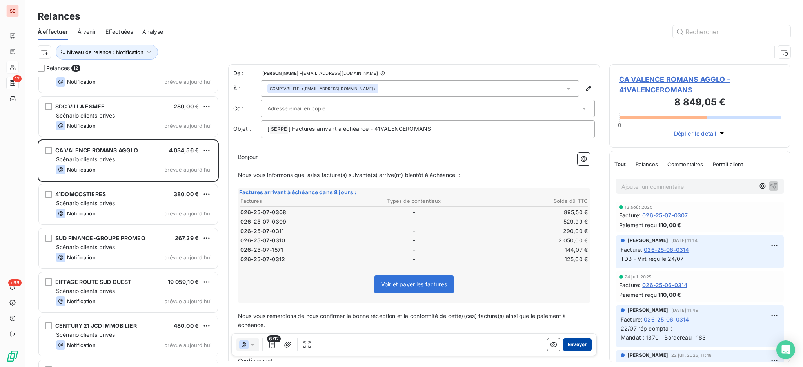
click at [573, 345] on button "Envoyer" at bounding box center [577, 345] width 29 height 13
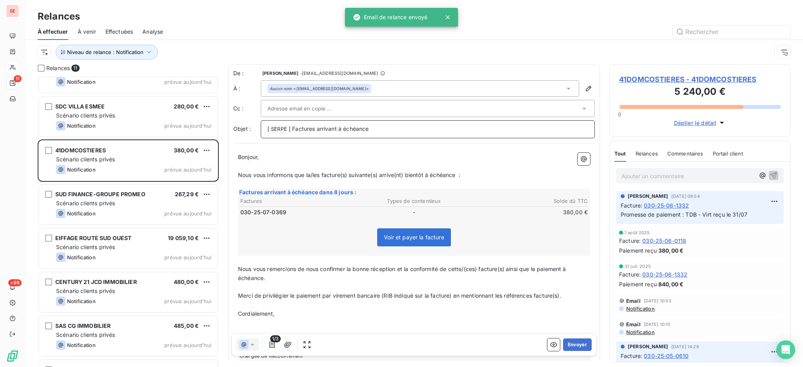
click at [404, 132] on p "[ SERPE ﻿ ] Factures arrivant à échéance" at bounding box center [427, 129] width 321 height 9
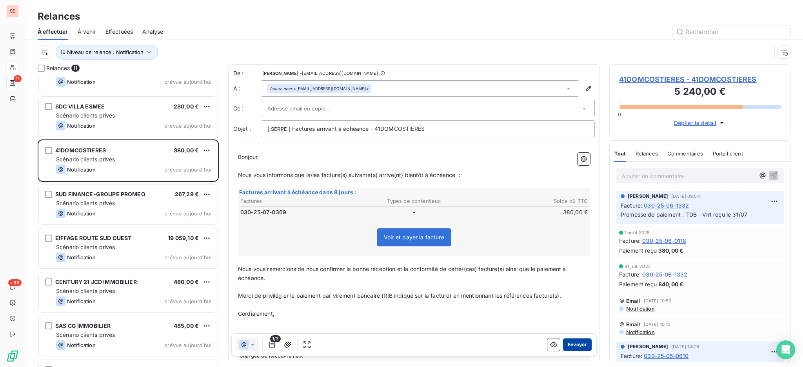
click at [568, 341] on button "Envoyer" at bounding box center [577, 345] width 29 height 13
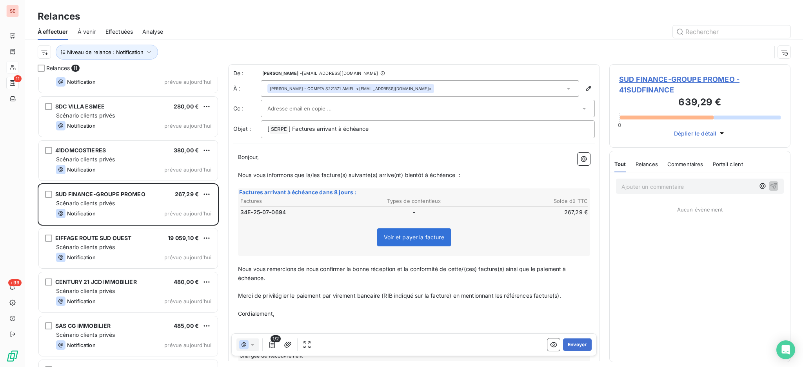
scroll to position [148, 0]
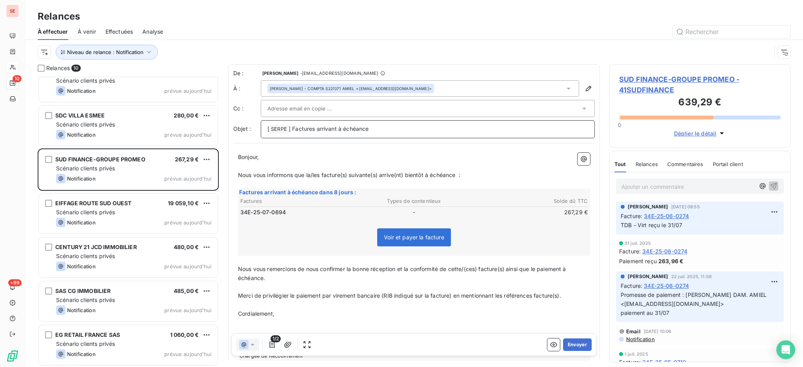
click at [409, 127] on p "[ SERPE ﻿ ] Factures arrivant à échéance" at bounding box center [427, 129] width 321 height 9
click at [568, 343] on button "Envoyer" at bounding box center [577, 345] width 29 height 13
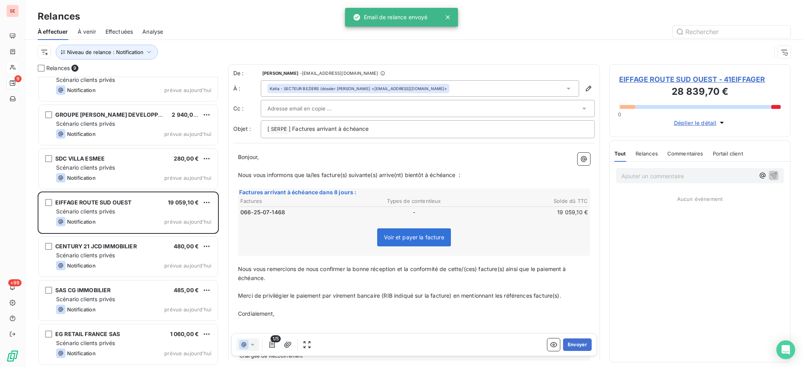
scroll to position [104, 0]
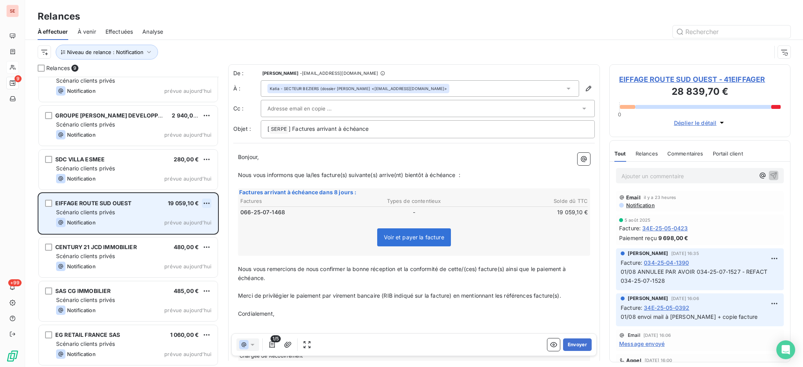
click at [204, 204] on html "SE 9 +99 Relances À effectuer À venir Effectuées Analyse Niveau de relance : No…" at bounding box center [401, 183] width 803 height 367
click at [191, 236] on div "Passer cette action" at bounding box center [173, 233] width 70 height 13
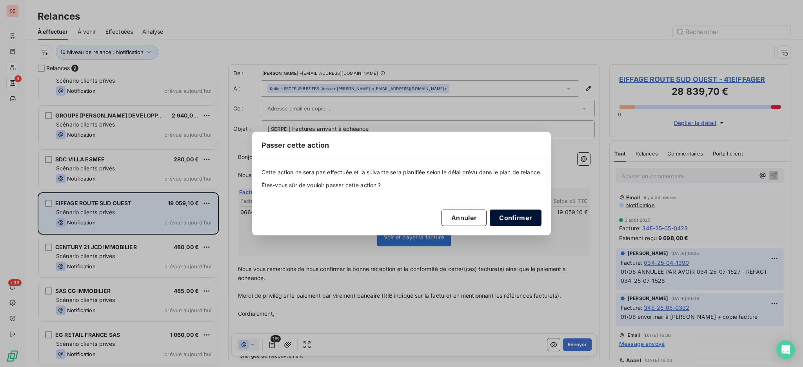
click at [525, 216] on button "Confirmer" at bounding box center [516, 218] width 52 height 16
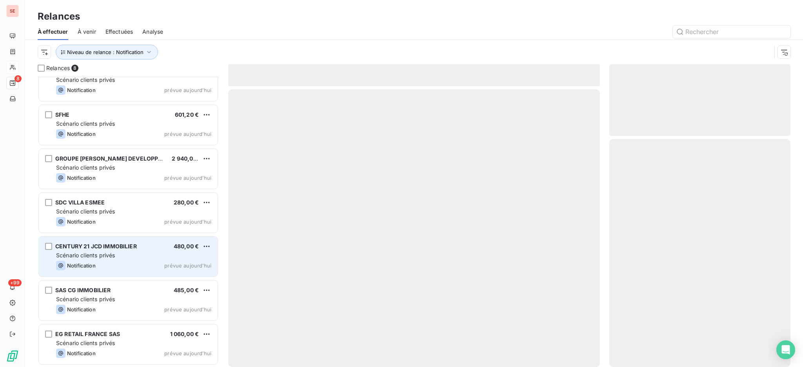
scroll to position [60, 0]
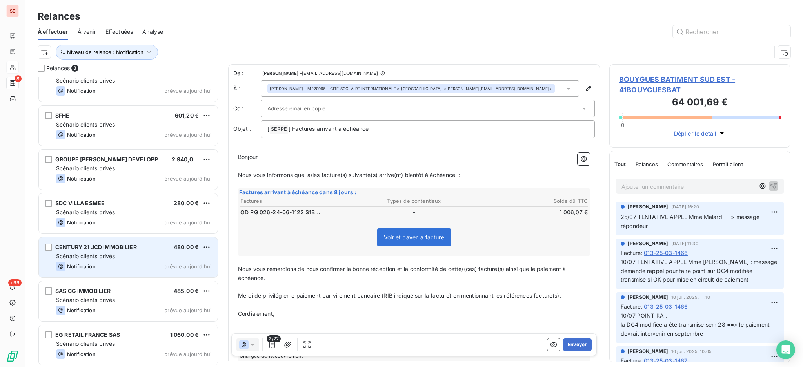
click at [108, 262] on div "Notification prévue [DATE]" at bounding box center [133, 266] width 155 height 9
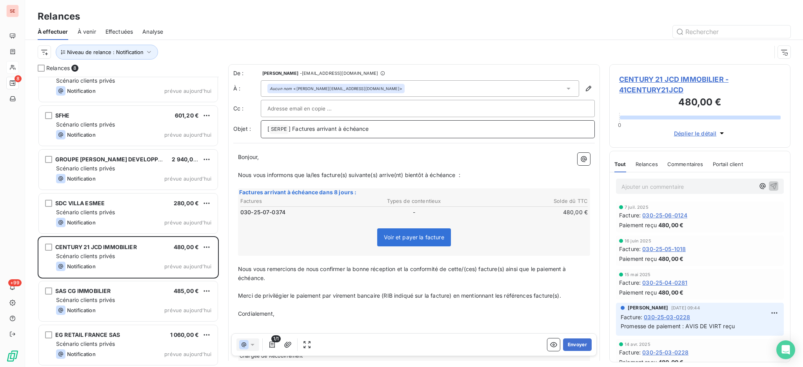
click at [390, 133] on p "[ SERPE ﻿ ] Factures arrivant à échéance" at bounding box center [427, 129] width 321 height 9
click at [564, 91] on icon at bounding box center [568, 89] width 8 height 8
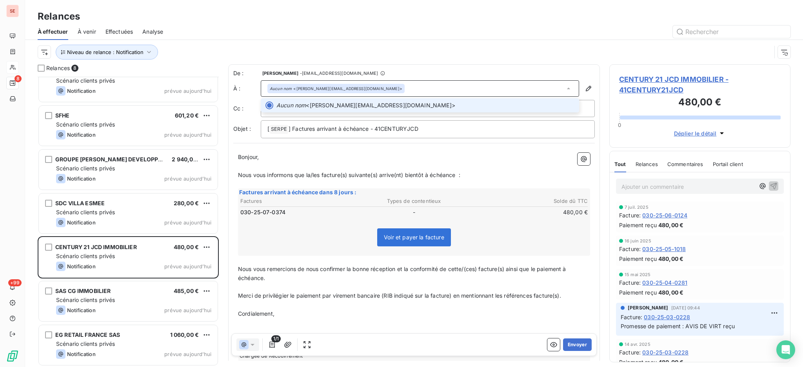
click at [564, 91] on icon at bounding box center [568, 89] width 8 height 8
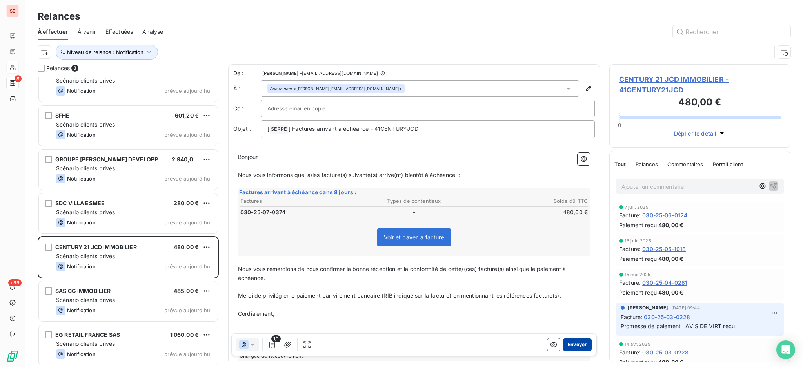
click at [567, 347] on button "Envoyer" at bounding box center [577, 345] width 29 height 13
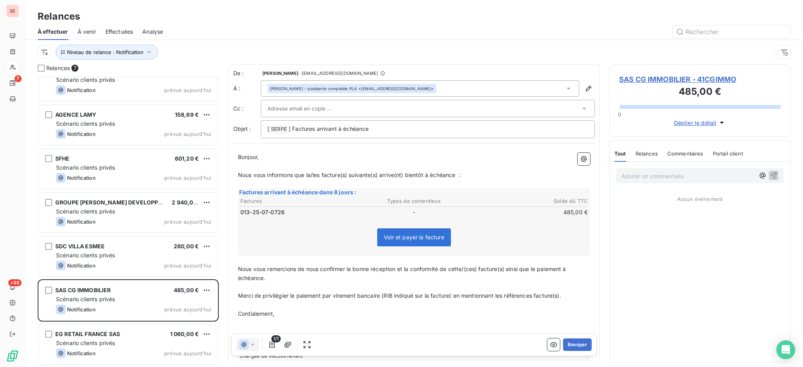
scroll to position [16, 0]
click at [400, 129] on p "[ SERPE ﻿ ] Factures arrivant à échéance" at bounding box center [427, 129] width 321 height 9
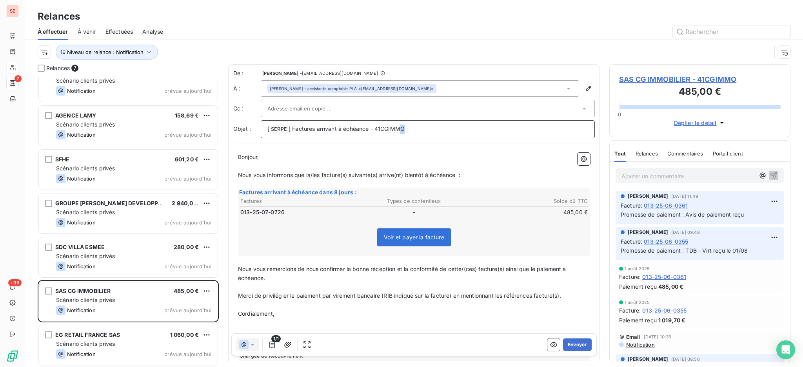
drag, startPoint x: 400, startPoint y: 129, endPoint x: 498, endPoint y: 237, distance: 145.7
click at [497, 234] on div "De : Agnès Dubuc - [EMAIL_ADDRESS][DOMAIN_NAME] À : [PERSON_NAME] - assistante …" at bounding box center [414, 228] width 372 height 329
click at [571, 345] on button "Envoyer" at bounding box center [577, 345] width 29 height 13
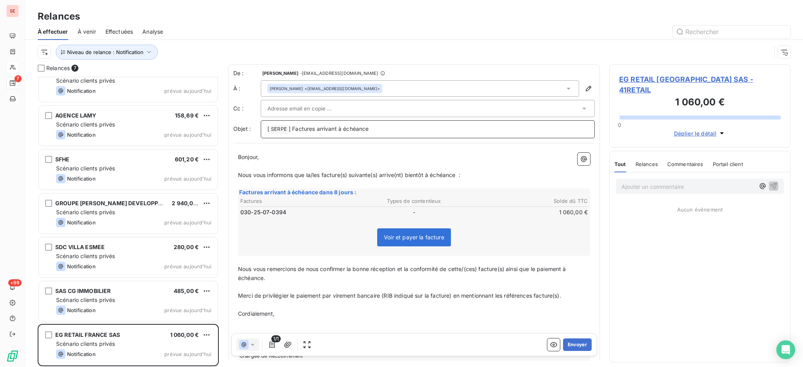
click at [398, 132] on p "[ SERPE ﻿ ] Factures arrivant à échéance" at bounding box center [427, 129] width 321 height 9
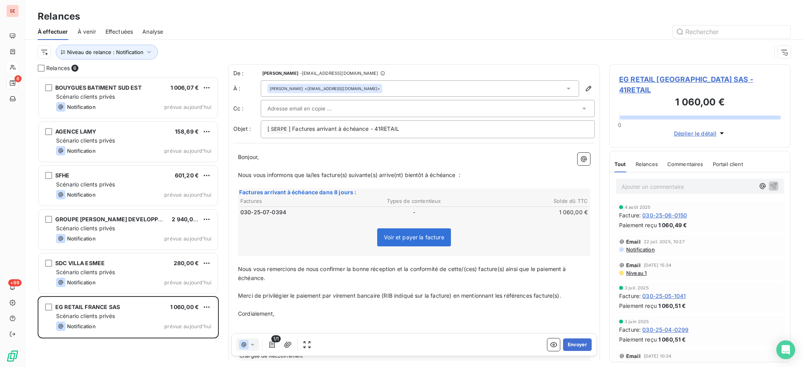
click at [564, 91] on icon at bounding box center [568, 89] width 8 height 8
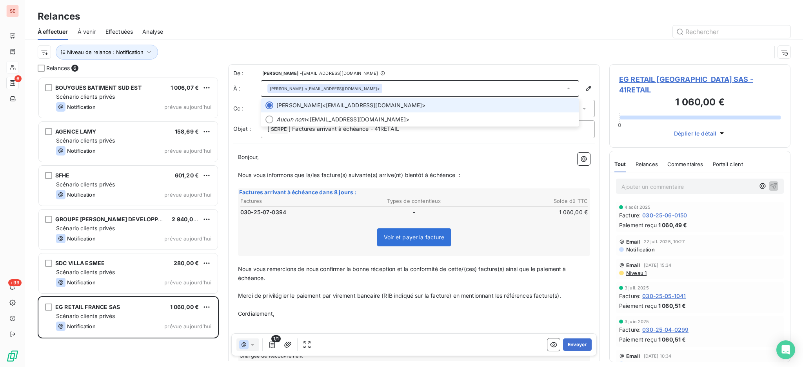
click at [564, 91] on icon at bounding box center [568, 89] width 8 height 8
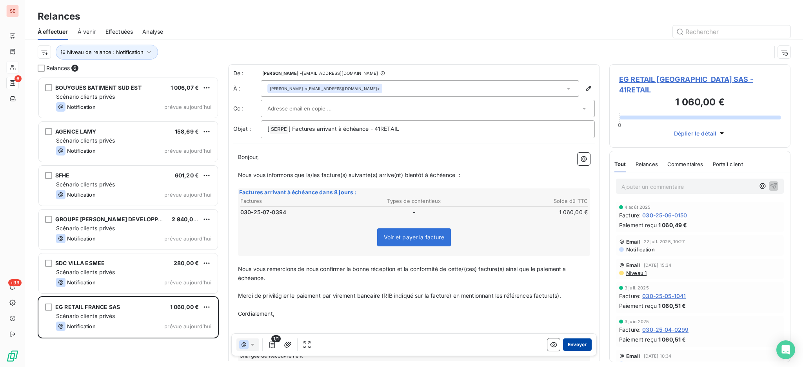
click at [565, 342] on button "Envoyer" at bounding box center [577, 345] width 29 height 13
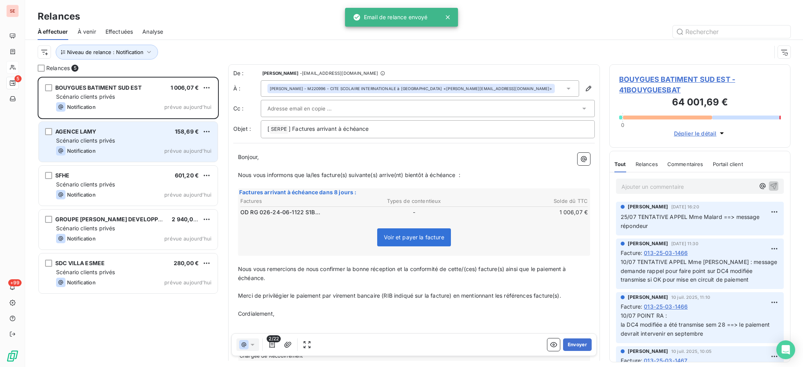
click at [114, 123] on div "AGENCE LAMY 158,69 € Scénario clients privés Notification prévue [DATE]" at bounding box center [128, 142] width 179 height 40
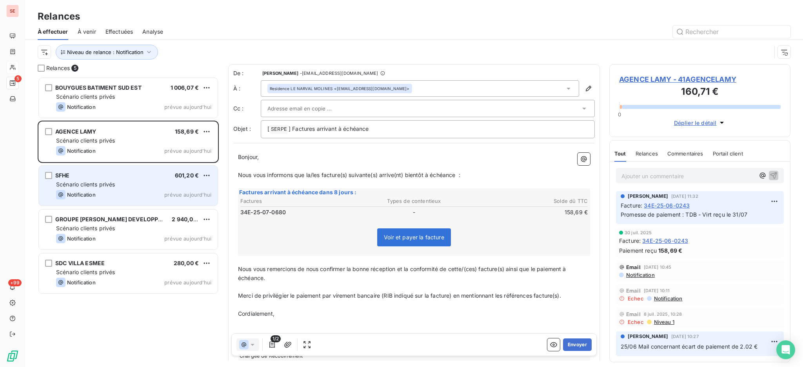
click at [125, 188] on div "Scénario clients privés" at bounding box center [133, 185] width 155 height 8
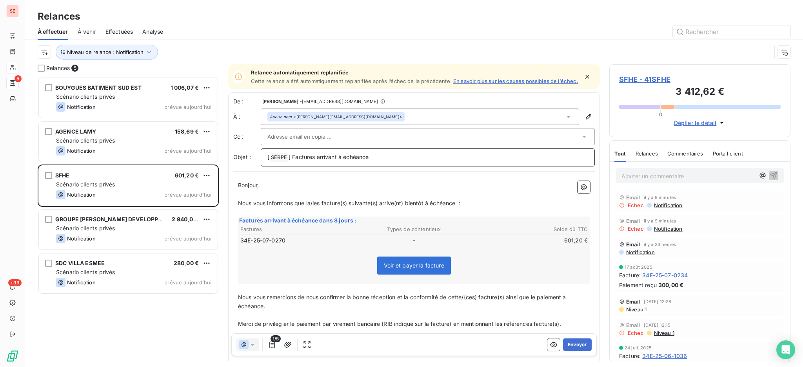
click at [378, 162] on p "[ SERPE ﻿ ] Factures arrivant à échéance" at bounding box center [427, 157] width 321 height 9
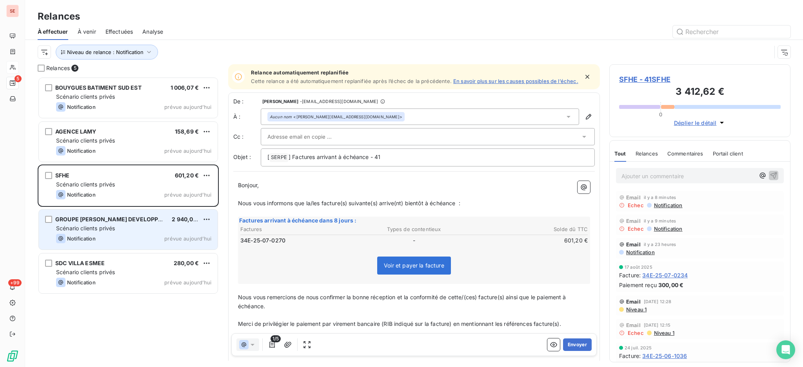
click at [128, 229] on div "Scénario clients privés" at bounding box center [133, 229] width 155 height 8
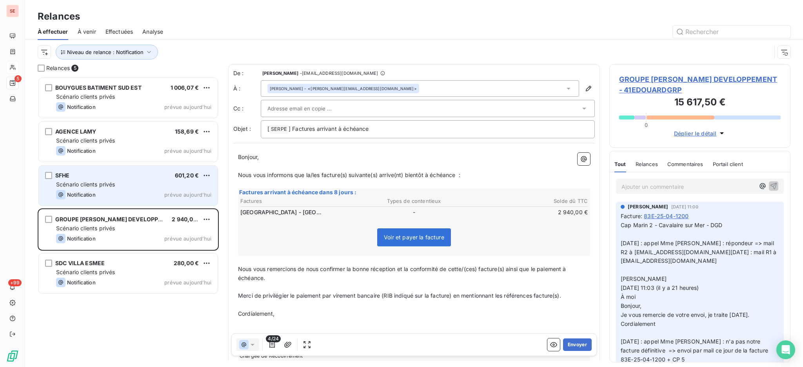
click at [152, 188] on div "Scénario clients privés" at bounding box center [133, 185] width 155 height 8
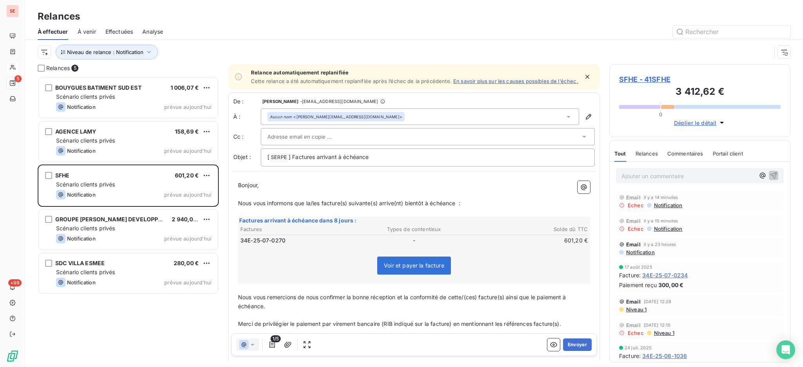
click at [633, 78] on span "SFHE - 41SFHE" at bounding box center [700, 79] width 162 height 11
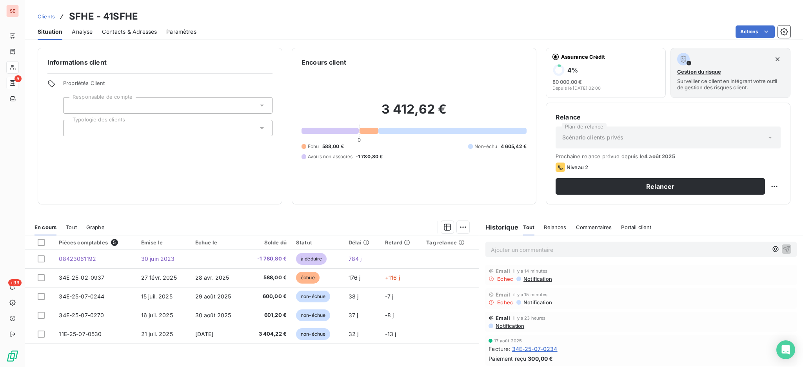
click at [127, 31] on span "Contacts & Adresses" at bounding box center [129, 32] width 55 height 8
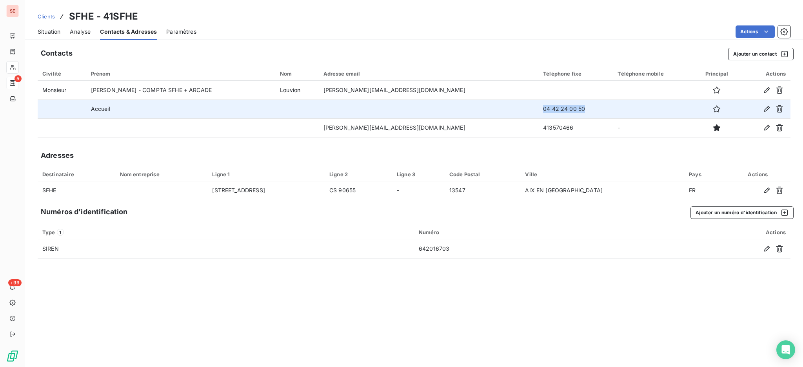
drag, startPoint x: 522, startPoint y: 109, endPoint x: 466, endPoint y: 112, distance: 55.8
click at [466, 112] on tr "Accueil 04 42 24 00 50" at bounding box center [414, 109] width 753 height 19
copy tr "04 42 24 00 50"
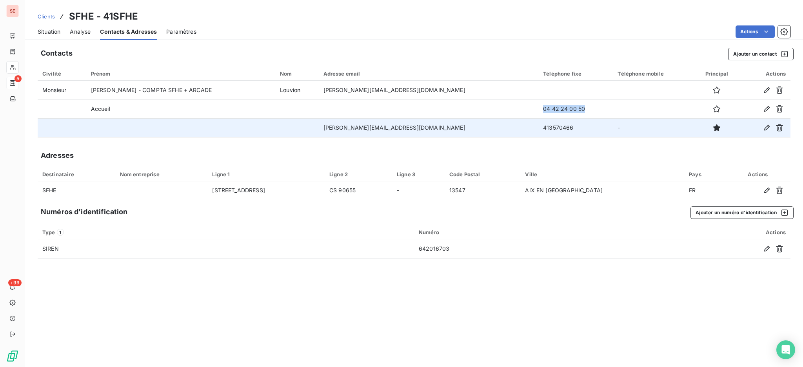
click at [538, 125] on td "413570466" at bounding box center [575, 127] width 74 height 19
click at [538, 127] on td "413570466" at bounding box center [575, 127] width 74 height 19
click at [767, 129] on icon "button" at bounding box center [766, 127] width 5 height 5
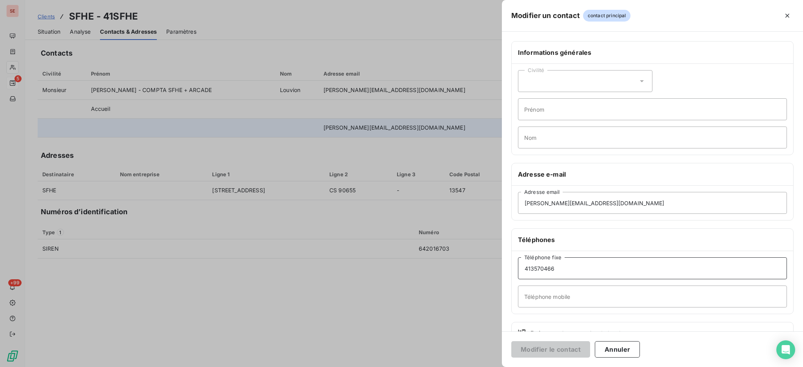
click at [526, 269] on input "413570466" at bounding box center [652, 269] width 269 height 22
type input "04 13 57 04 66"
click at [576, 347] on button "Modifier le contact" at bounding box center [550, 349] width 79 height 16
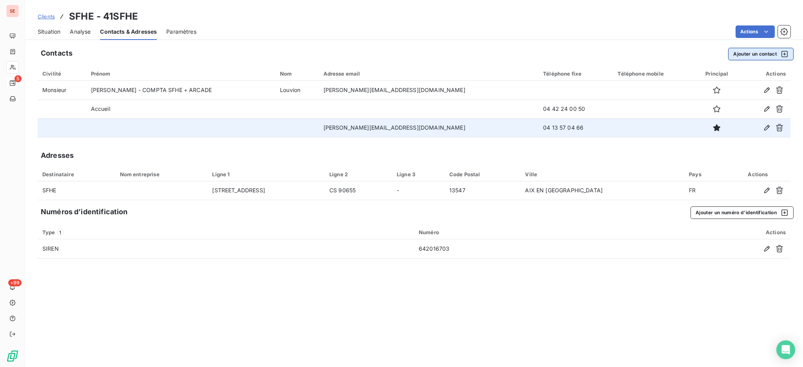
click at [757, 56] on button "Ajouter un contact" at bounding box center [760, 54] width 65 height 13
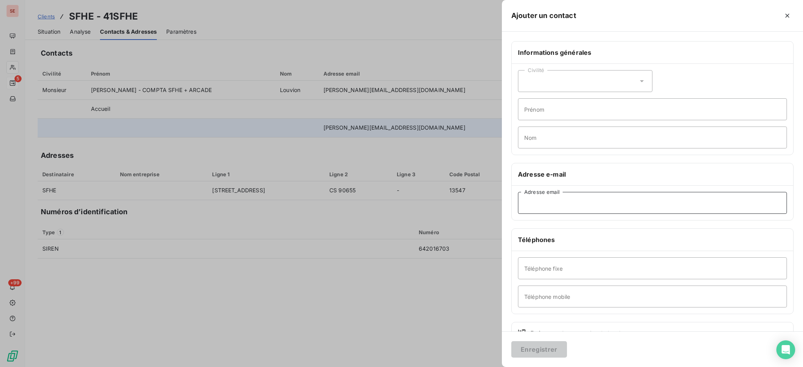
click at [572, 199] on input "Adresse email" at bounding box center [652, 203] width 269 height 22
paste input "[EMAIL_ADDRESS][DOMAIN_NAME]"
type input "[EMAIL_ADDRESS][DOMAIN_NAME]"
click at [554, 349] on button "Enregistrer" at bounding box center [539, 349] width 56 height 16
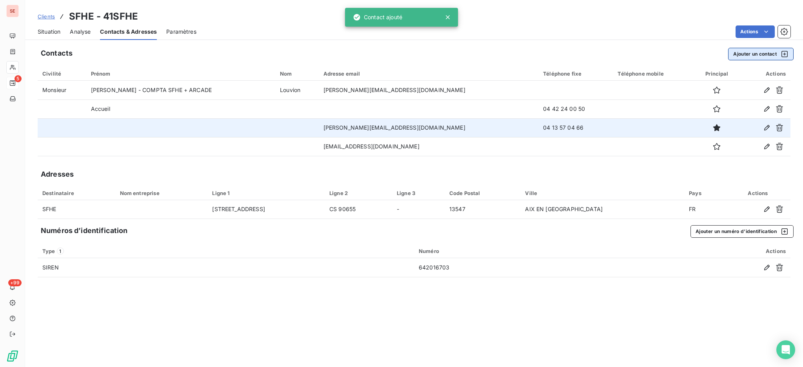
click at [742, 54] on button "Ajouter un contact" at bounding box center [760, 54] width 65 height 13
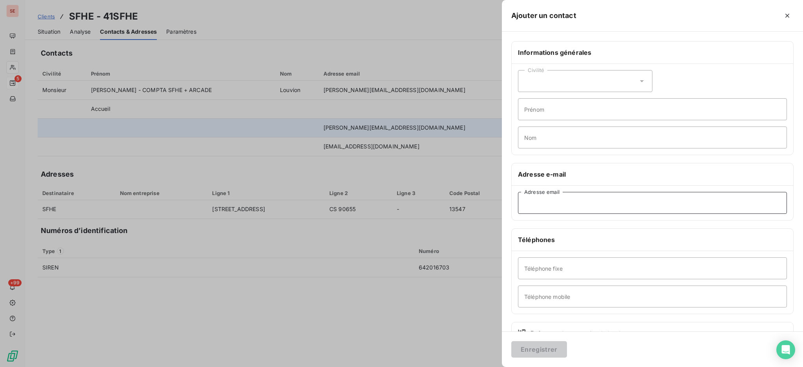
click at [570, 207] on input "Adresse email" at bounding box center [652, 203] width 269 height 22
paste input "[EMAIL_ADDRESS][DOMAIN_NAME]"
click at [526, 203] on input "[EMAIL_ADDRESS][DOMAIN_NAME]" at bounding box center [652, 203] width 269 height 22
type input "[EMAIL_ADDRESS][DOMAIN_NAME]"
click at [533, 351] on button "Enregistrer" at bounding box center [539, 349] width 56 height 16
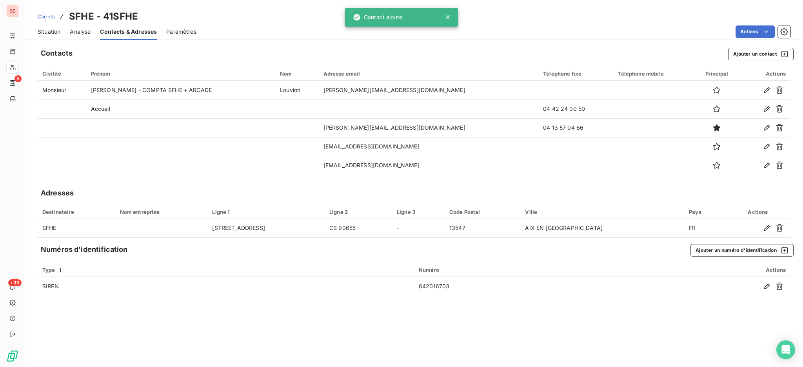
click at [47, 15] on span "Clients" at bounding box center [46, 16] width 17 height 6
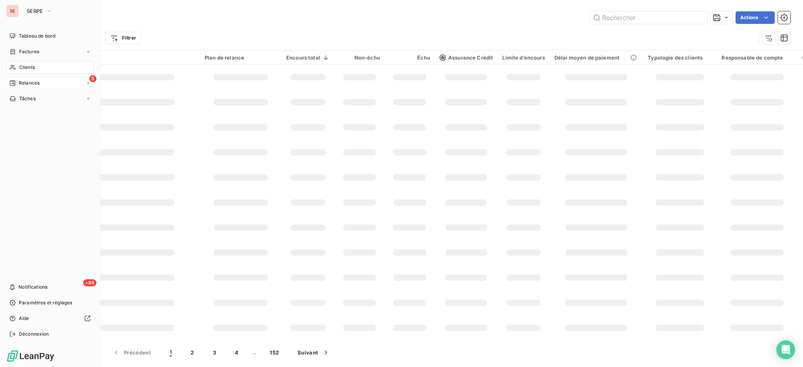
click at [28, 82] on span "Relances" at bounding box center [29, 83] width 21 height 7
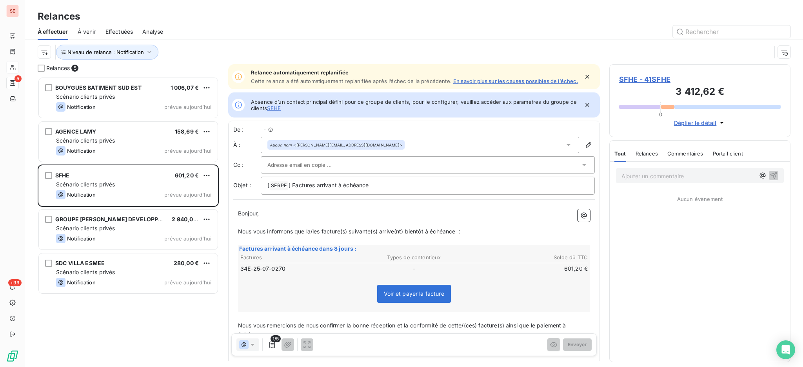
scroll to position [8, 8]
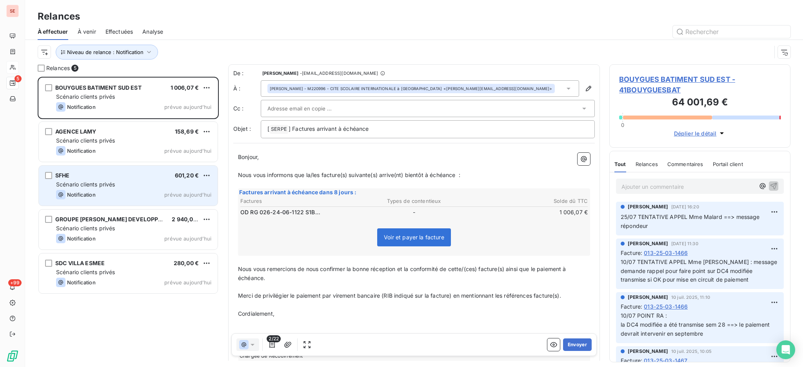
click at [122, 183] on div "Scénario clients privés" at bounding box center [133, 185] width 155 height 8
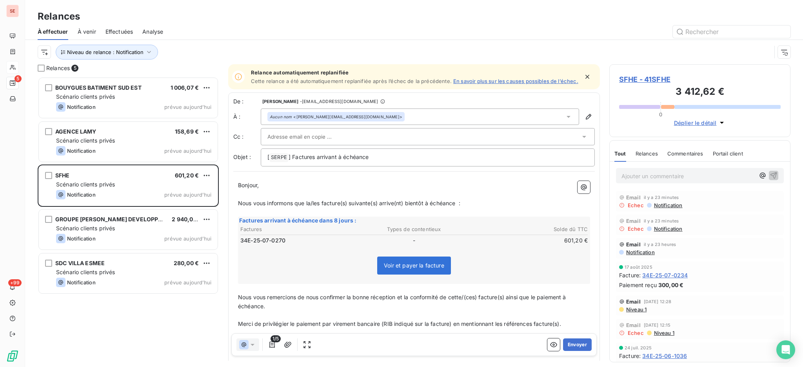
drag, startPoint x: 348, startPoint y: 163, endPoint x: 401, endPoint y: 174, distance: 54.8
click at [387, 158] on div "[ SERPE ﻿ ] Factures arrivant à échéance" at bounding box center [428, 158] width 334 height 18
click at [564, 121] on icon at bounding box center [568, 117] width 8 height 8
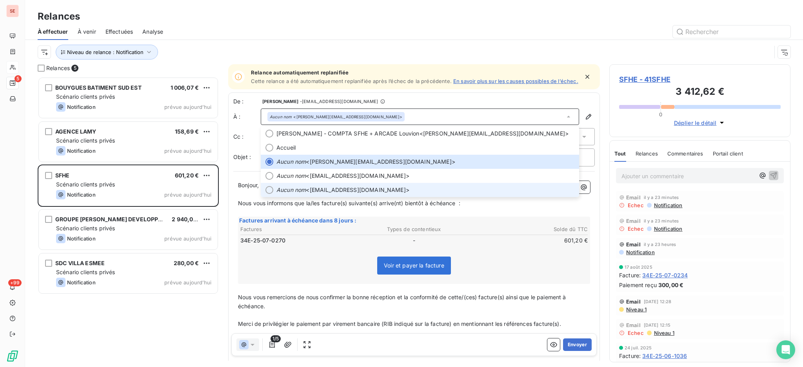
click at [292, 192] on em "Aucun nom" at bounding box center [290, 190] width 29 height 8
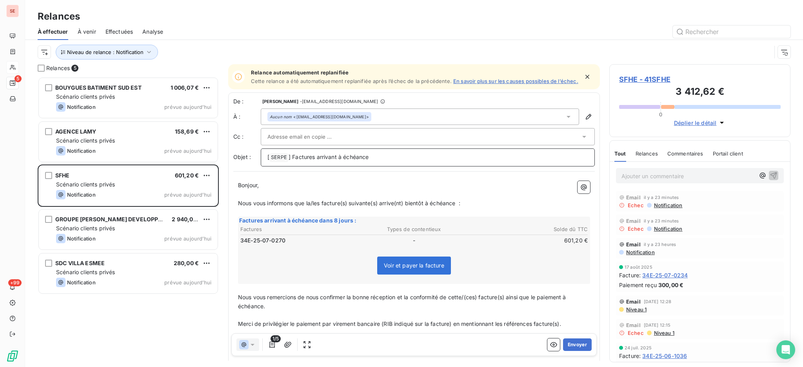
click at [401, 162] on p "[ SERPE ﻿ ] Factures arrivant à échéance" at bounding box center [427, 157] width 321 height 9
click at [573, 345] on button "Envoyer" at bounding box center [577, 345] width 29 height 13
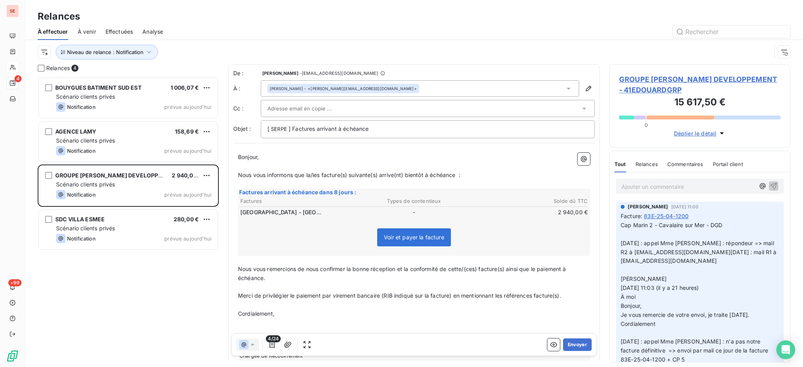
click at [692, 80] on span "GROUPE [PERSON_NAME] DEVELOPPEMENT - 41EDOUARDGRP" at bounding box center [700, 84] width 162 height 21
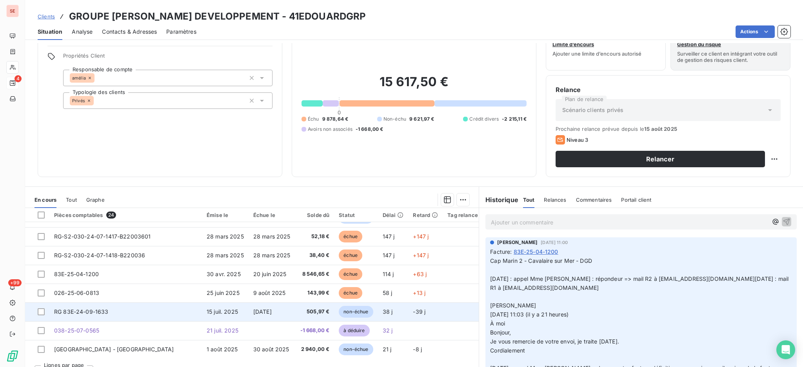
scroll to position [42, 0]
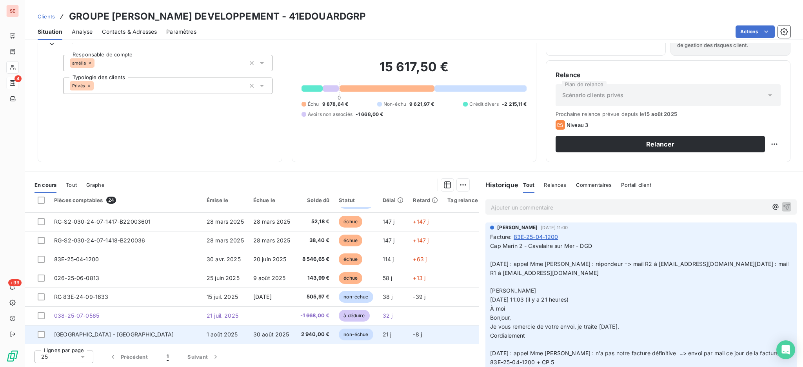
click at [253, 333] on span "30 août 2025" at bounding box center [271, 334] width 36 height 7
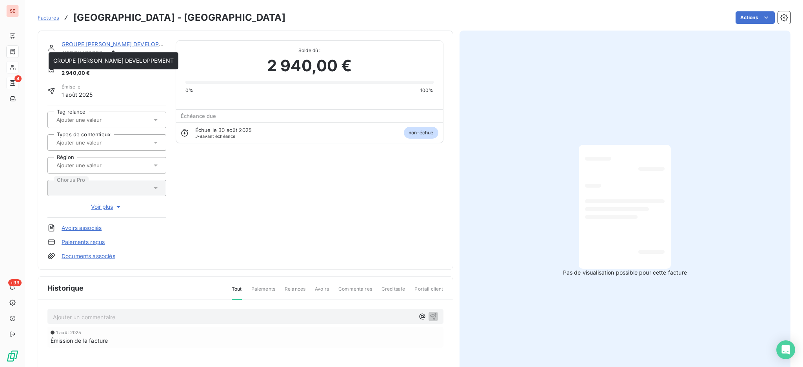
click at [127, 43] on link "GROUPE [PERSON_NAME] DEVELOPPEMENT" at bounding box center [122, 44] width 120 height 7
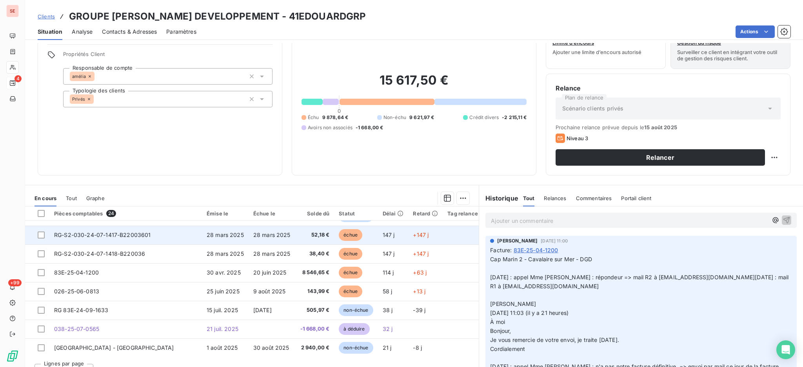
scroll to position [42, 0]
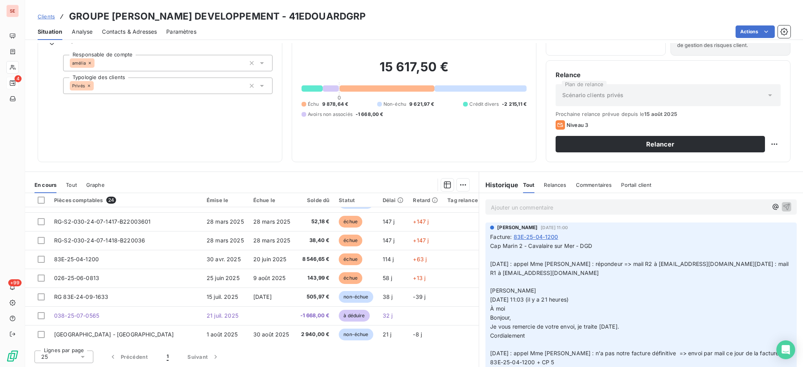
click at [363, 109] on div "Échu 9 878,64 € Non-échu 9 621,97 € Crédit divers -2 215,11 € Avoirs non associ…" at bounding box center [413, 109] width 225 height 17
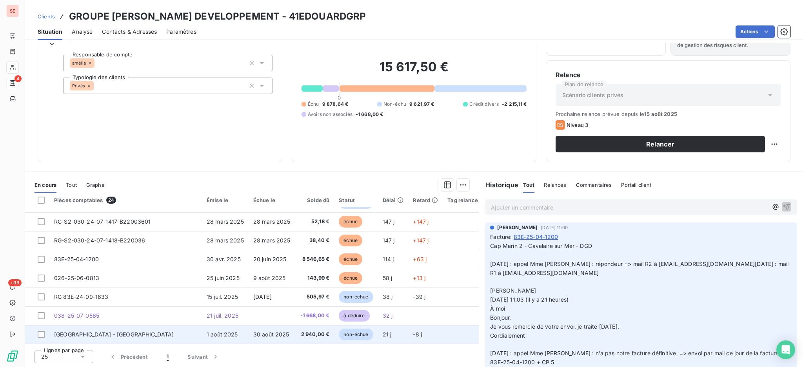
click at [301, 336] on span "2 940,00 €" at bounding box center [315, 335] width 30 height 8
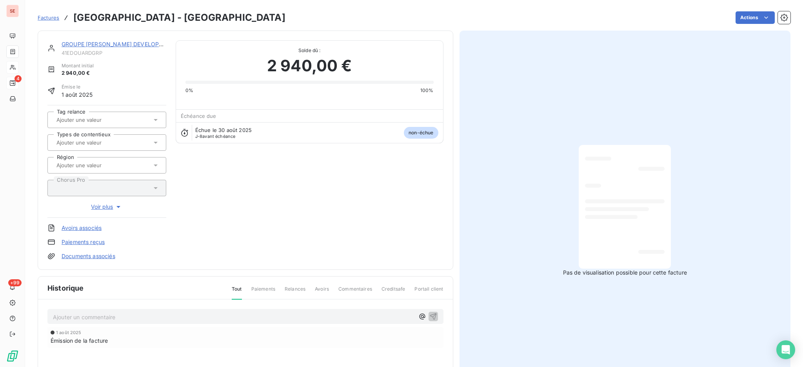
click at [134, 315] on p "Ajouter un commentaire ﻿" at bounding box center [233, 317] width 361 height 10
click at [53, 314] on span "038" at bounding box center [58, 316] width 11 height 7
click at [51, 316] on div "038" at bounding box center [245, 316] width 396 height 15
click at [53, 316] on span "038" at bounding box center [58, 316] width 11 height 7
click at [431, 313] on icon "button" at bounding box center [433, 316] width 7 height 7
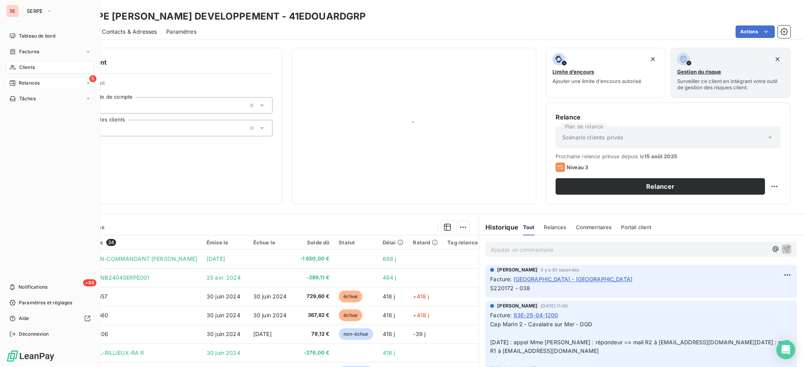
click at [27, 65] on span "Clients" at bounding box center [27, 67] width 16 height 7
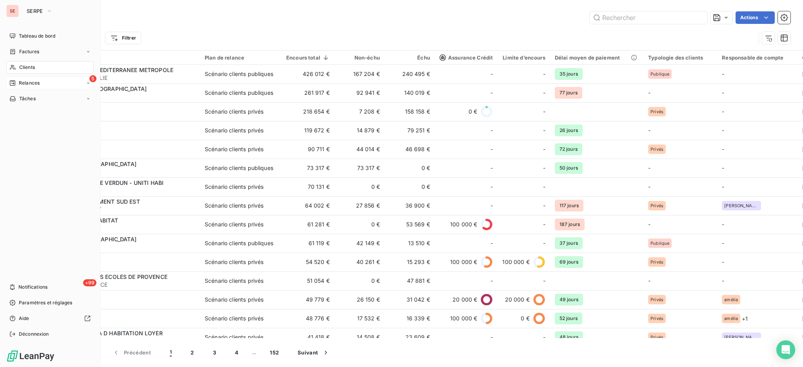
click at [27, 82] on span "Relances" at bounding box center [29, 83] width 21 height 7
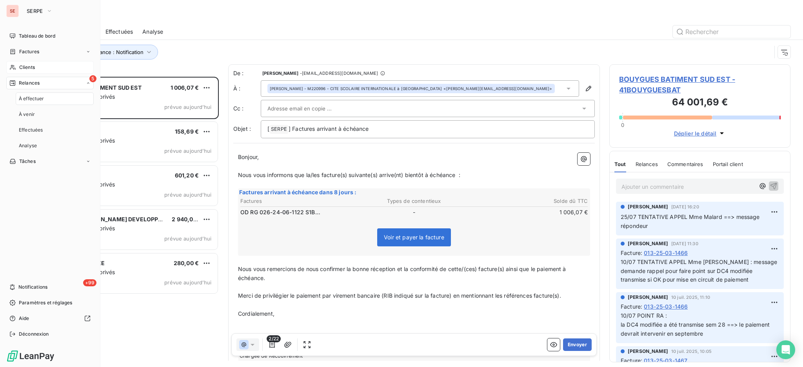
scroll to position [283, 173]
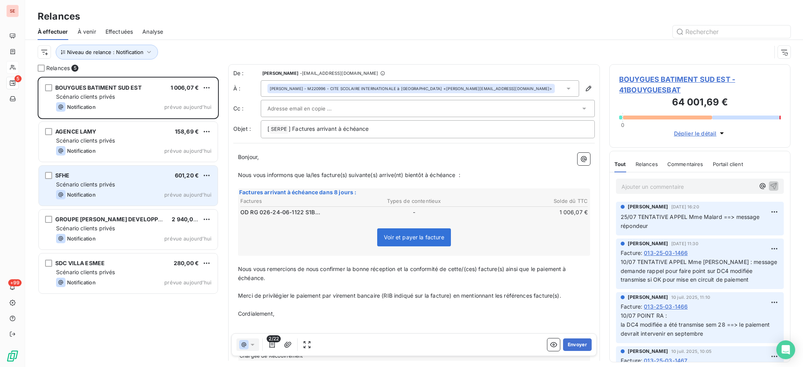
click at [150, 192] on div "Notification prévue [DATE]" at bounding box center [133, 194] width 155 height 9
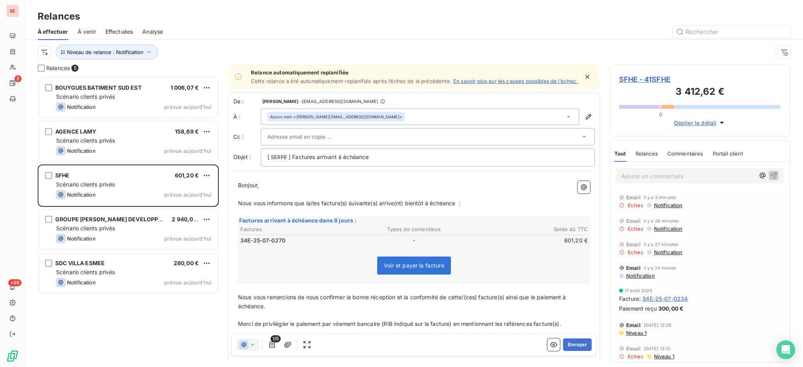
click at [652, 77] on span "SFHE - 41SFHE" at bounding box center [700, 79] width 162 height 11
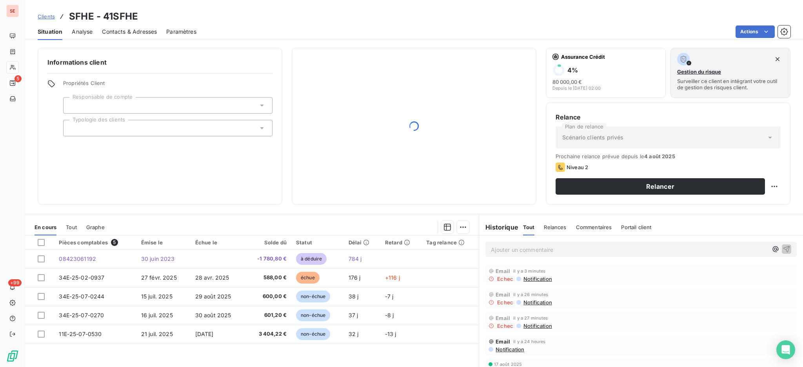
click at [130, 33] on span "Contacts & Adresses" at bounding box center [129, 32] width 55 height 8
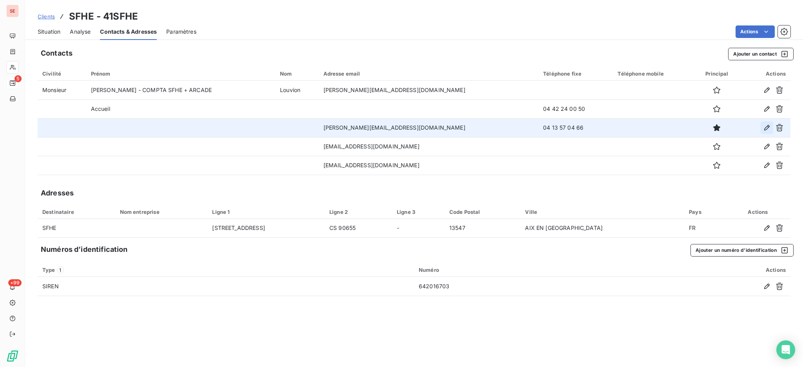
click at [766, 128] on icon "button" at bounding box center [767, 128] width 8 height 8
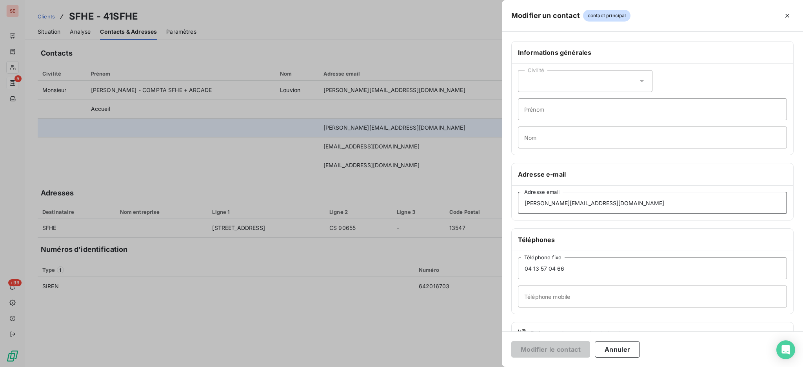
click at [596, 207] on input "[PERSON_NAME][EMAIL_ADDRESS][DOMAIN_NAME]" at bounding box center [652, 203] width 269 height 22
click at [625, 345] on button "Annuler" at bounding box center [617, 349] width 45 height 16
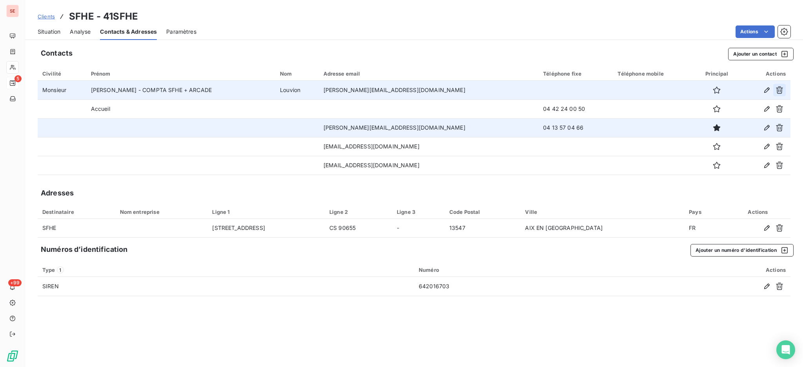
click at [779, 89] on icon "button" at bounding box center [779, 90] width 8 height 8
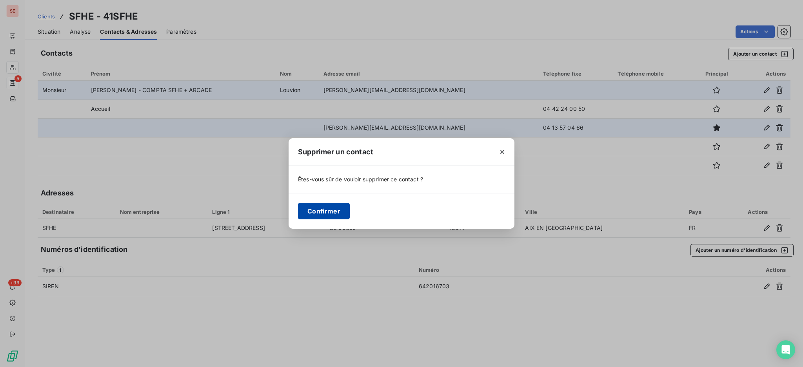
click at [303, 211] on button "Confirmer" at bounding box center [324, 211] width 52 height 16
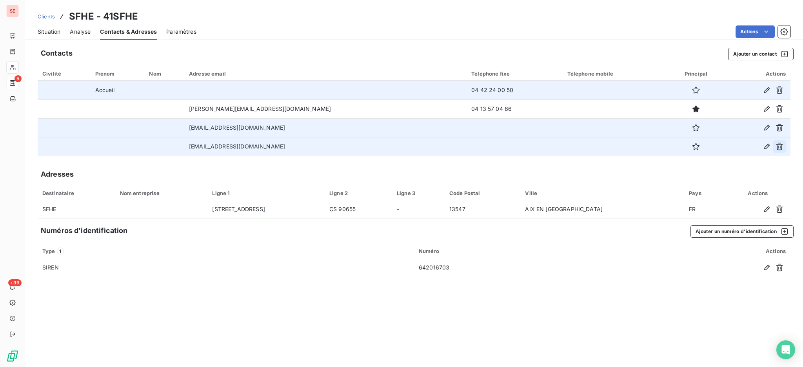
click at [779, 144] on icon "button" at bounding box center [779, 147] width 8 height 8
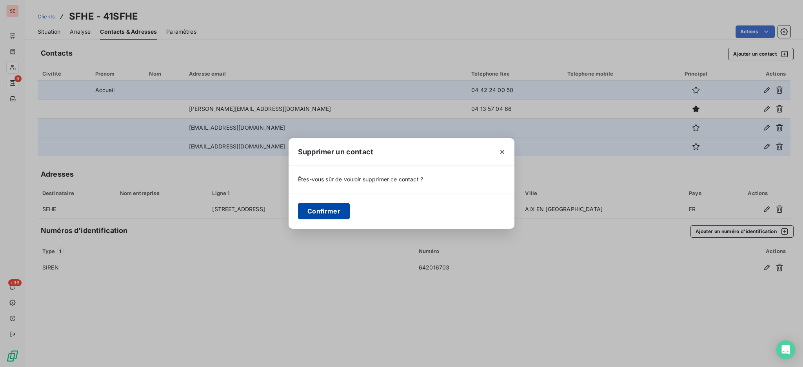
click at [331, 211] on button "Confirmer" at bounding box center [324, 211] width 52 height 16
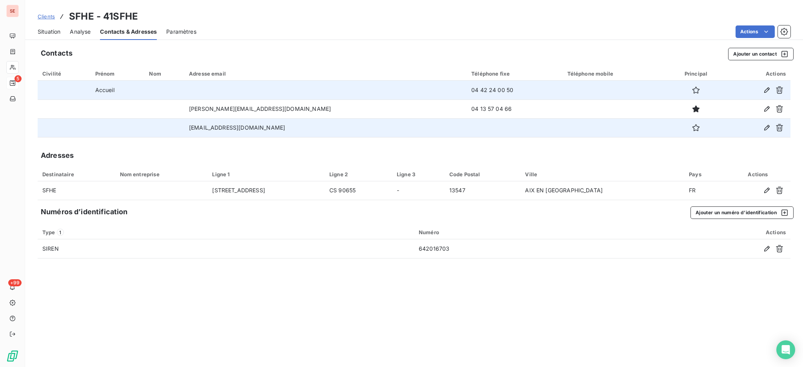
click at [47, 33] on span "Situation" at bounding box center [49, 32] width 23 height 8
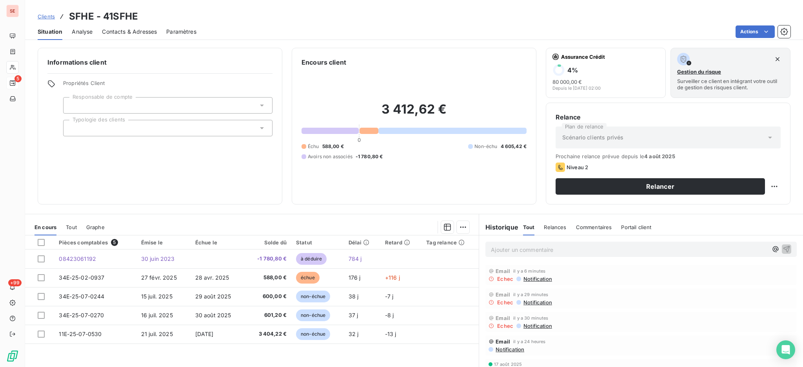
click at [281, 179] on div "Informations client Propriétés Client Responsable de compte Typologie des clien…" at bounding box center [414, 126] width 778 height 157
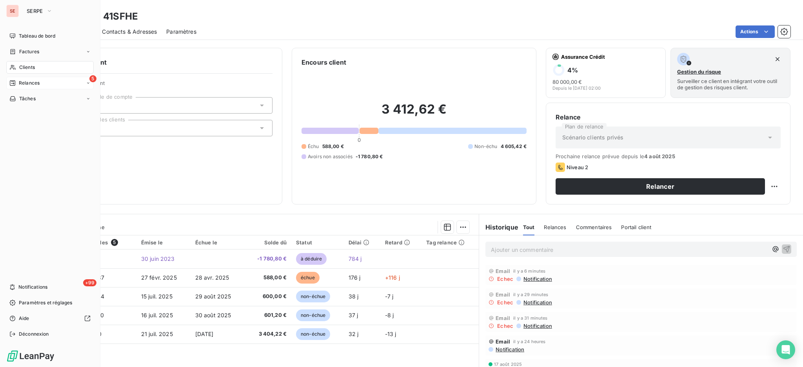
click at [27, 80] on span "Relances" at bounding box center [29, 83] width 21 height 7
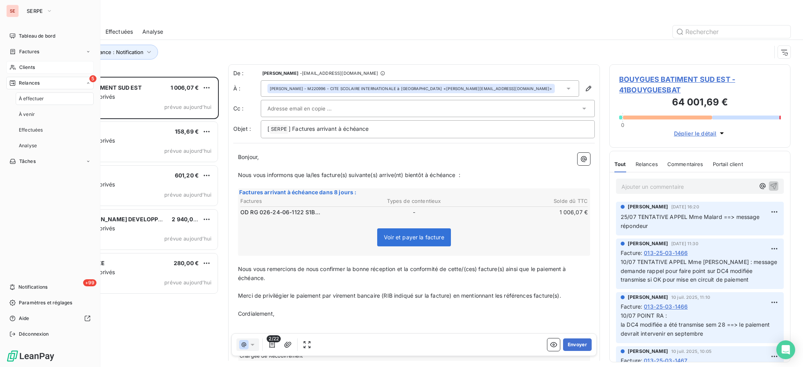
scroll to position [283, 173]
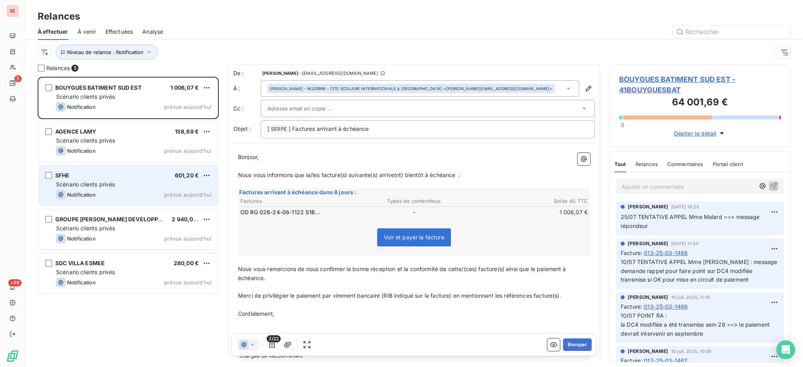
click at [139, 187] on div "Scénario clients privés" at bounding box center [133, 185] width 155 height 8
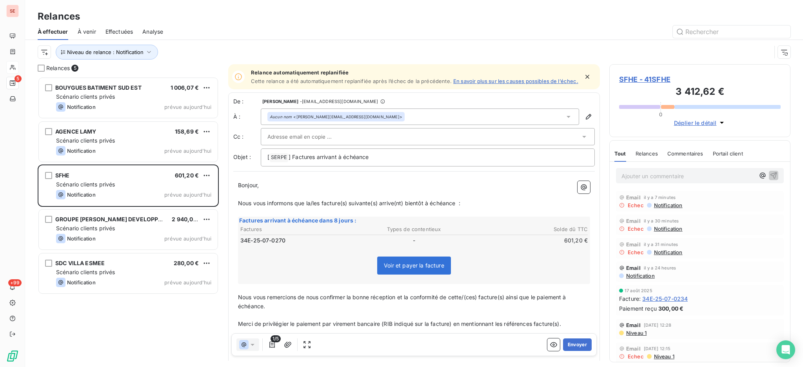
click at [498, 79] on link "En savoir plus sur les causes possibles de l’échec." at bounding box center [515, 81] width 125 height 6
click at [563, 345] on button "Envoyer" at bounding box center [577, 345] width 29 height 13
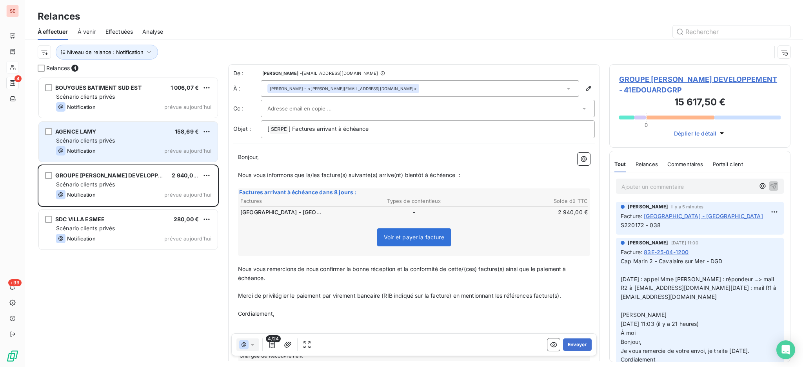
click at [131, 143] on div "Scénario clients privés" at bounding box center [133, 141] width 155 height 8
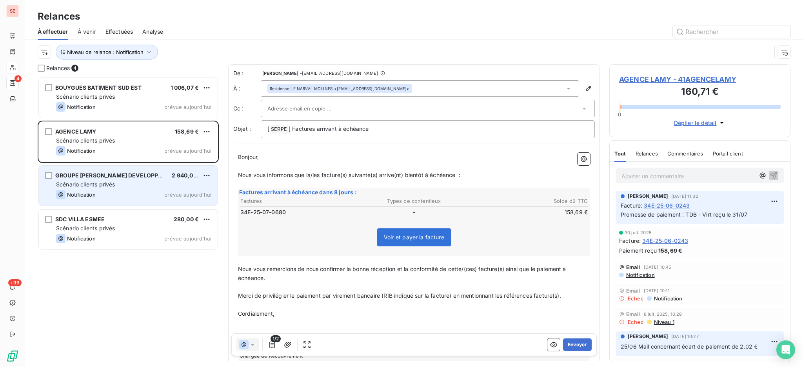
click at [128, 187] on div "Scénario clients privés" at bounding box center [133, 185] width 155 height 8
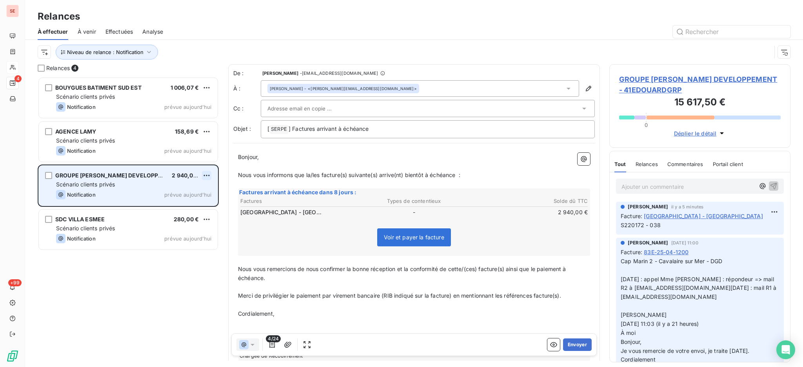
click at [208, 176] on html "SE 4 +99 Relances À effectuer À venir Effectuées Analyse Niveau de relance : No…" at bounding box center [401, 183] width 803 height 367
click at [187, 205] on div "Passer cette action" at bounding box center [173, 205] width 70 height 13
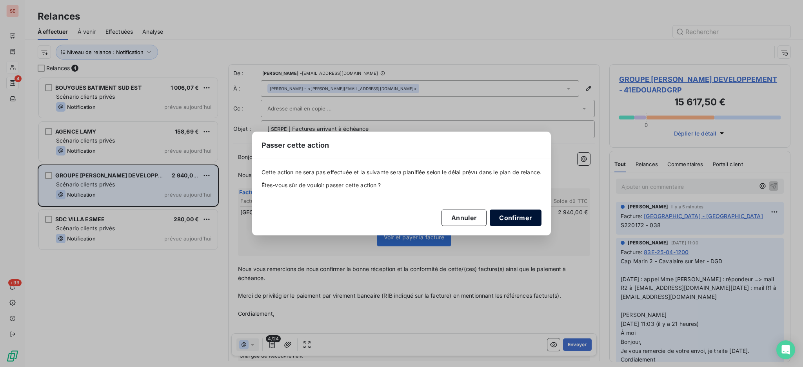
click at [520, 218] on button "Confirmer" at bounding box center [516, 218] width 52 height 16
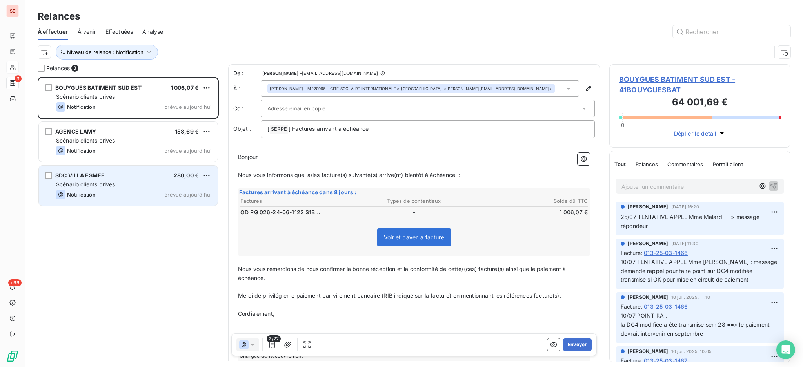
click at [112, 180] on div "SDC VILLA ESMEE 280,00 € Scénario clients privés Notification prévue [DATE]" at bounding box center [128, 186] width 179 height 40
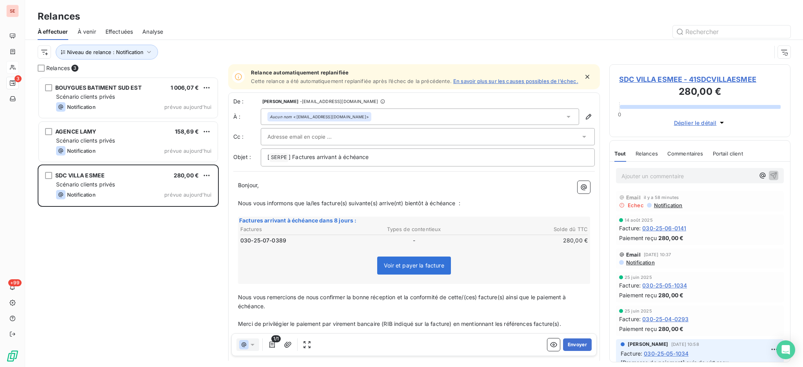
click at [682, 77] on span "SDC VILLA ESMEE - 41SDCVILLAESMEE" at bounding box center [700, 79] width 162 height 11
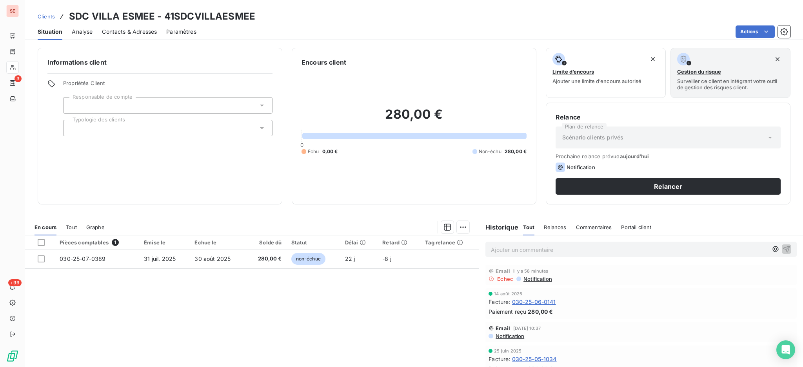
click at [132, 30] on span "Contacts & Adresses" at bounding box center [129, 32] width 55 height 8
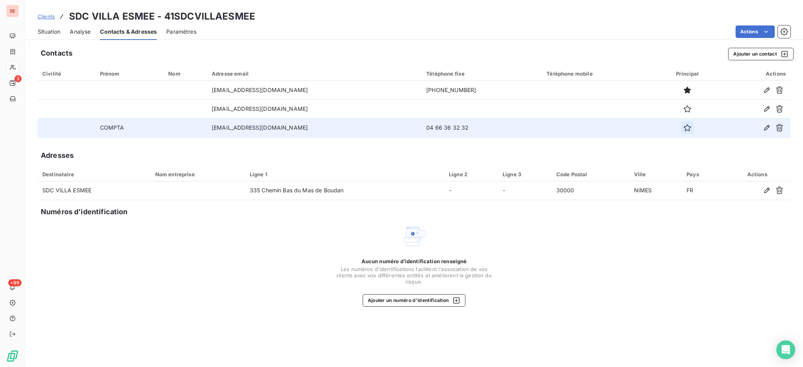
click at [683, 127] on icon "button" at bounding box center [687, 128] width 8 height 8
click at [43, 33] on span "Situation" at bounding box center [49, 32] width 23 height 8
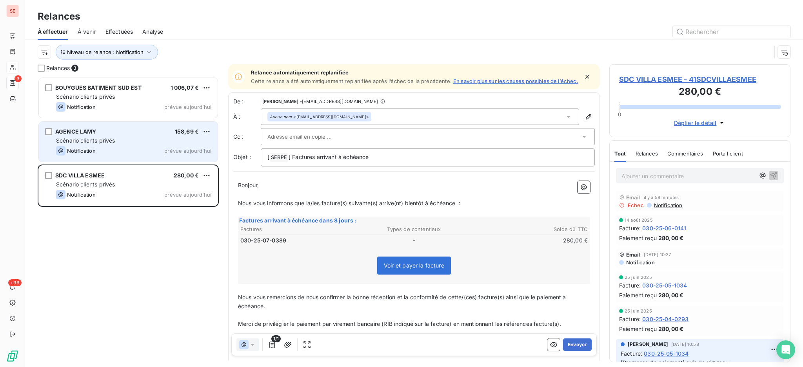
scroll to position [283, 173]
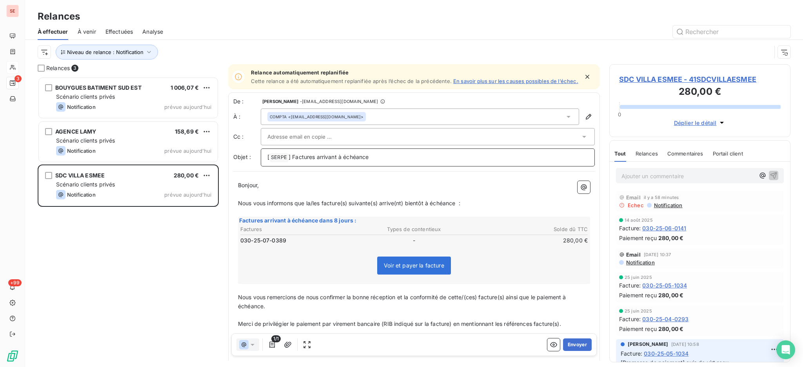
click at [385, 161] on p "[ SERPE ﻿ ] Factures arrivant à échéance" at bounding box center [427, 157] width 321 height 9
click at [568, 342] on button "Envoyer" at bounding box center [577, 345] width 29 height 13
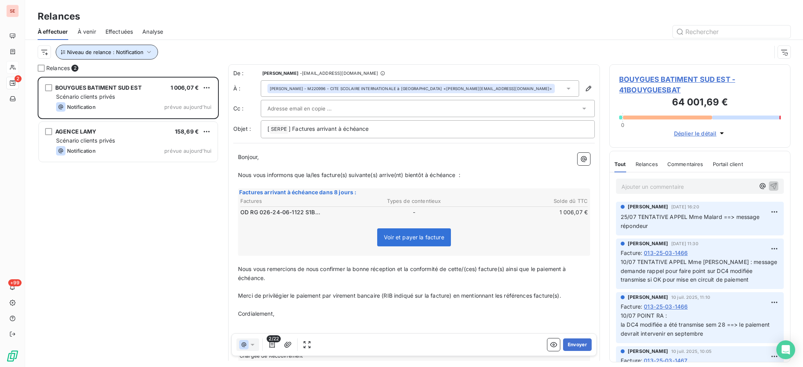
click at [149, 50] on icon "button" at bounding box center [149, 52] width 8 height 8
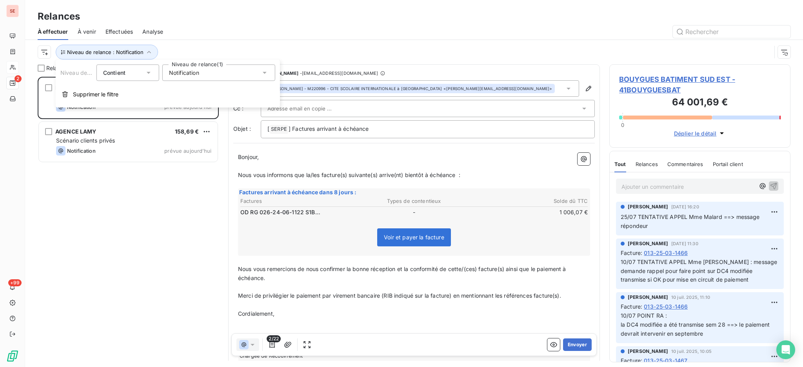
click at [266, 73] on icon at bounding box center [265, 73] width 8 height 8
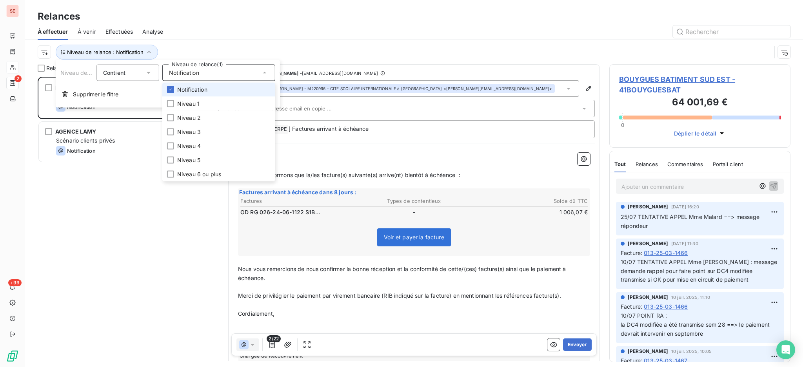
click at [191, 91] on span "Notification" at bounding box center [192, 90] width 30 height 8
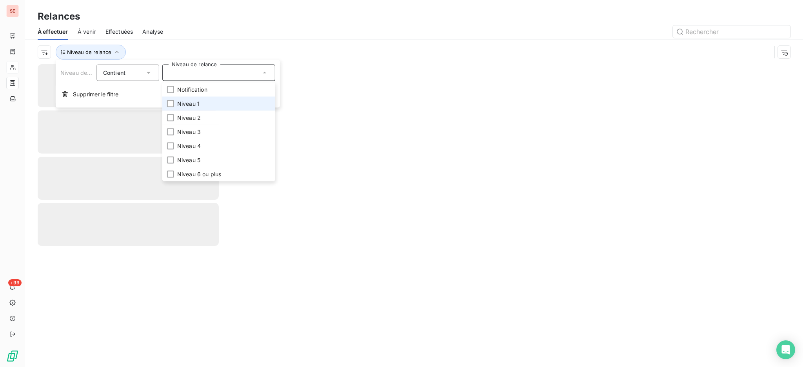
click at [188, 102] on span "Niveau 1" at bounding box center [188, 104] width 22 height 8
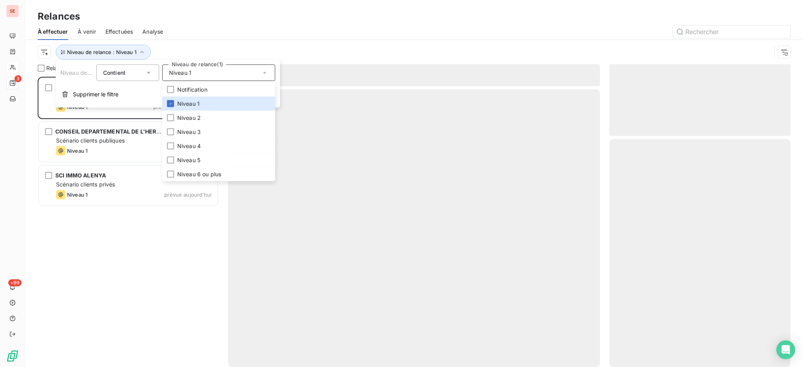
scroll to position [283, 173]
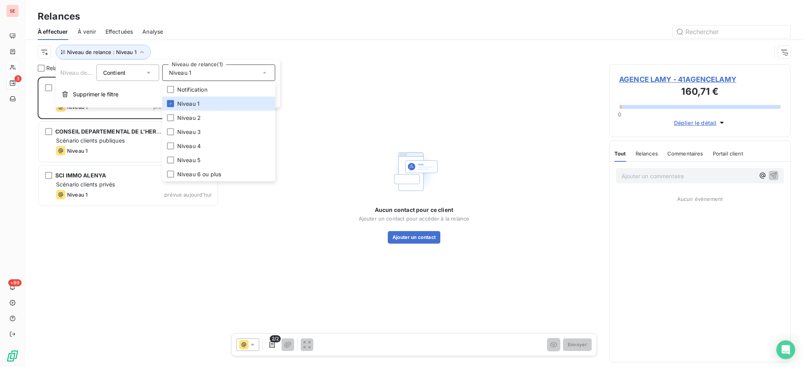
click at [205, 12] on div "Relances" at bounding box center [414, 16] width 778 height 14
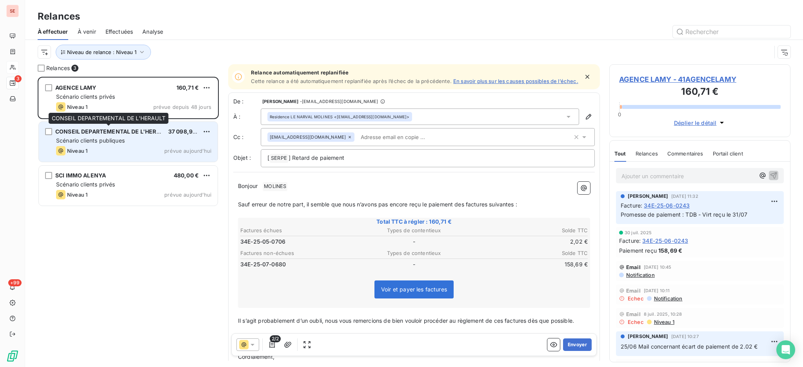
click at [127, 135] on span "CONSEIL DEPARTEMENTAL DE L'HERAULT" at bounding box center [112, 131] width 115 height 7
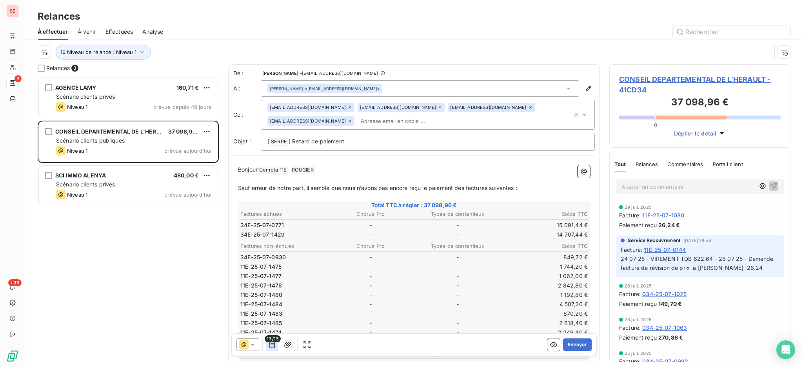
click at [272, 345] on icon "button" at bounding box center [271, 345] width 5 height 6
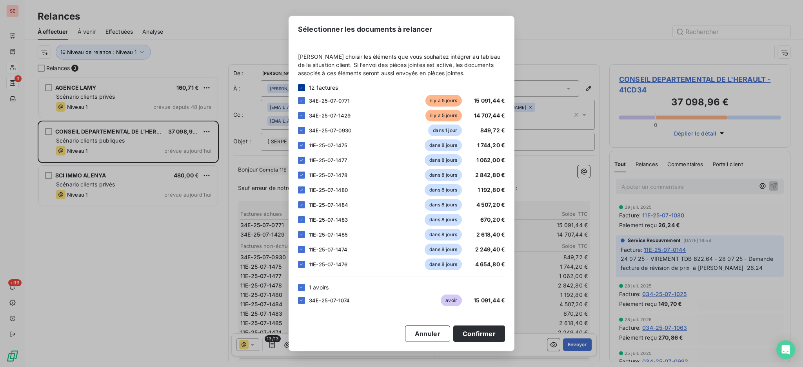
click at [298, 86] on div at bounding box center [301, 87] width 7 height 7
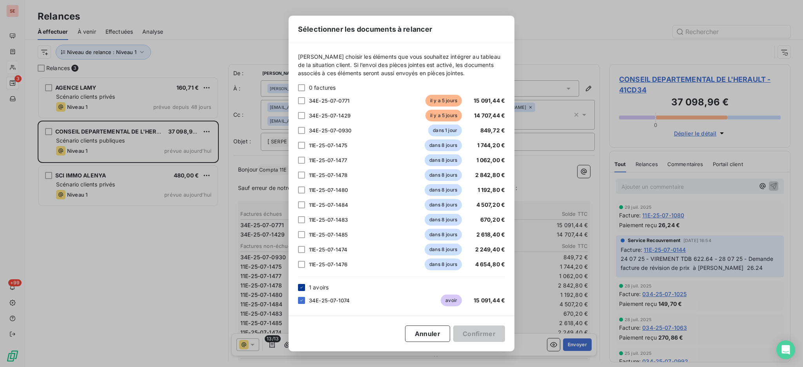
click at [303, 287] on icon at bounding box center [301, 287] width 5 height 5
click at [301, 86] on div at bounding box center [301, 87] width 7 height 7
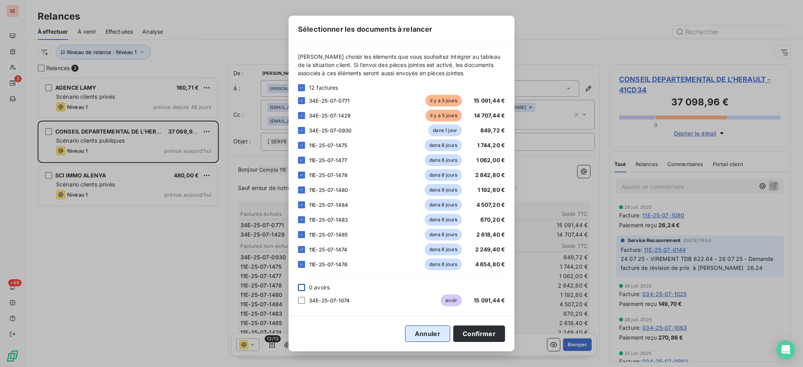
click at [430, 335] on button "Annuler" at bounding box center [427, 334] width 45 height 16
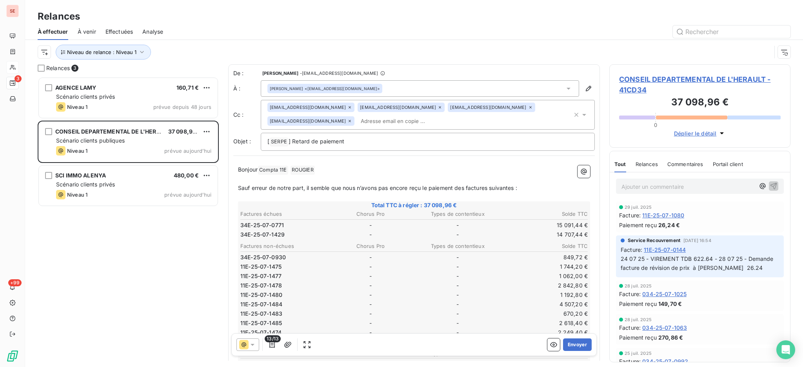
drag, startPoint x: 273, startPoint y: 342, endPoint x: 264, endPoint y: 317, distance: 26.8
click at [273, 343] on span "13/13" at bounding box center [273, 339] width 16 height 7
click at [272, 346] on icon "button" at bounding box center [272, 345] width 8 height 8
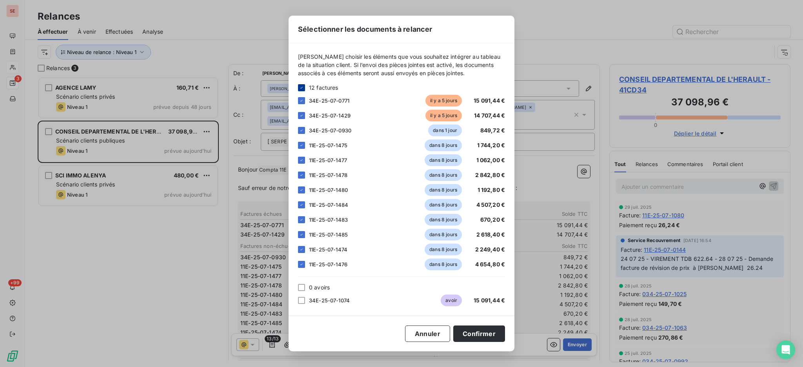
click at [298, 85] on div at bounding box center [301, 87] width 7 height 7
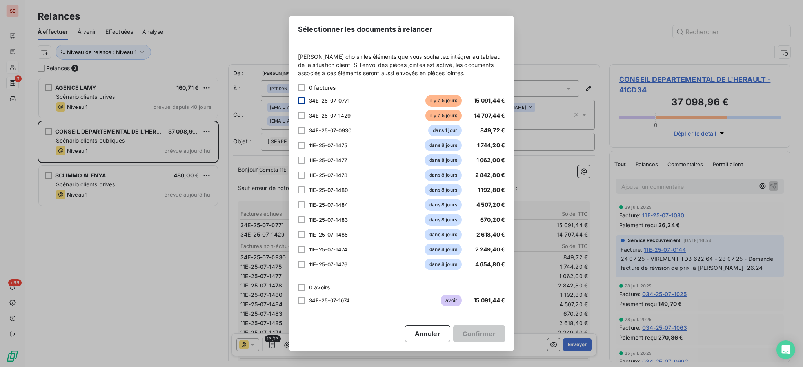
click at [301, 99] on div at bounding box center [301, 100] width 7 height 7
click at [485, 330] on button "Confirmer" at bounding box center [479, 334] width 52 height 16
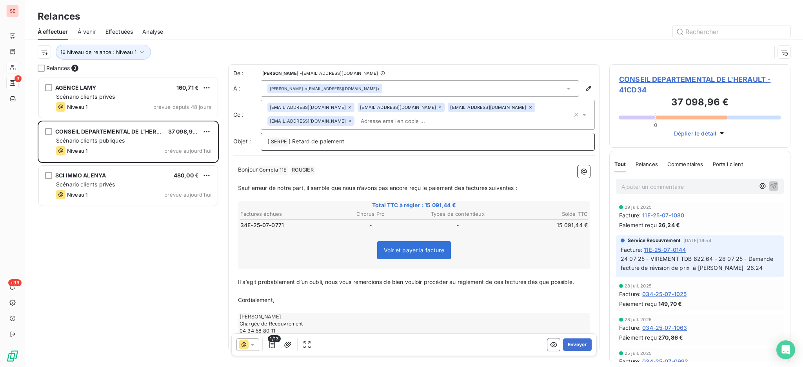
click at [365, 137] on p "[ SERPE ﻿ ] Retard de paiement" at bounding box center [427, 141] width 321 height 9
click at [564, 90] on icon at bounding box center [568, 89] width 8 height 8
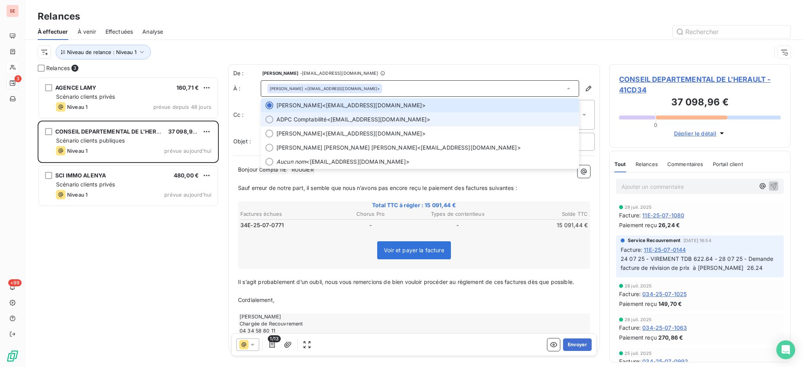
click at [266, 116] on div at bounding box center [269, 120] width 8 height 8
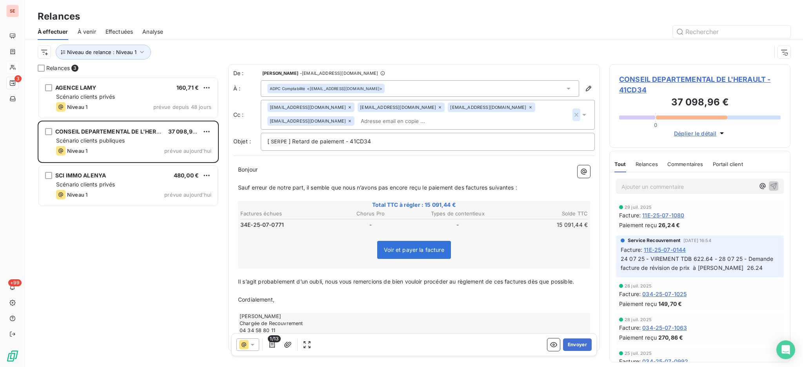
click at [574, 113] on icon "button" at bounding box center [576, 115] width 4 height 4
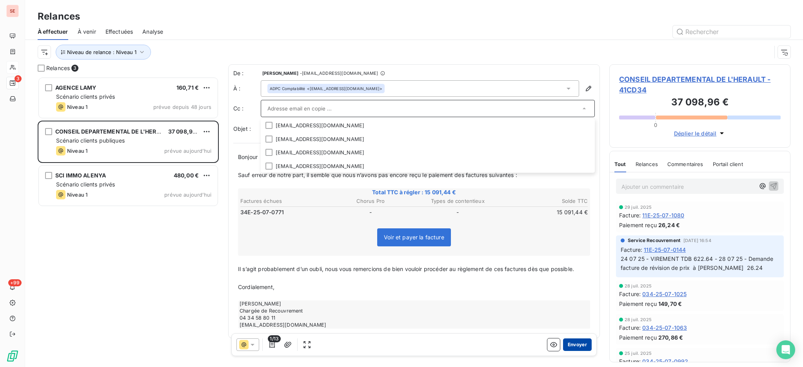
click at [567, 339] on button "Envoyer" at bounding box center [577, 345] width 29 height 13
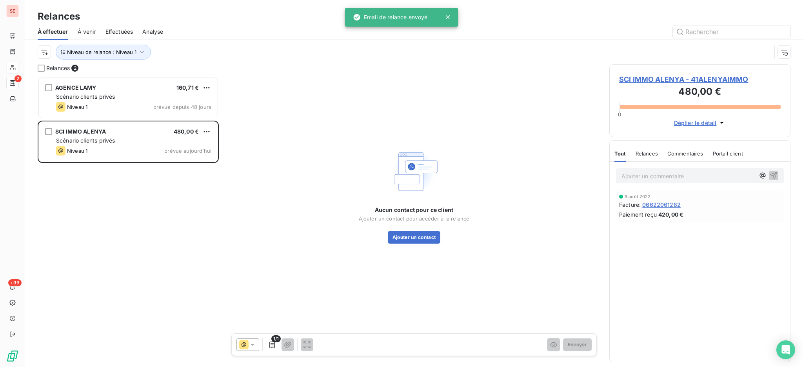
click at [667, 76] on span "SCI IMMO ALENYA - 41ALENYAIMMO" at bounding box center [700, 79] width 162 height 11
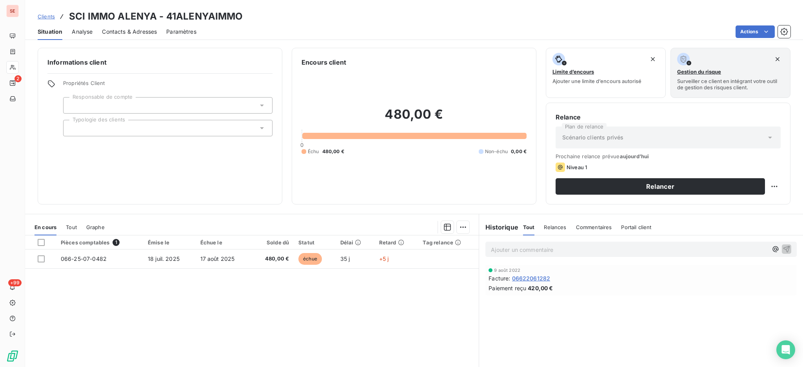
click at [67, 229] on span "Tout" at bounding box center [71, 227] width 11 height 6
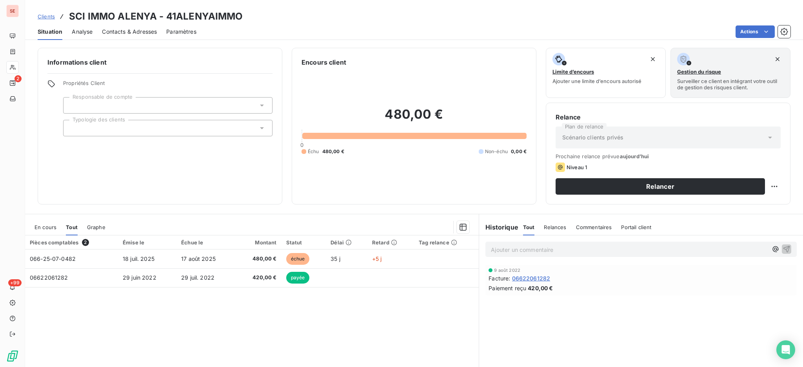
click at [41, 227] on span "En cours" at bounding box center [45, 227] width 22 height 6
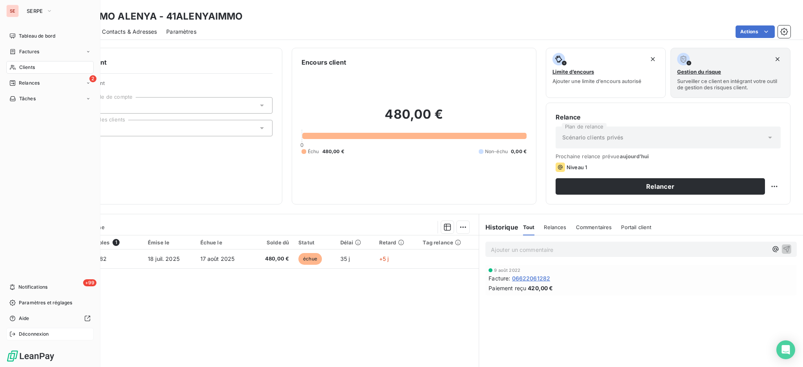
click at [32, 338] on div "Déconnexion" at bounding box center [49, 334] width 87 height 13
